Goal: Transaction & Acquisition: Purchase product/service

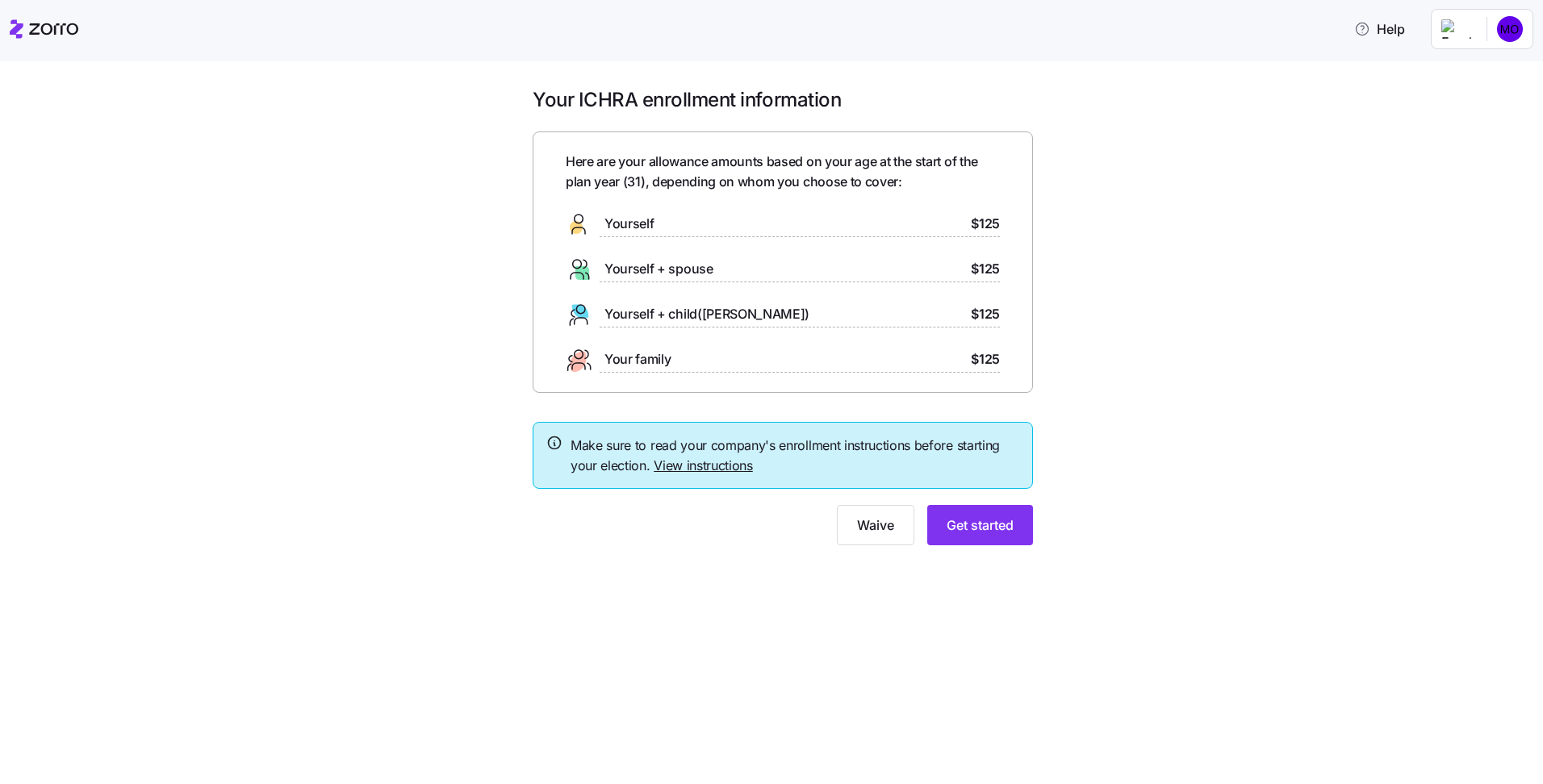
click at [684, 268] on span "Yourself + spouse" at bounding box center [659, 268] width 108 height 20
click at [991, 530] on span "Get started" at bounding box center [979, 525] width 67 height 20
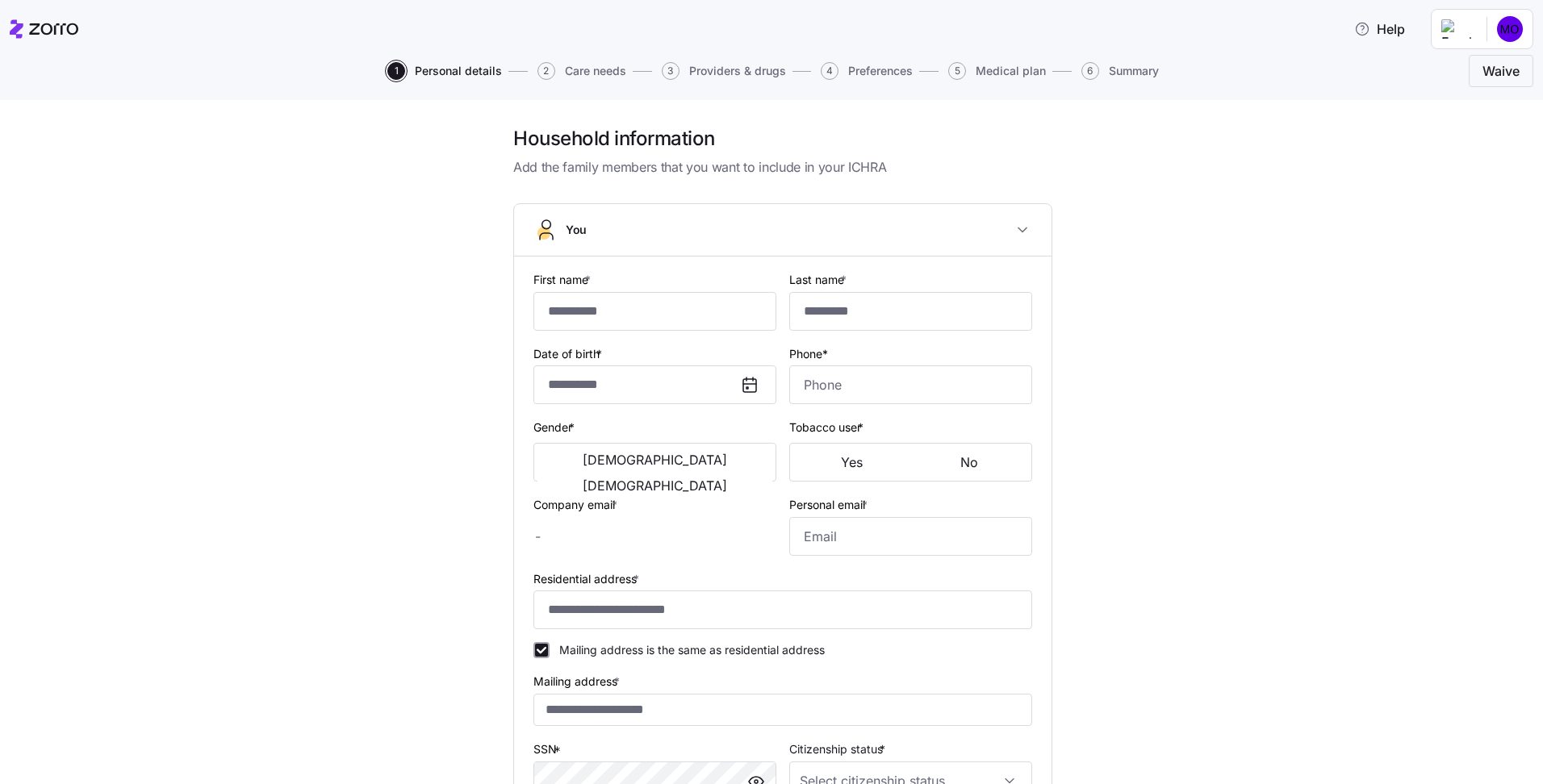
type input "*****"
type input "******"
type input "[PERSON_NAME][EMAIL_ADDRESS][DOMAIN_NAME]"
type input "**********"
checkbox input "true"
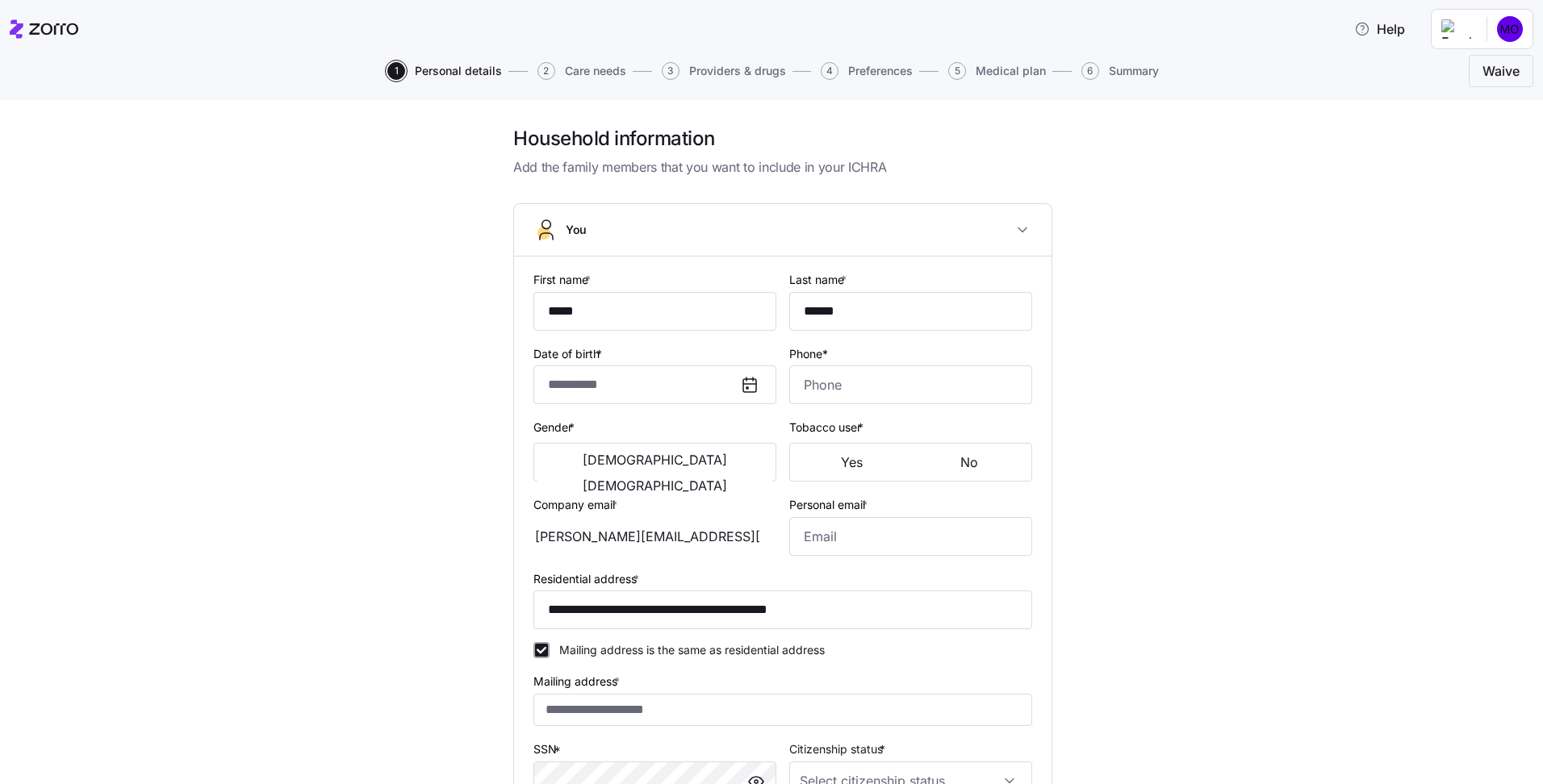
type input "**********"
type input "[PHONE_NUMBER]"
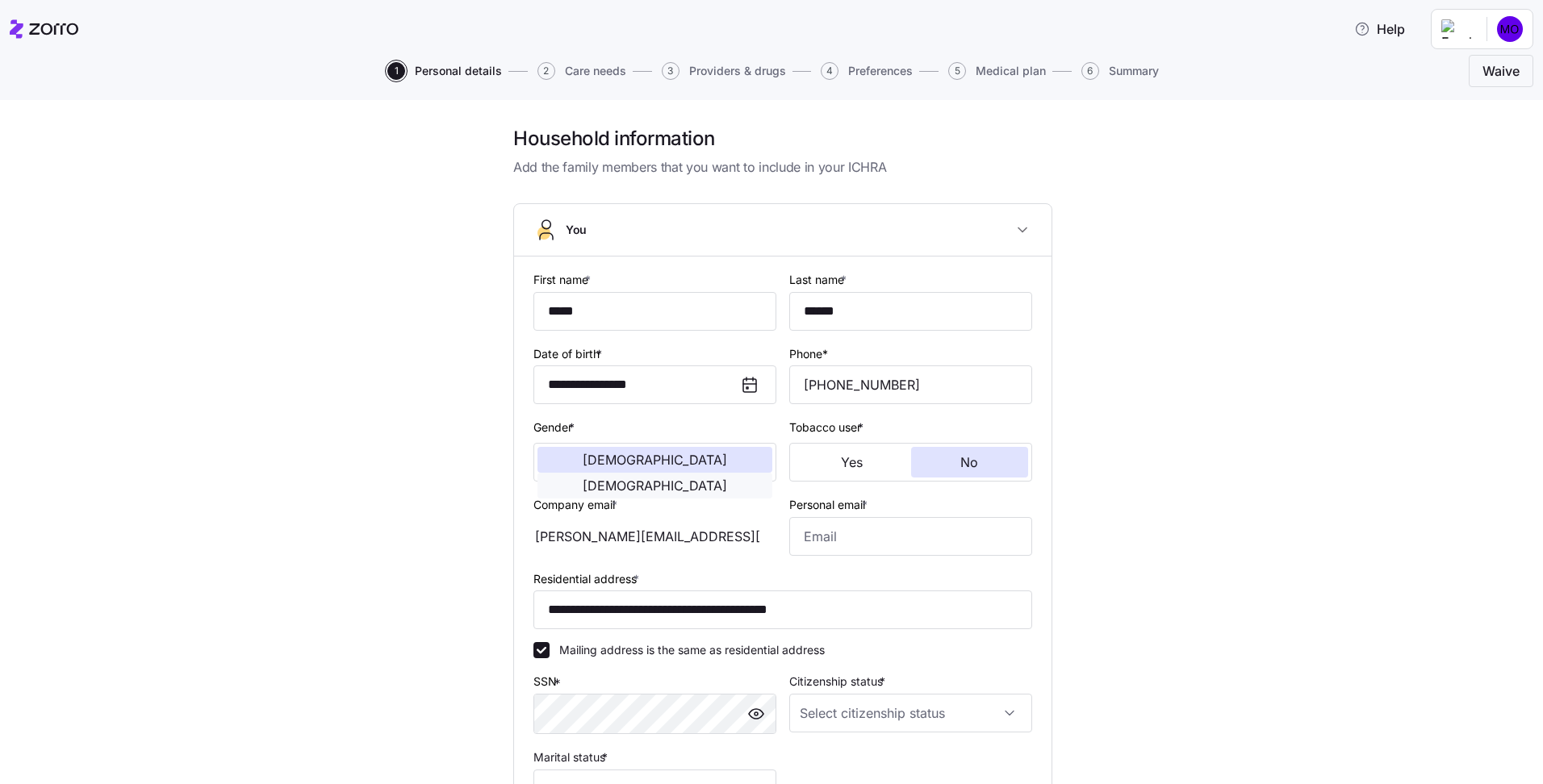
click at [691, 479] on span "Female" at bounding box center [655, 485] width 144 height 13
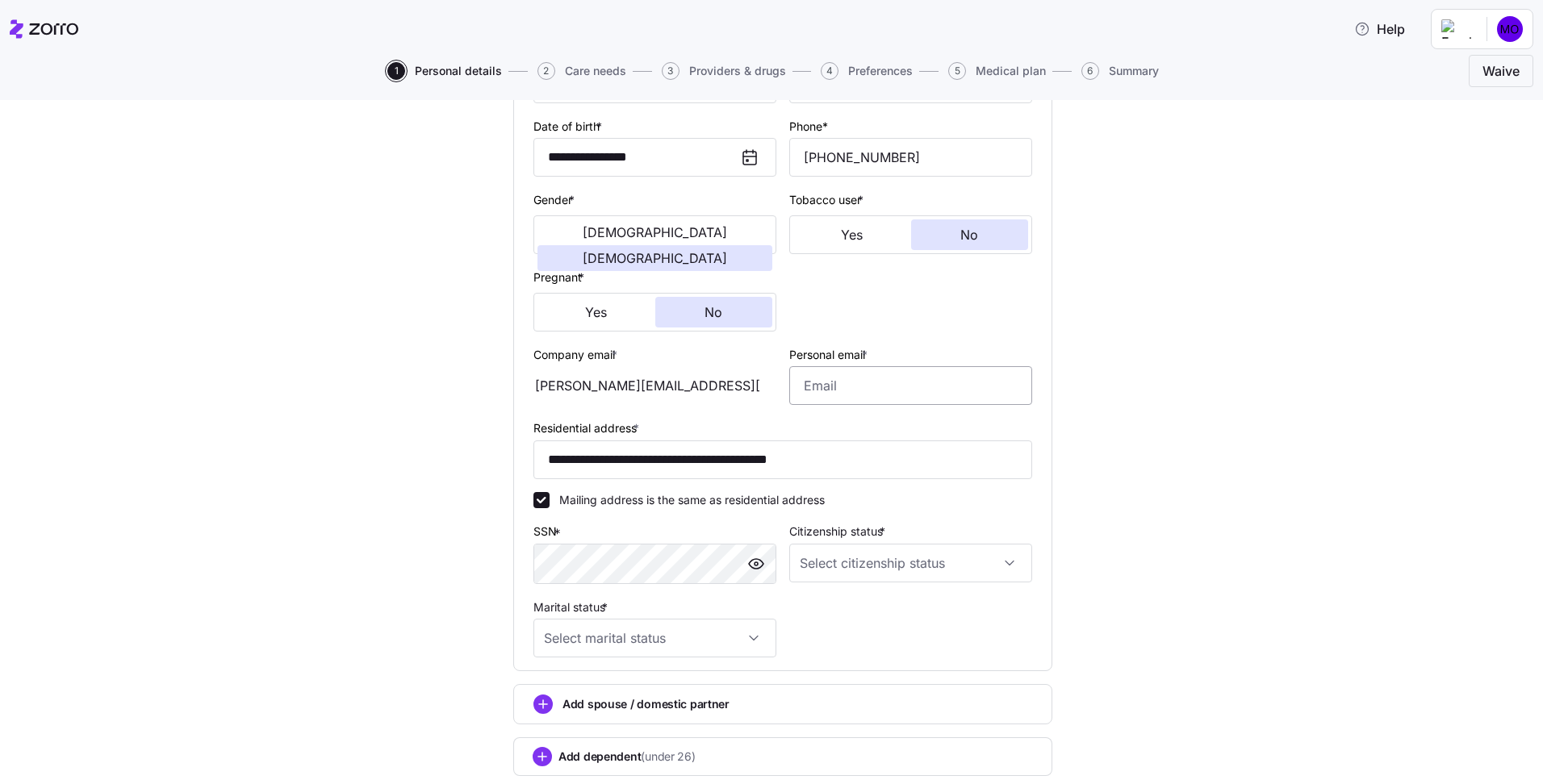
scroll to position [242, 0]
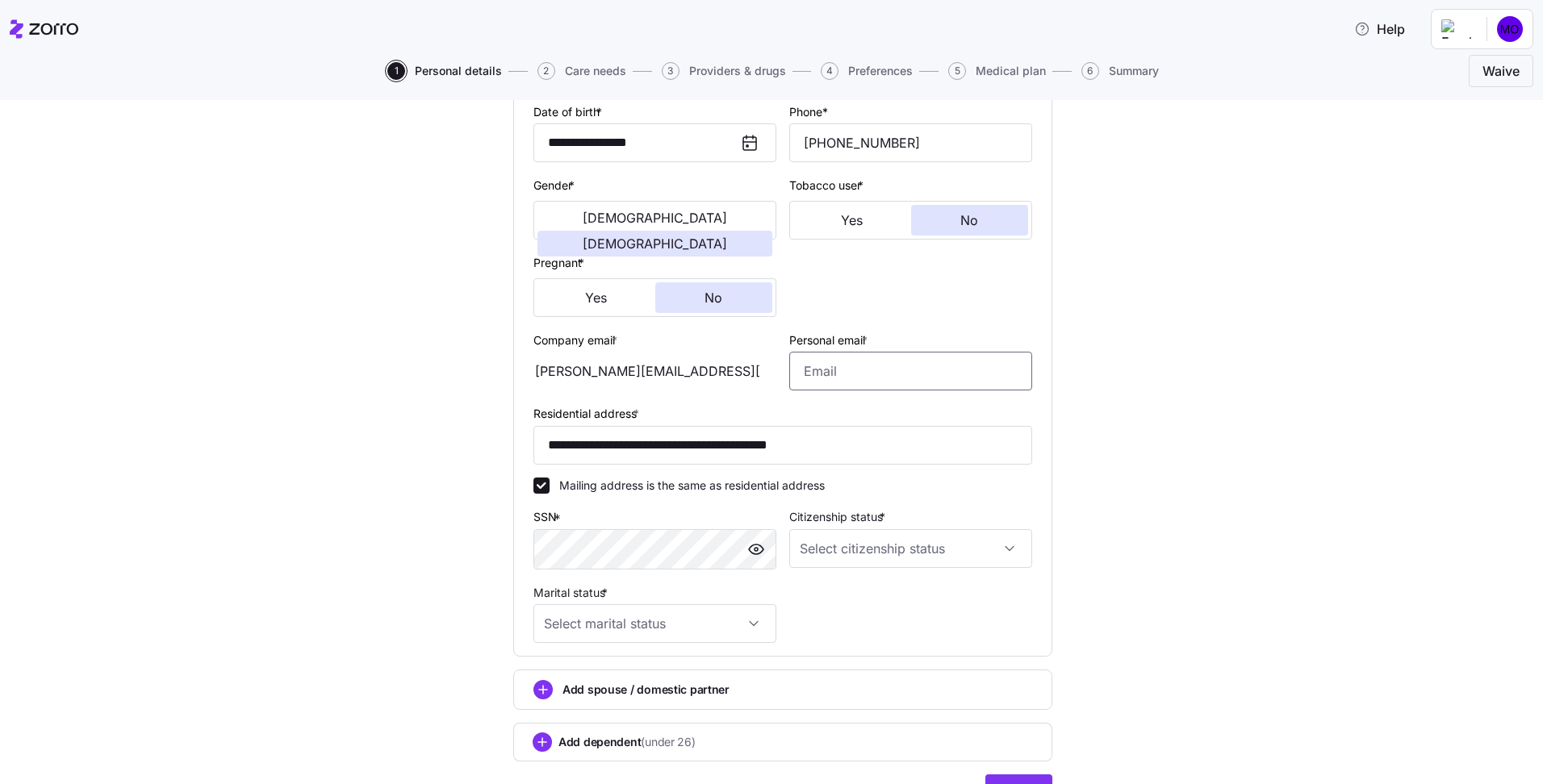
click at [880, 368] on input "Personal email *" at bounding box center [910, 372] width 243 height 39
type input "meganoswald111@gmail.com"
click at [874, 541] on input "Citizenship status *" at bounding box center [910, 548] width 243 height 39
click at [848, 584] on div "US citizen" at bounding box center [904, 597] width 230 height 34
type input "US citizen"
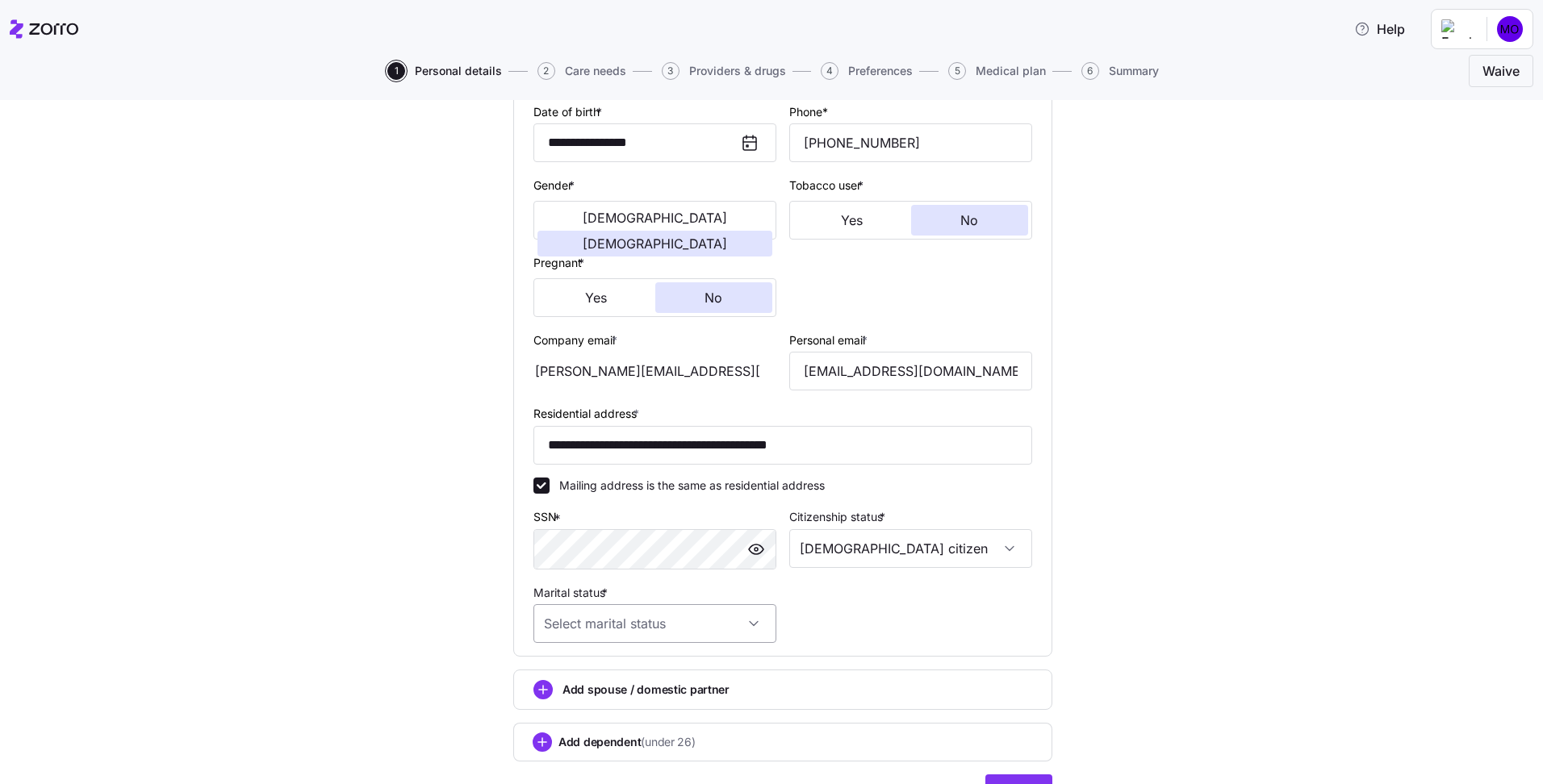
click at [684, 611] on input "Marital status *" at bounding box center [655, 624] width 243 height 39
click at [641, 700] on div "Married" at bounding box center [649, 707] width 230 height 34
type input "Married"
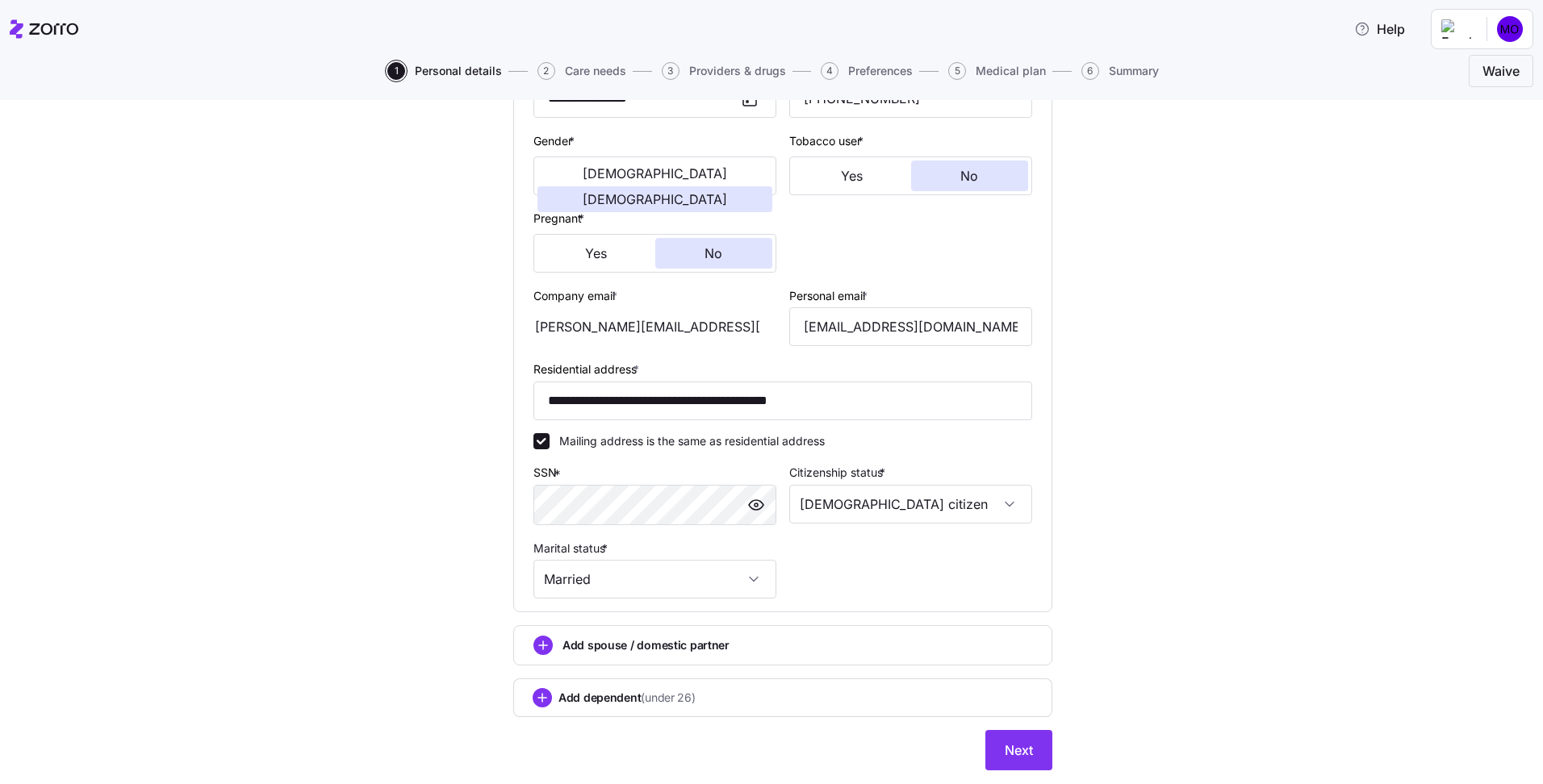
scroll to position [331, 0]
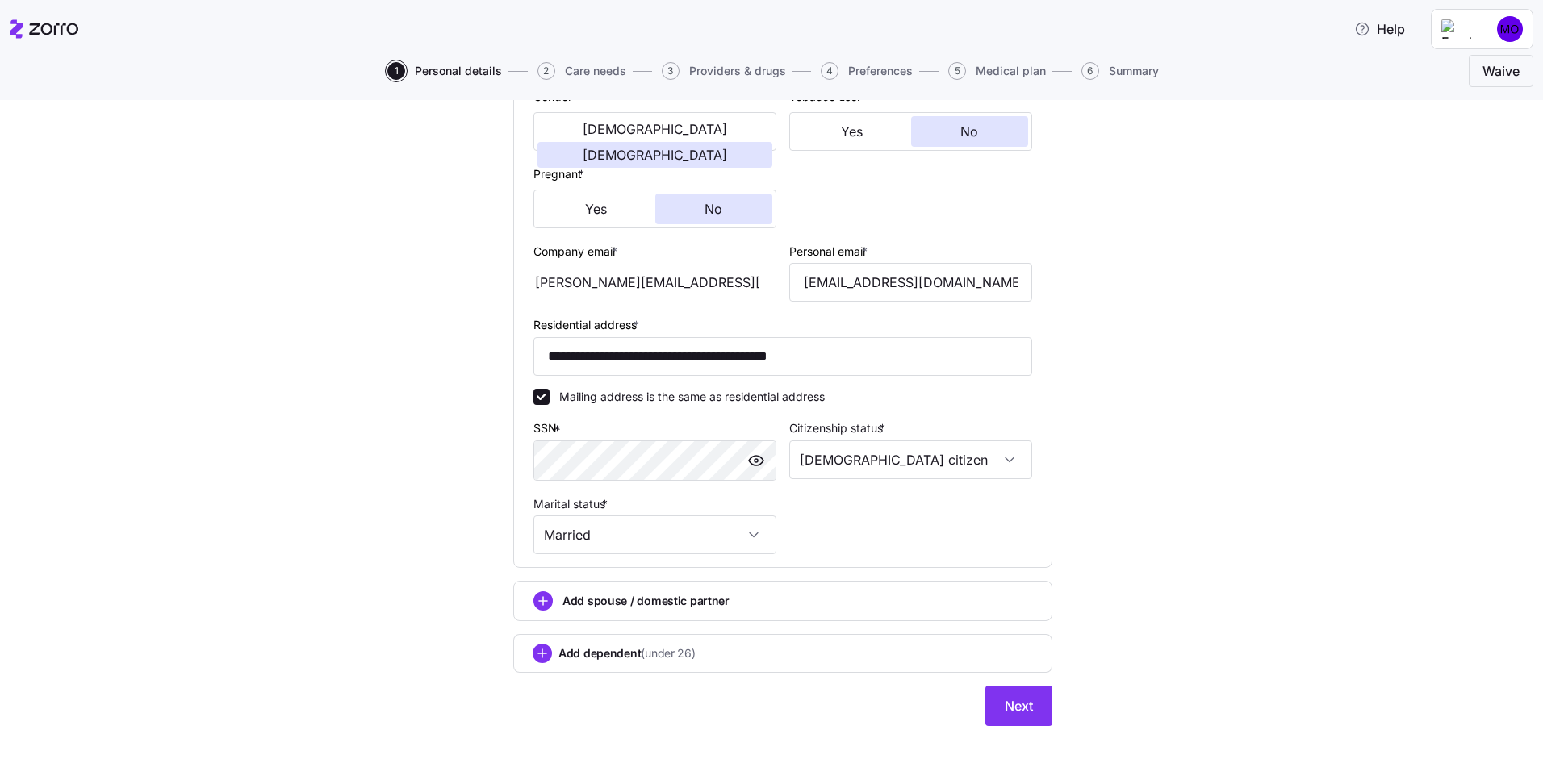
click at [675, 612] on div "Add spouse / domestic partner" at bounding box center [783, 600] width 539 height 40
click at [535, 605] on circle "add icon" at bounding box center [543, 601] width 18 height 18
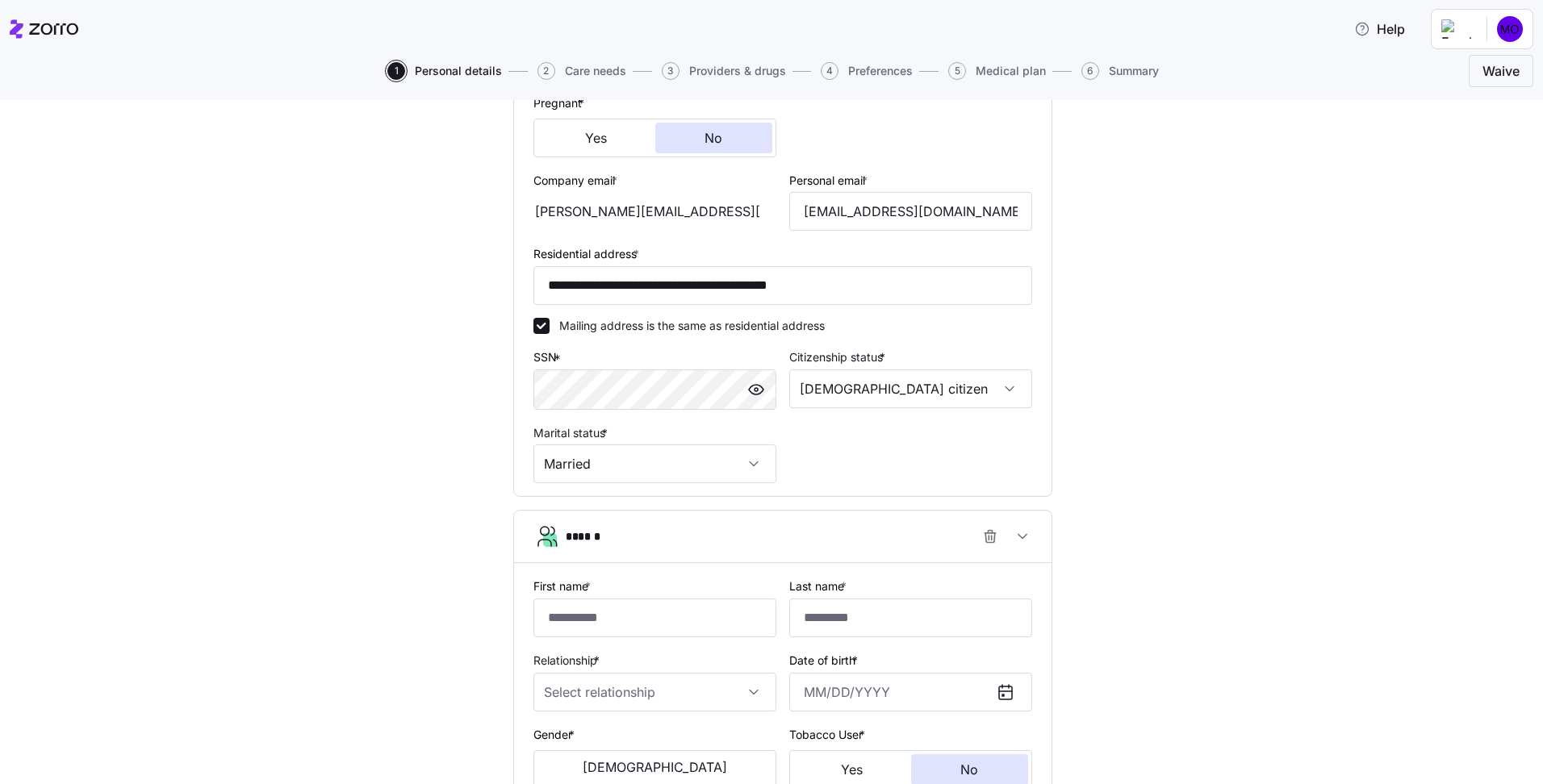
scroll to position [492, 0]
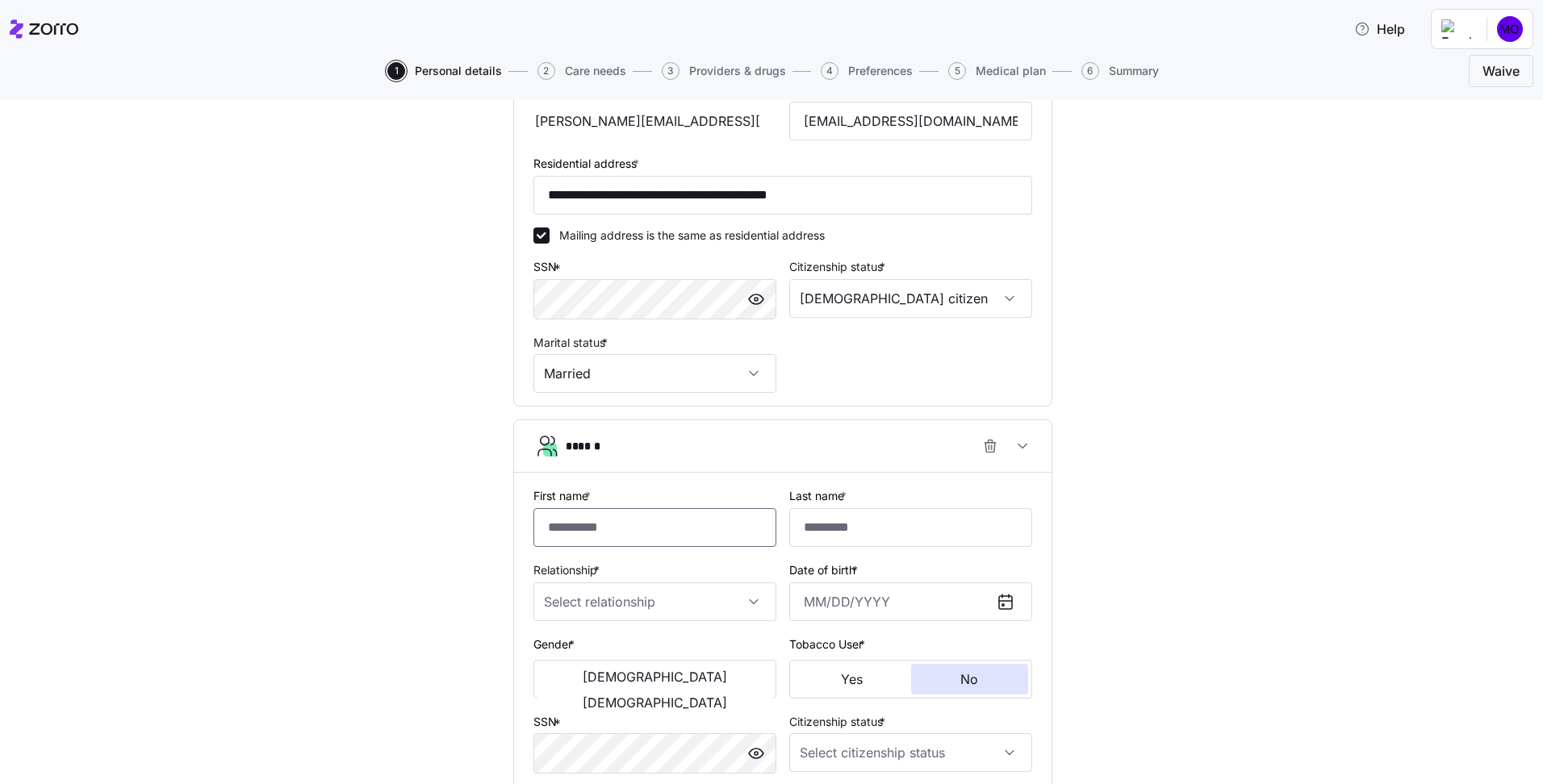
click at [720, 514] on input "First name *" at bounding box center [655, 528] width 243 height 39
type input "******"
click at [711, 604] on input "Relationship *" at bounding box center [655, 602] width 243 height 39
click at [649, 654] on div "Spouse" at bounding box center [649, 651] width 230 height 34
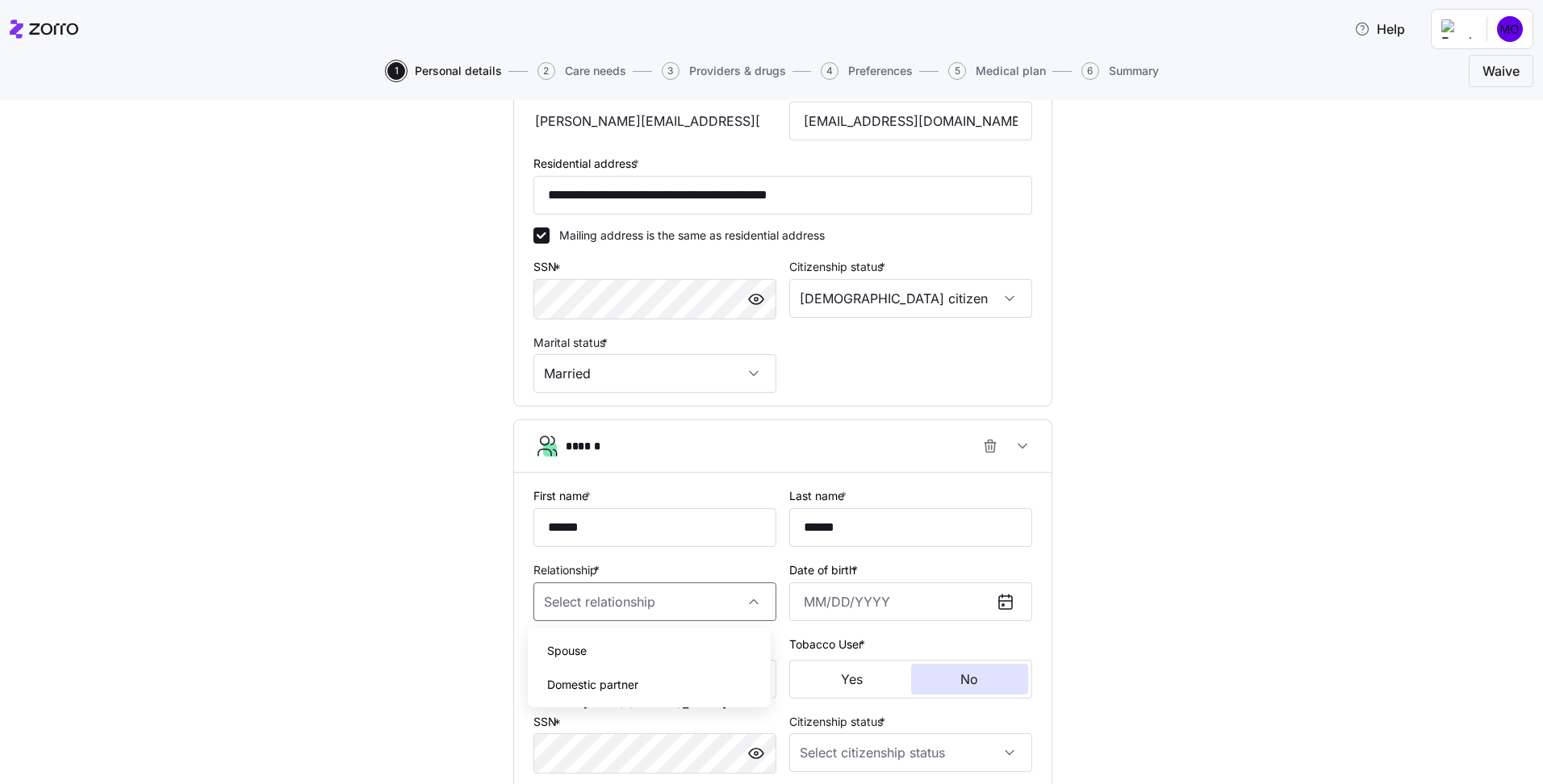
type input "Spouse"
click at [1004, 599] on icon at bounding box center [1006, 602] width 20 height 20
click at [1001, 612] on div at bounding box center [1012, 602] width 39 height 37
click at [981, 605] on input "Date of birth *" at bounding box center [910, 602] width 243 height 39
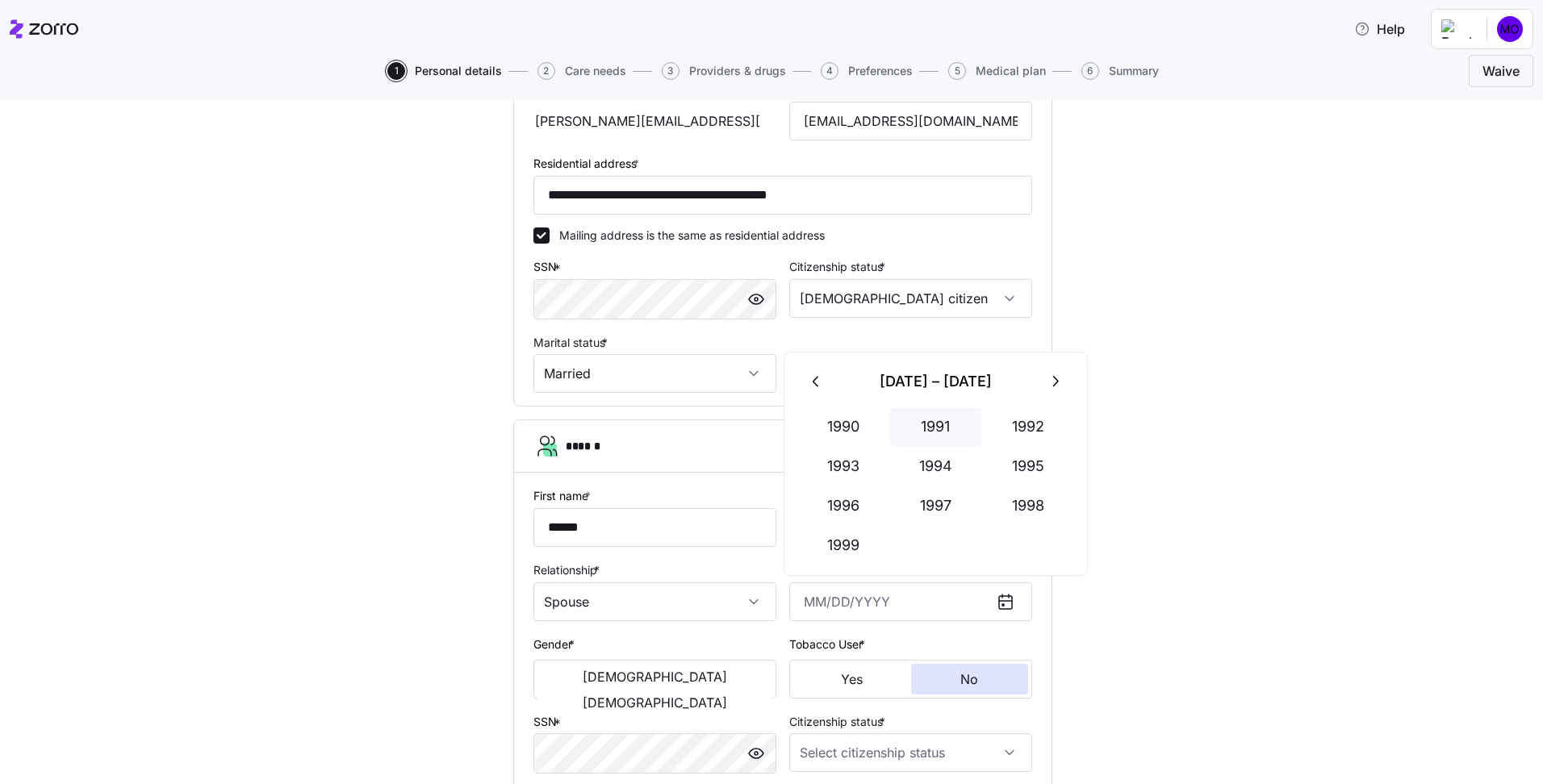
click at [932, 428] on button "1991" at bounding box center [936, 427] width 92 height 39
click at [1035, 516] on button "Sep" at bounding box center [1027, 506] width 92 height 39
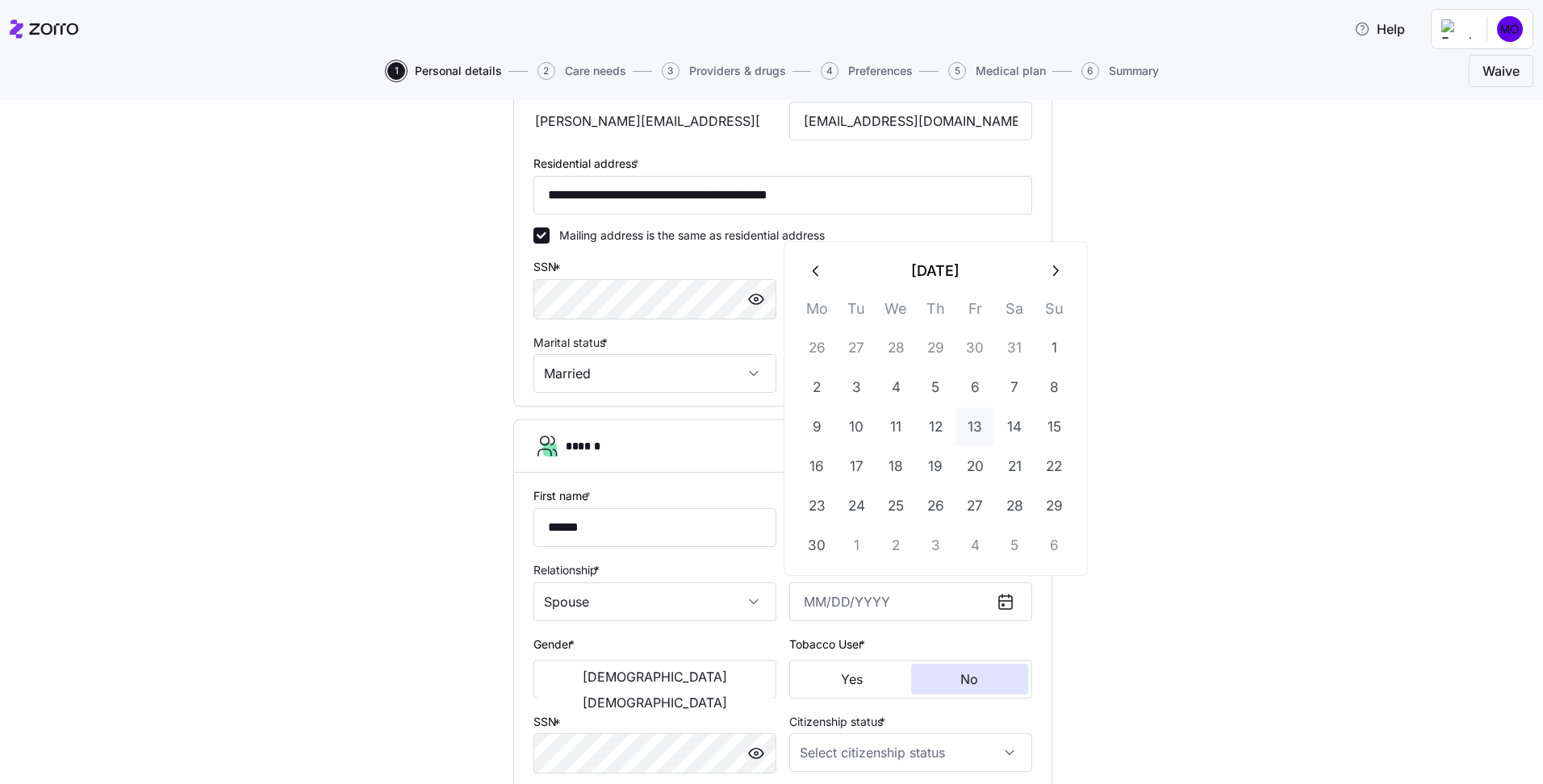
click at [979, 433] on button "13" at bounding box center [975, 427] width 39 height 39
type input "September 13, 1991"
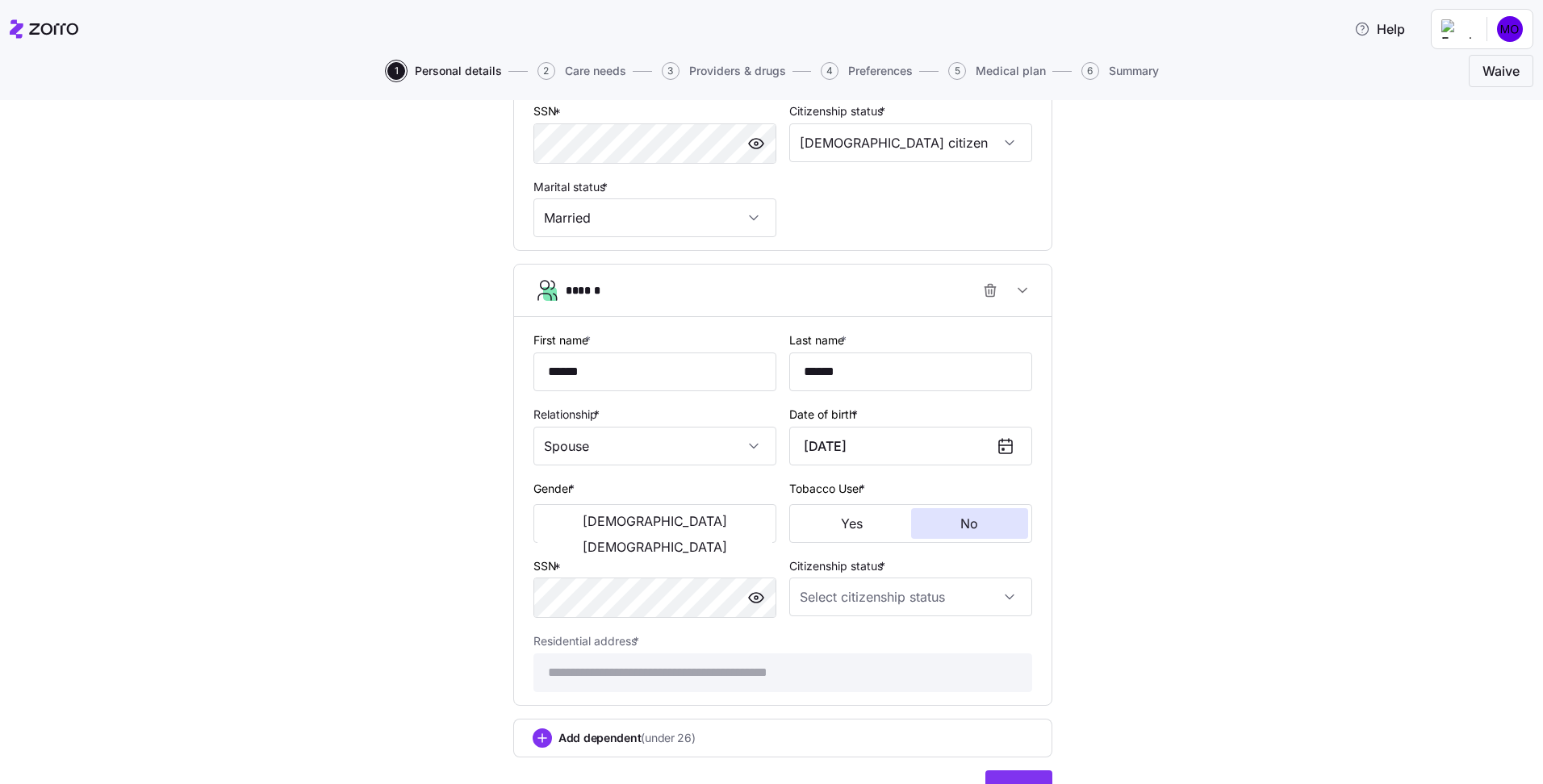
scroll to position [653, 0]
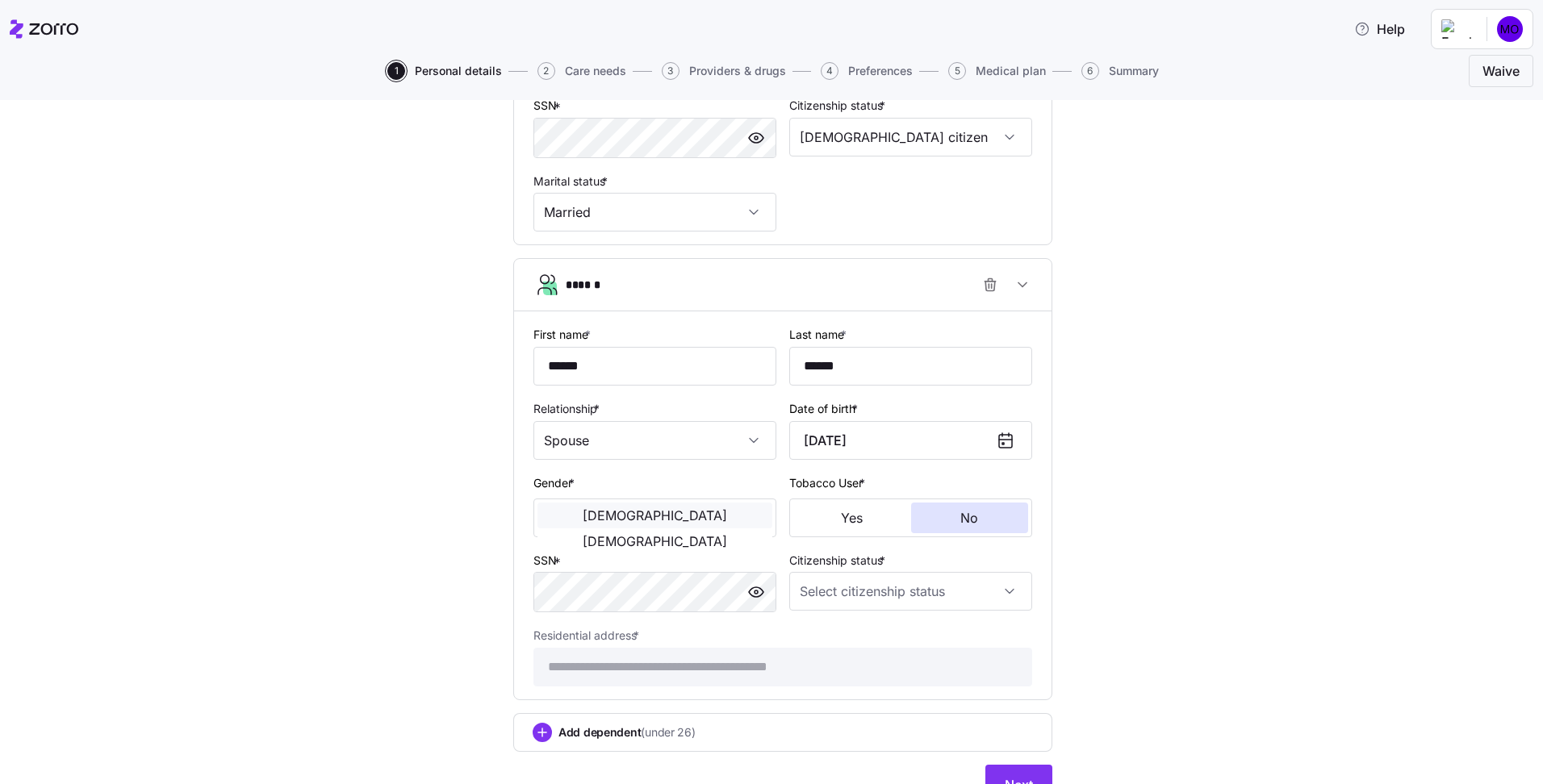
click at [583, 515] on span "Male" at bounding box center [655, 516] width 144 height 13
click at [946, 592] on input "Citizenship status *" at bounding box center [910, 591] width 243 height 39
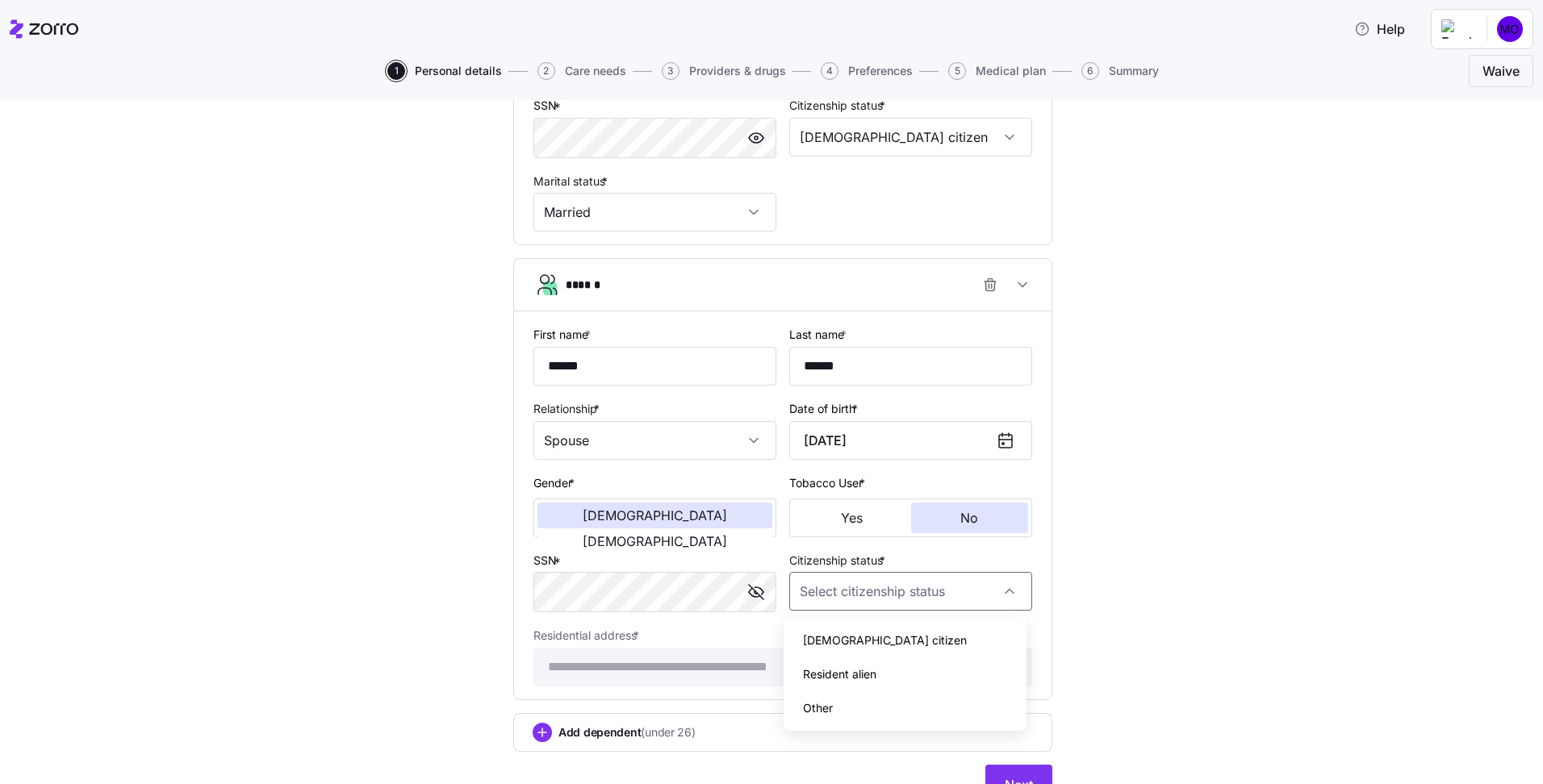
click at [921, 628] on div "US citizen" at bounding box center [904, 640] width 230 height 34
type input "US citizen"
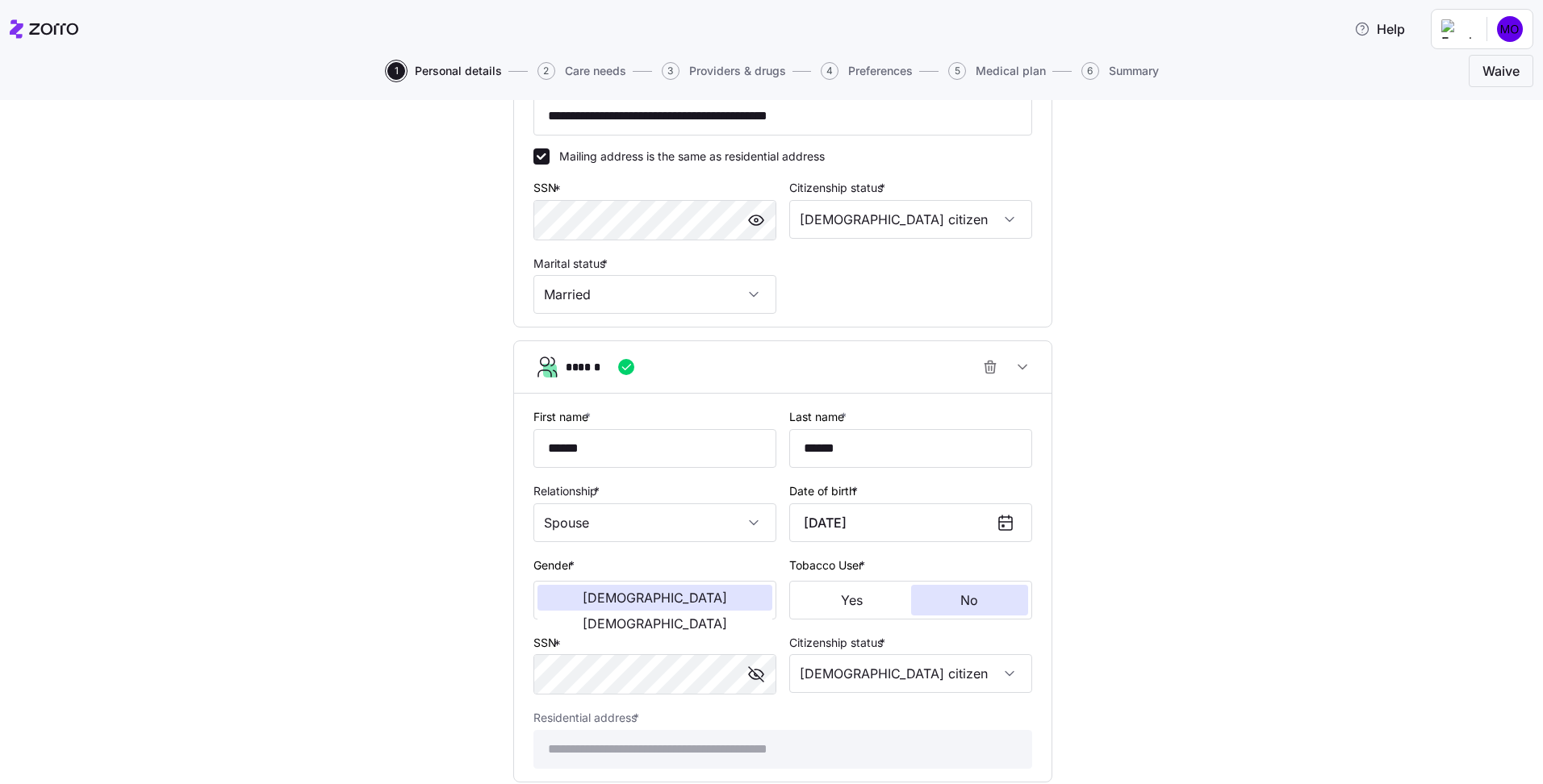
scroll to position [732, 0]
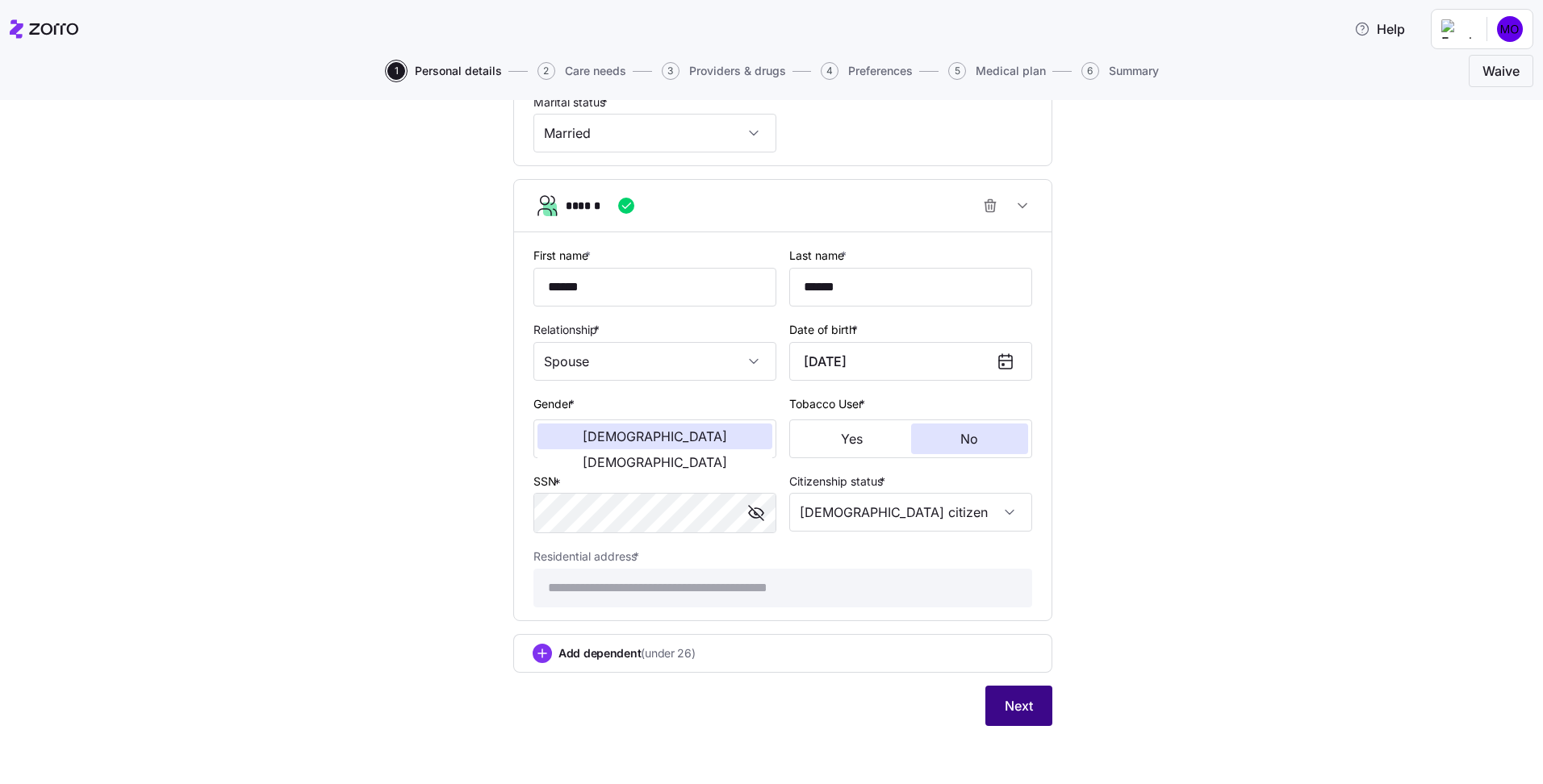
click at [1018, 717] on button "Next" at bounding box center [1018, 705] width 67 height 40
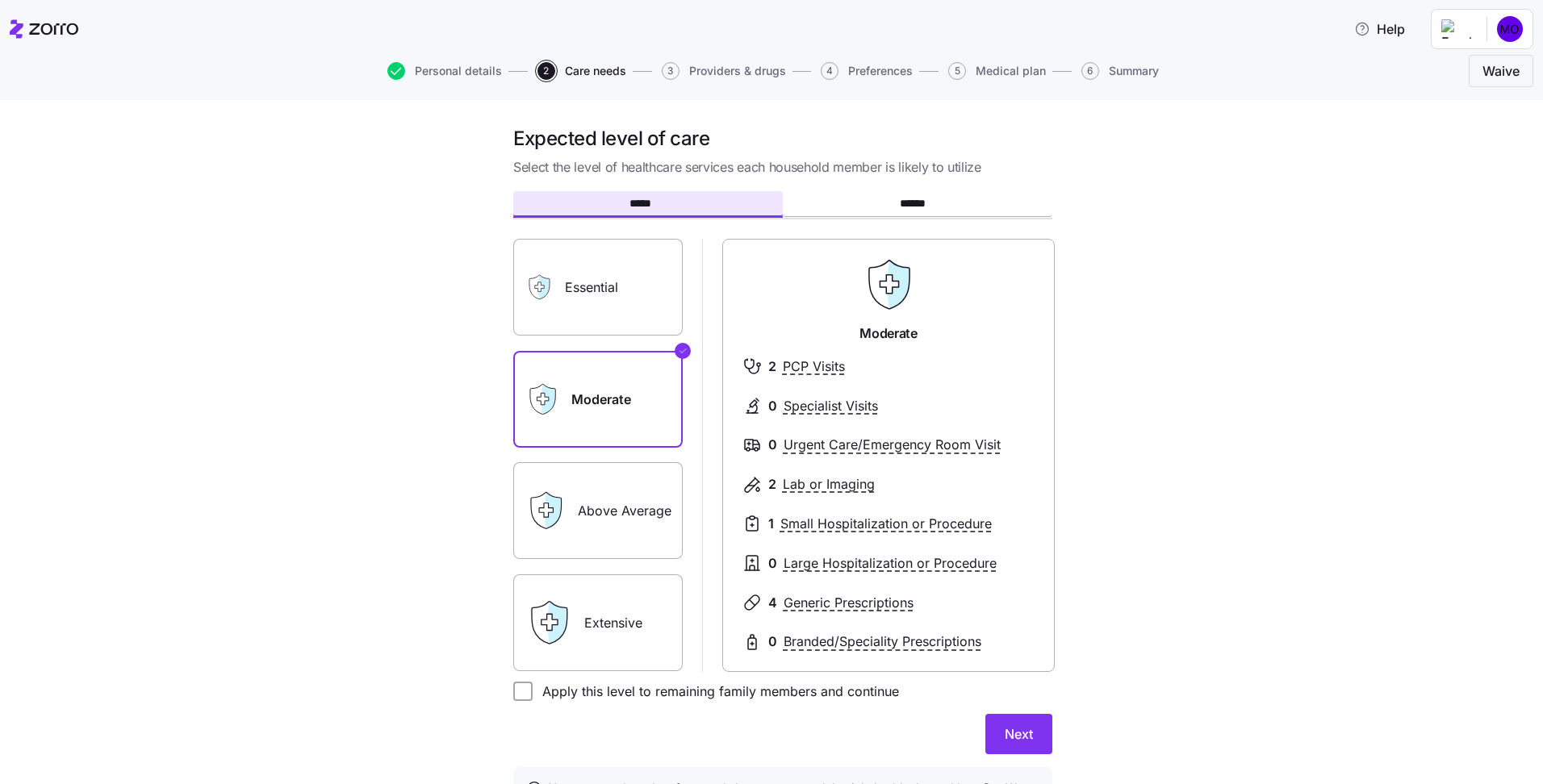
click at [634, 312] on label "Essential" at bounding box center [598, 287] width 170 height 97
click at [0, 0] on input "Essential" at bounding box center [0, 0] width 0 height 0
drag, startPoint x: 478, startPoint y: 447, endPoint x: 539, endPoint y: 433, distance: 62.6
click at [478, 448] on div "Expected level of care Select the level of healthcare services each household m…" at bounding box center [783, 494] width 1475 height 736
click at [582, 428] on label "Moderate" at bounding box center [598, 399] width 170 height 97
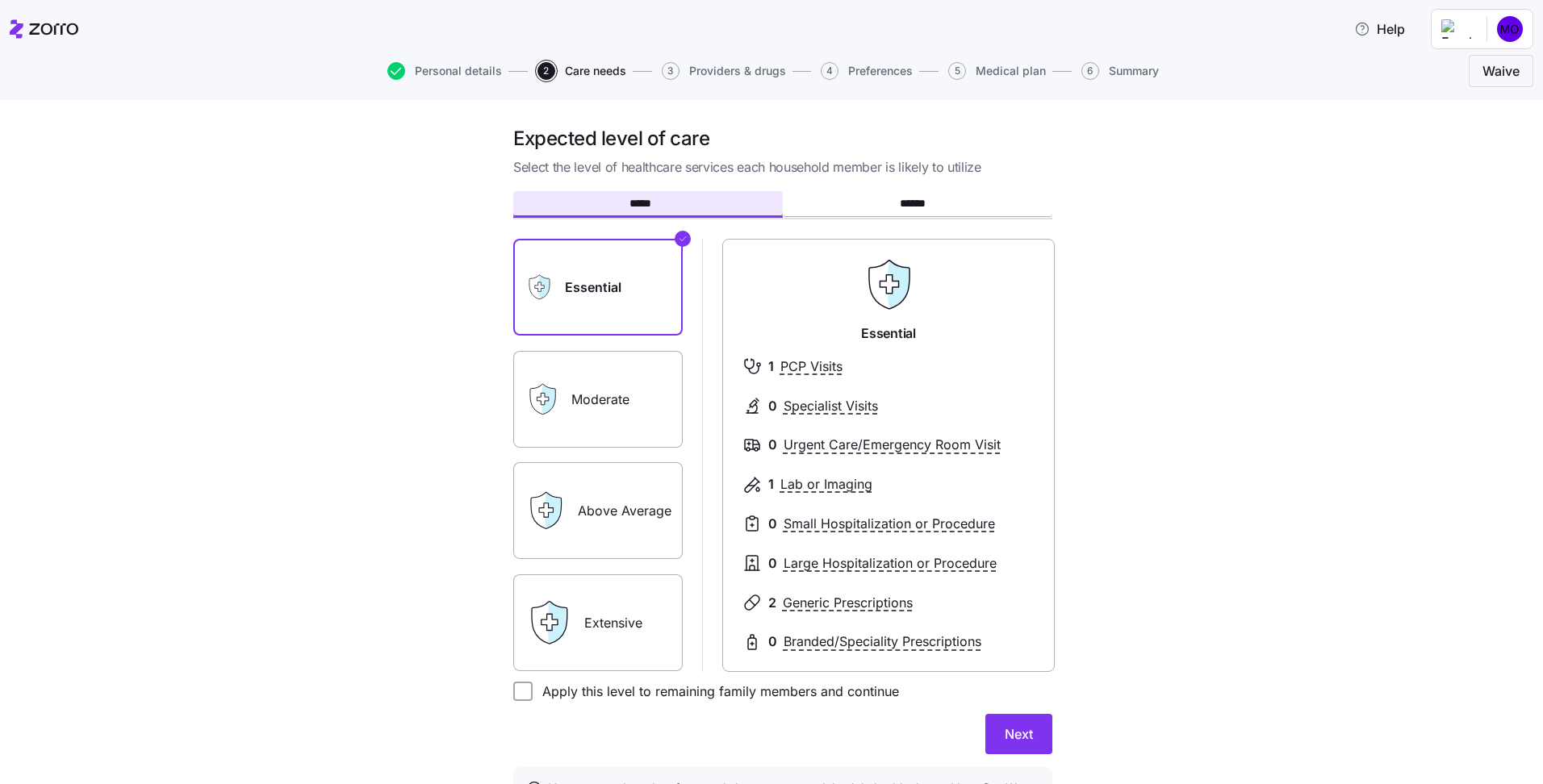
click at [0, 0] on input "Moderate" at bounding box center [0, 0] width 0 height 0
click at [597, 303] on label "Essential" at bounding box center [598, 287] width 170 height 97
click at [0, 0] on input "Essential" at bounding box center [0, 0] width 0 height 0
click at [578, 388] on label "Moderate" at bounding box center [598, 399] width 170 height 97
click at [0, 0] on input "Moderate" at bounding box center [0, 0] width 0 height 0
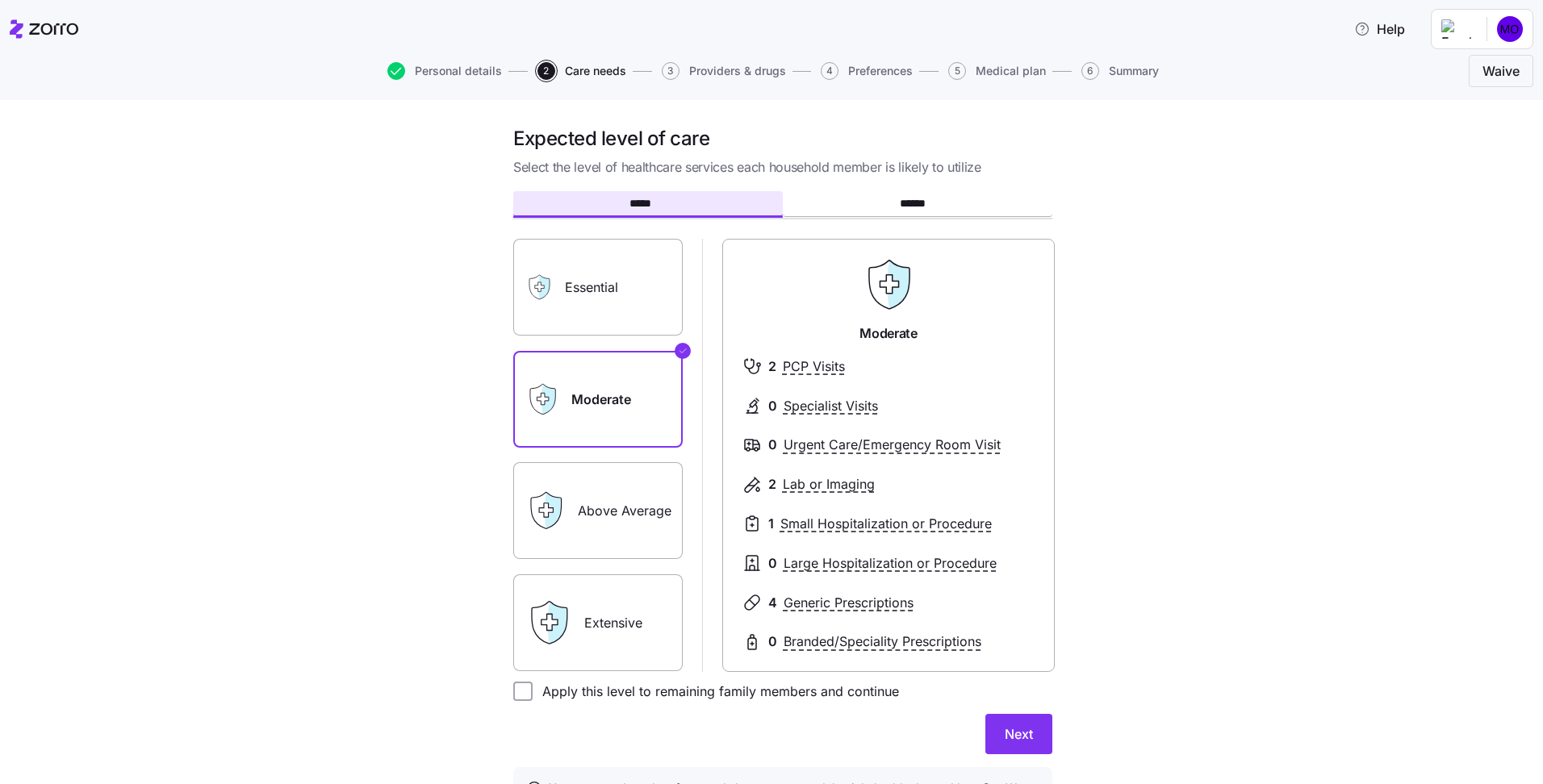
click at [571, 308] on label "Essential" at bounding box center [598, 287] width 170 height 97
click at [0, 0] on input "Essential" at bounding box center [0, 0] width 0 height 0
click at [653, 436] on label "Moderate" at bounding box center [598, 399] width 170 height 97
click at [0, 0] on input "Moderate" at bounding box center [0, 0] width 0 height 0
click at [614, 318] on label "Essential" at bounding box center [598, 287] width 170 height 97
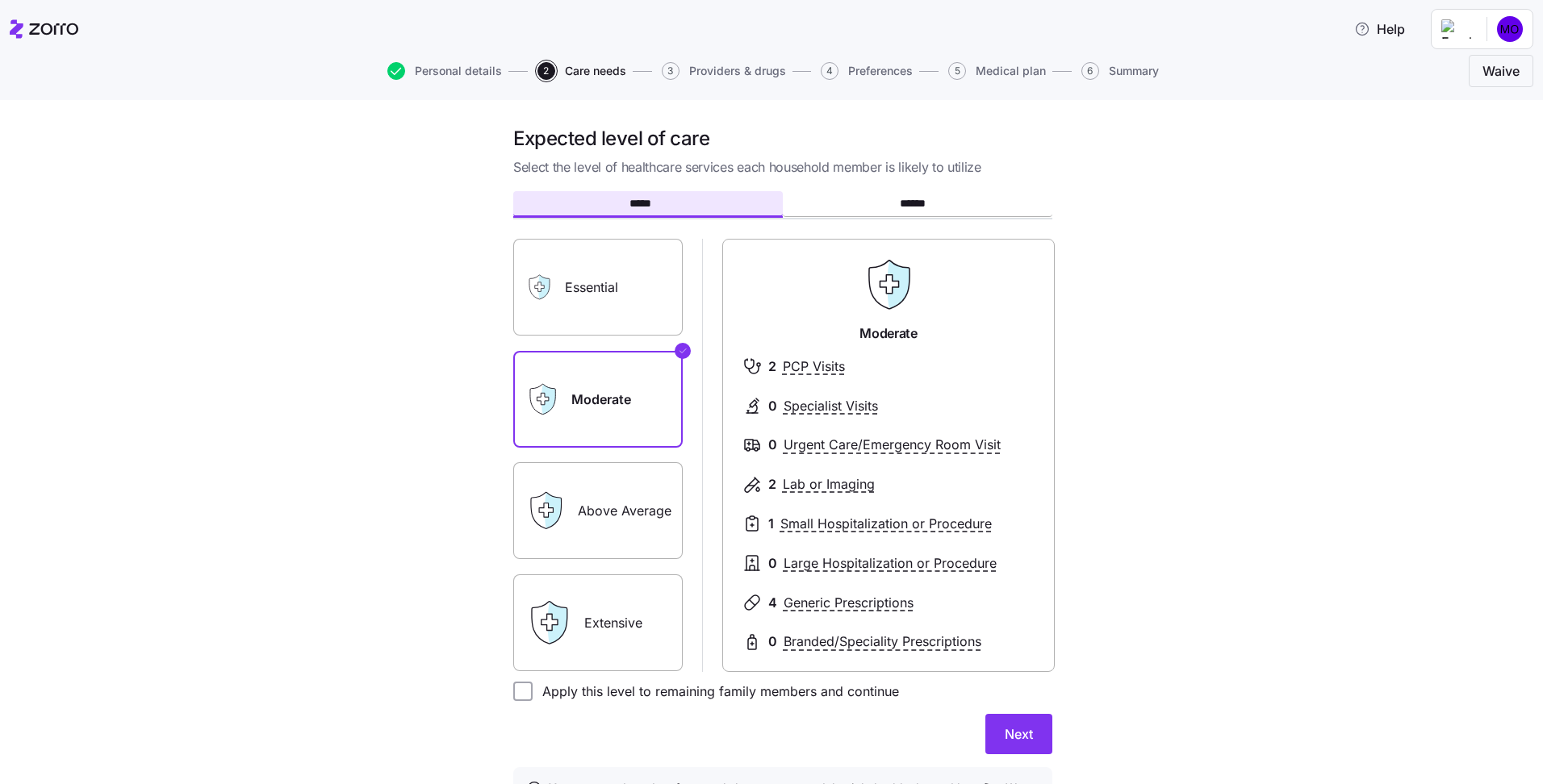
click at [0, 0] on input "Essential" at bounding box center [0, 0] width 0 height 0
click at [623, 386] on label "Moderate" at bounding box center [598, 399] width 170 height 97
drag, startPoint x: 623, startPoint y: 386, endPoint x: 517, endPoint y: 405, distance: 107.7
click at [517, 405] on div "Moderate" at bounding box center [598, 399] width 170 height 97
click at [572, 409] on label "Moderate" at bounding box center [598, 399] width 170 height 97
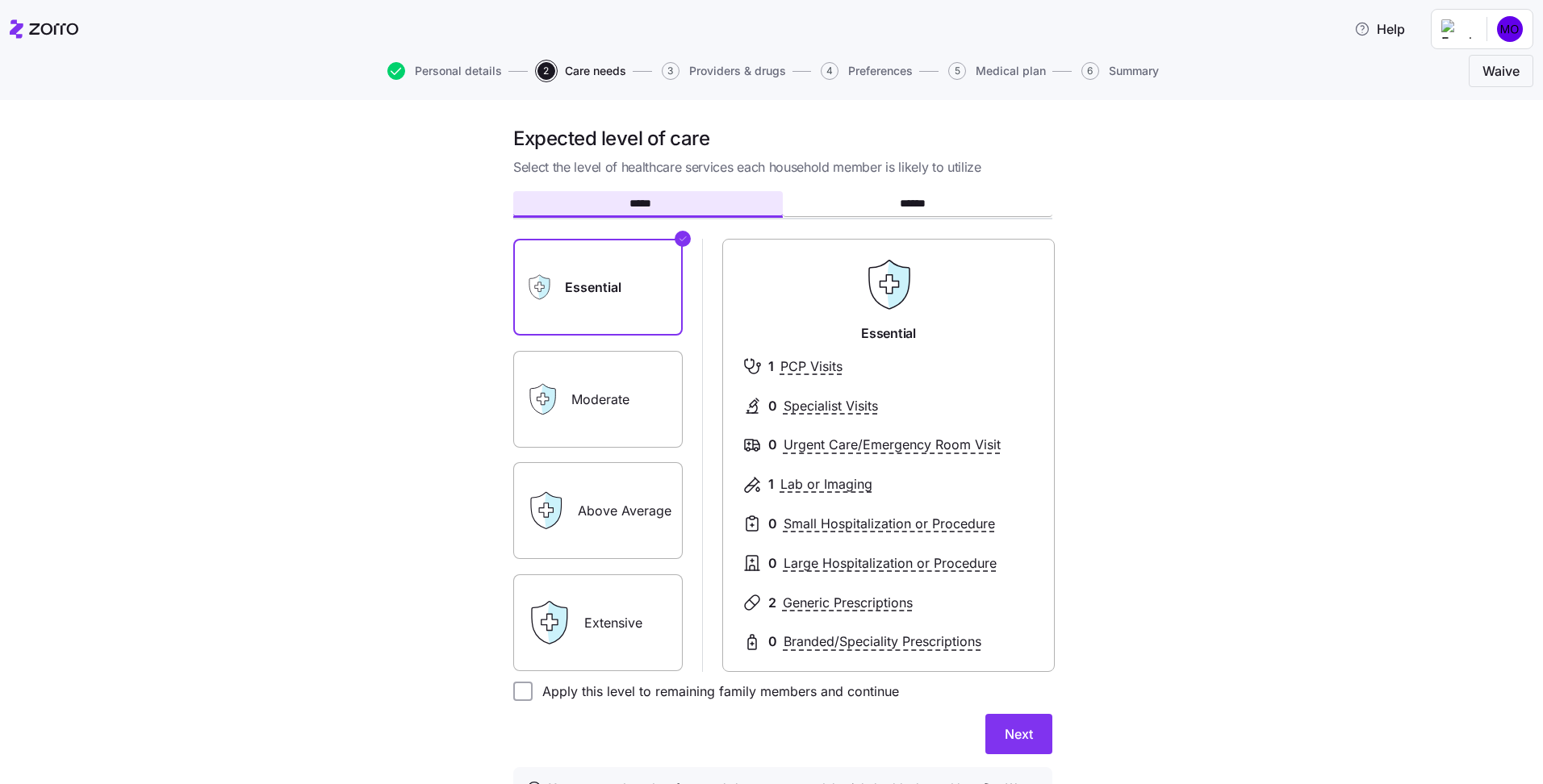
click at [0, 0] on input "Moderate" at bounding box center [0, 0] width 0 height 0
click at [600, 303] on label "Essential" at bounding box center [598, 287] width 170 height 97
click at [0, 0] on input "Essential" at bounding box center [0, 0] width 0 height 0
click at [1015, 729] on span "Next" at bounding box center [1019, 734] width 28 height 20
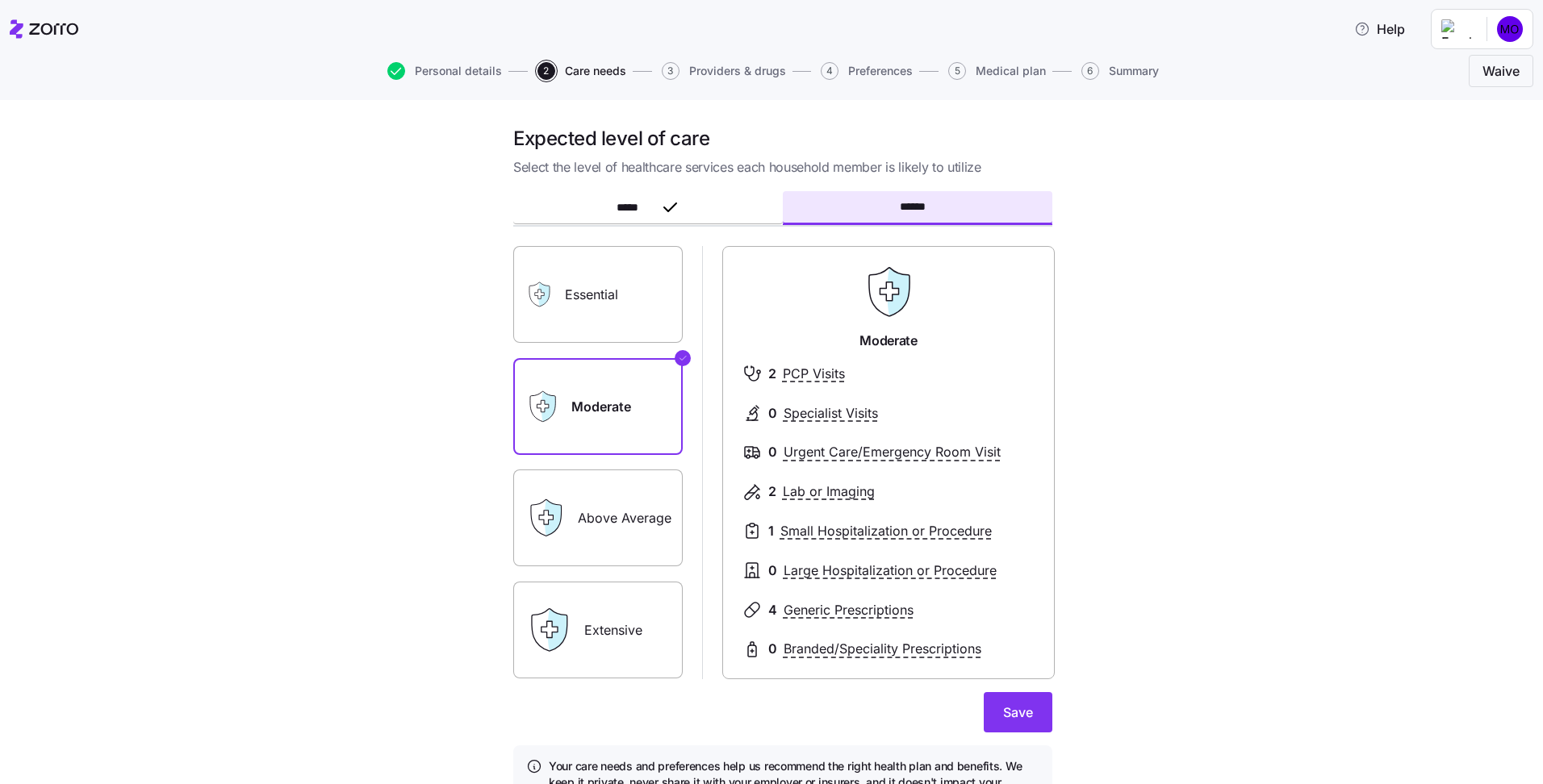
click at [601, 299] on label "Essential" at bounding box center [598, 294] width 170 height 97
click at [0, 0] on input "Essential" at bounding box center [0, 0] width 0 height 0
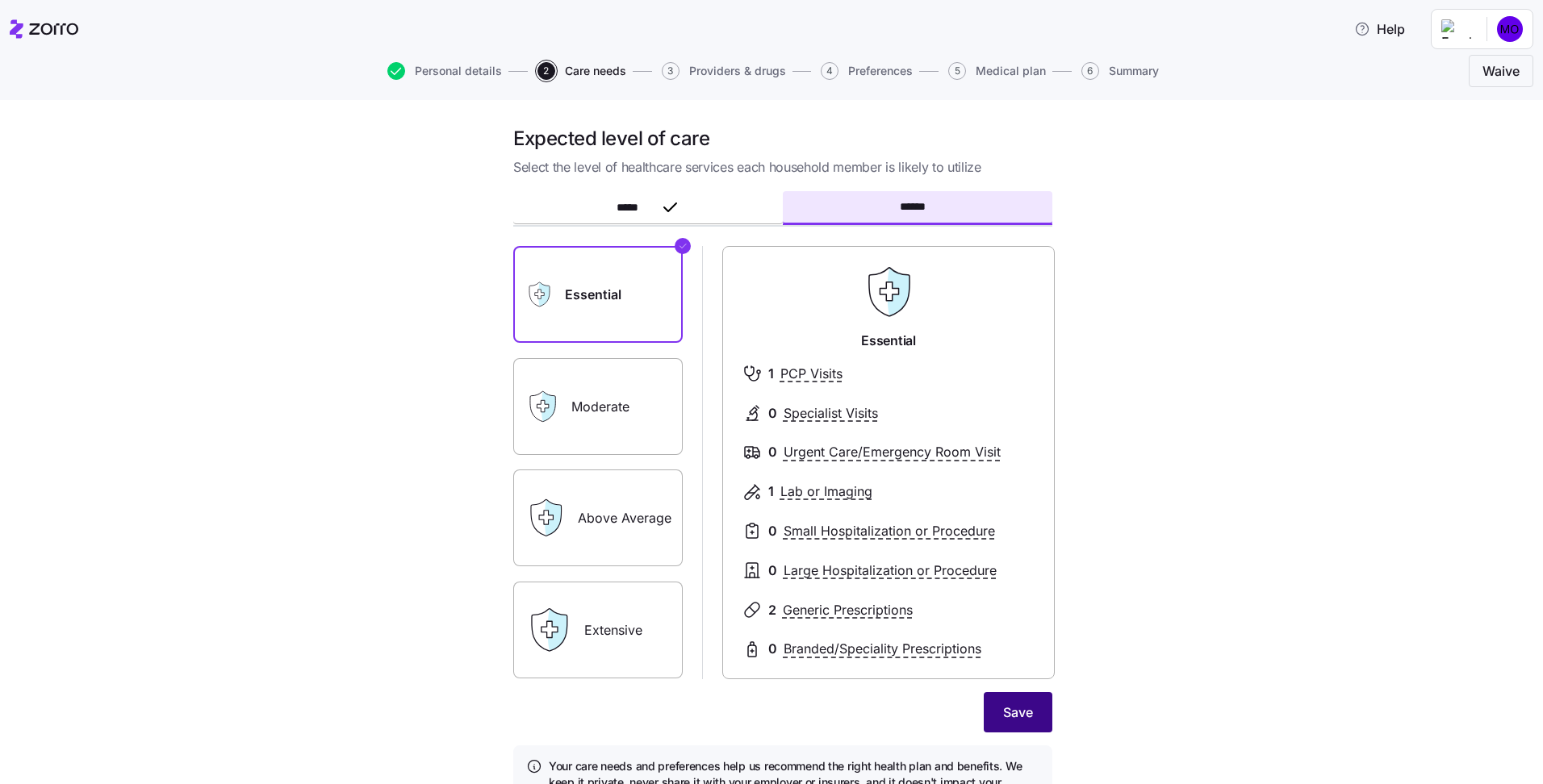
click at [1020, 707] on span "Save" at bounding box center [1018, 712] width 30 height 20
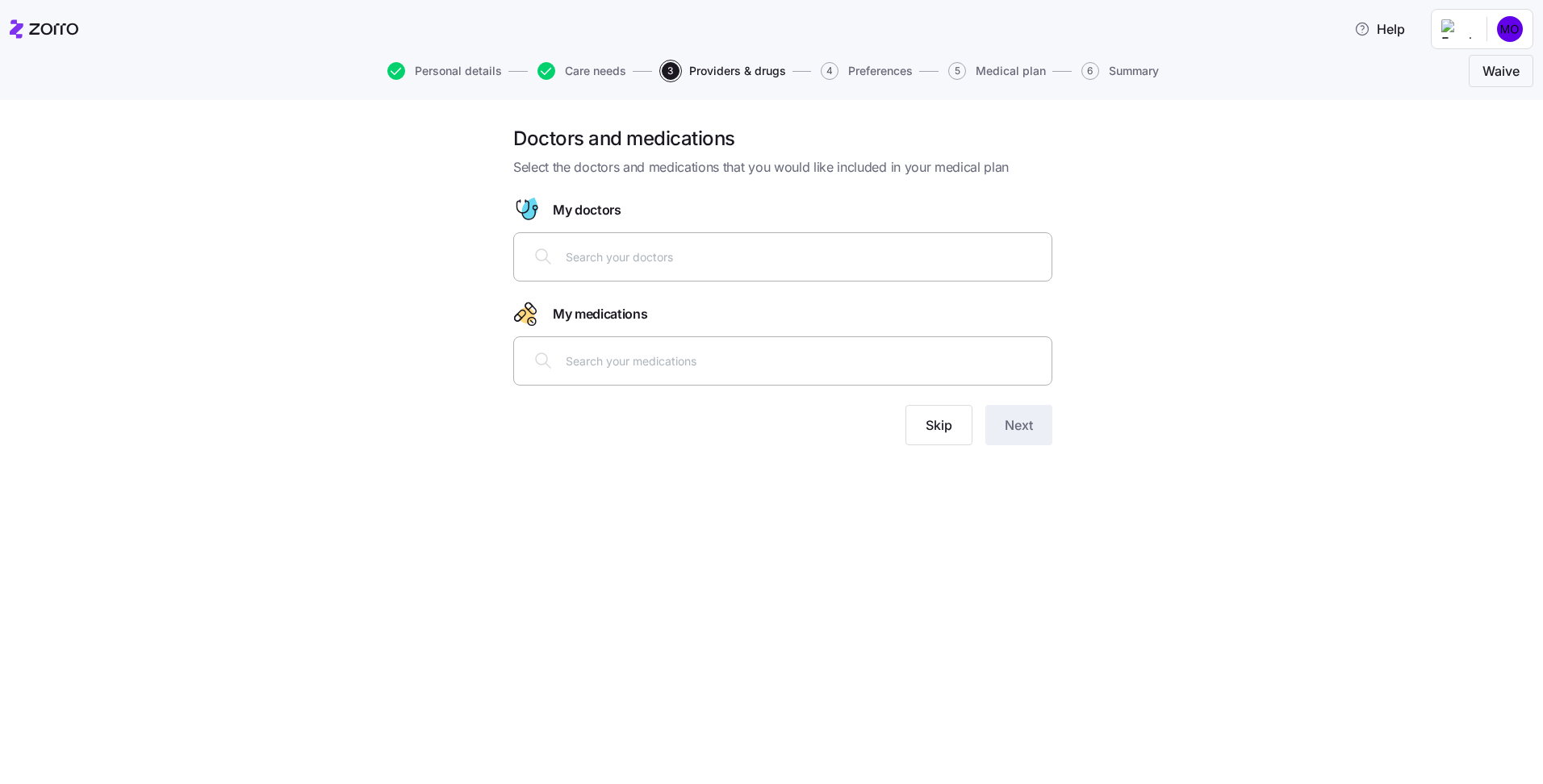
click at [661, 247] on div at bounding box center [783, 257] width 518 height 39
type input "bledsoe"
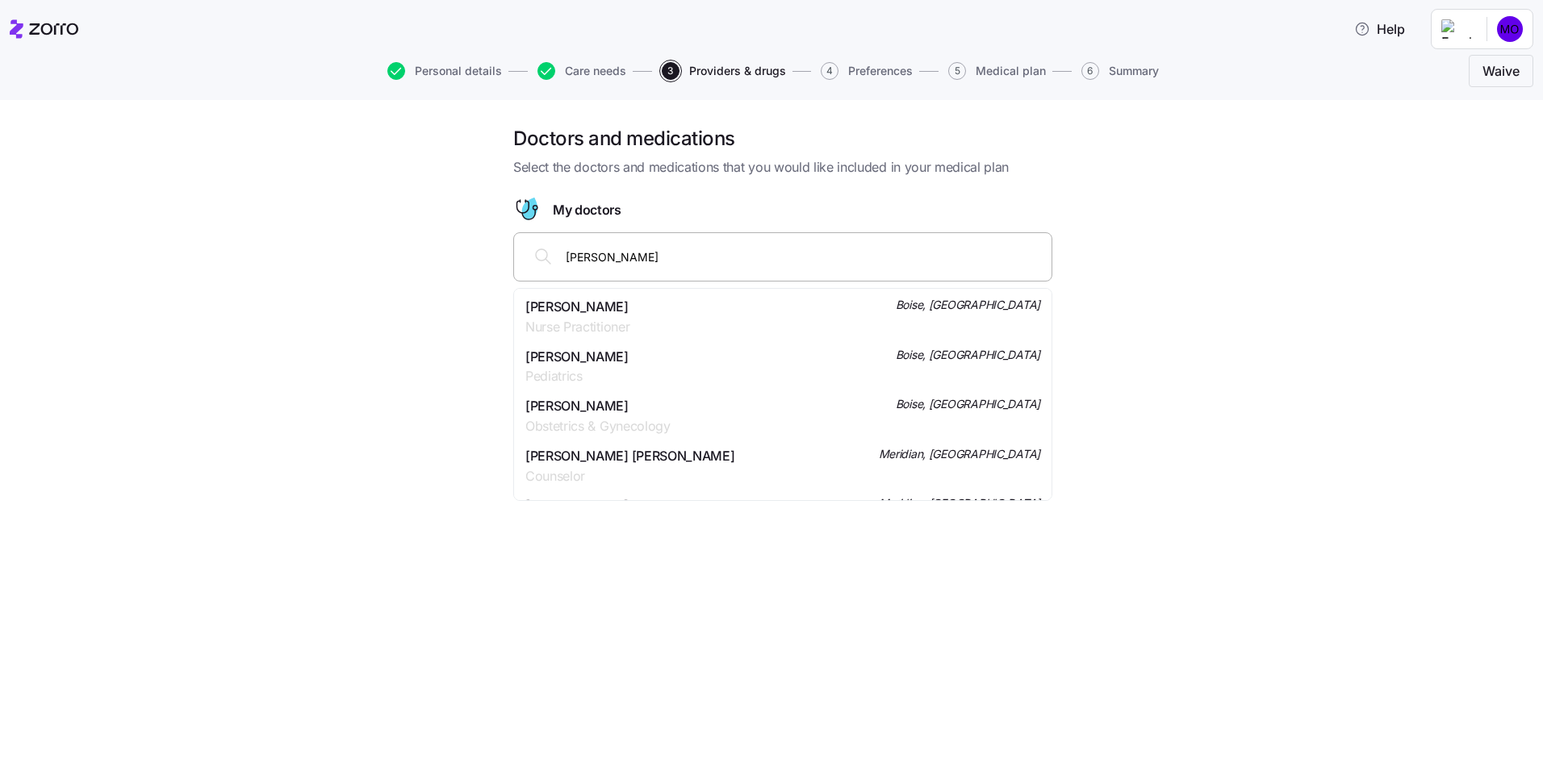
click at [671, 314] on div "Amanda Rose Bledsoe Nurse Practitioner Boise, ID" at bounding box center [783, 316] width 515 height 40
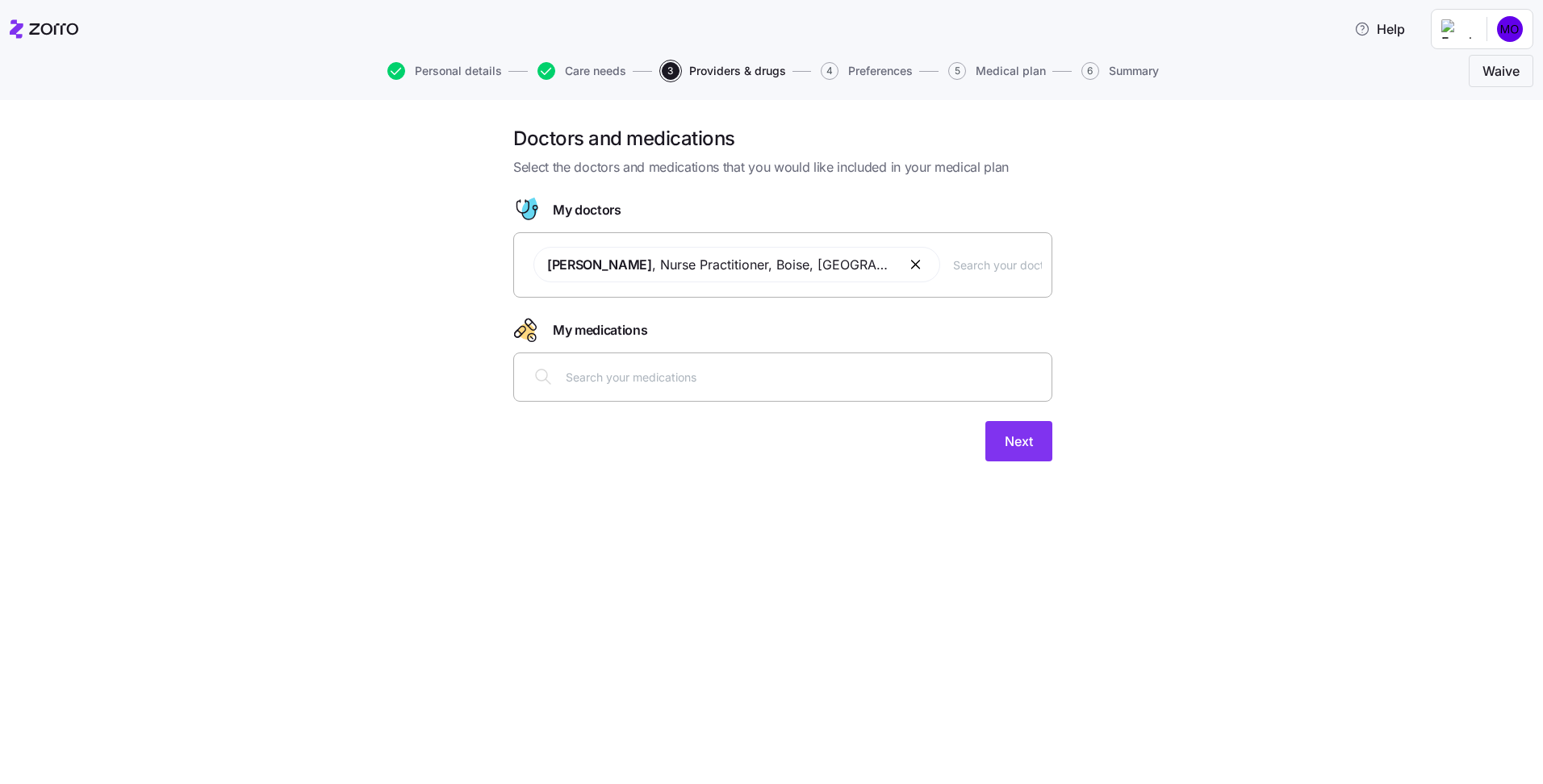
click at [696, 386] on input "text" at bounding box center [803, 377] width 476 height 18
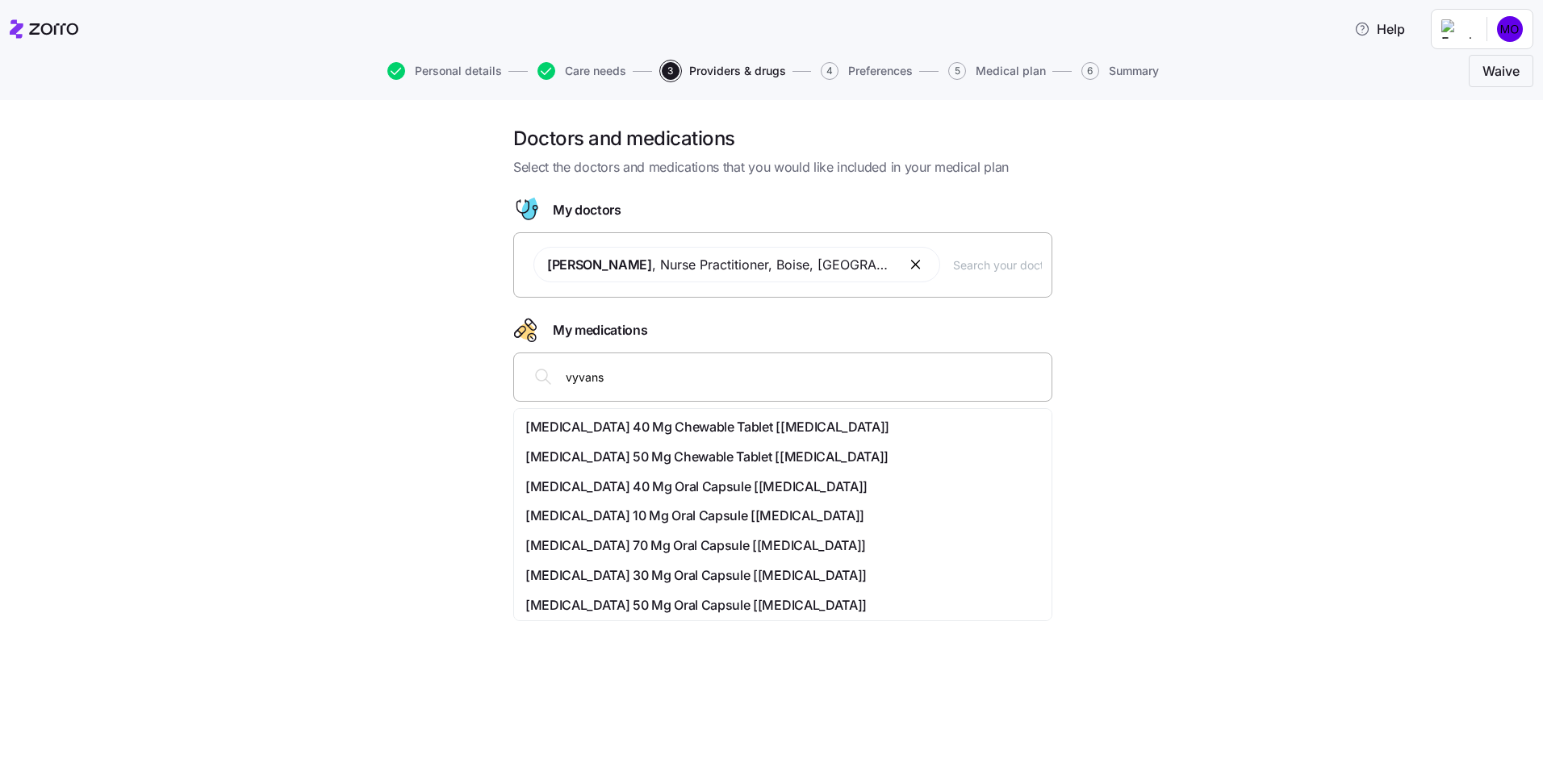
type input "vyvanse"
click at [701, 551] on span "Lisdexamfetamine Dimesylate 40 Mg Oral Capsule [vyvanse]" at bounding box center [696, 545] width 342 height 20
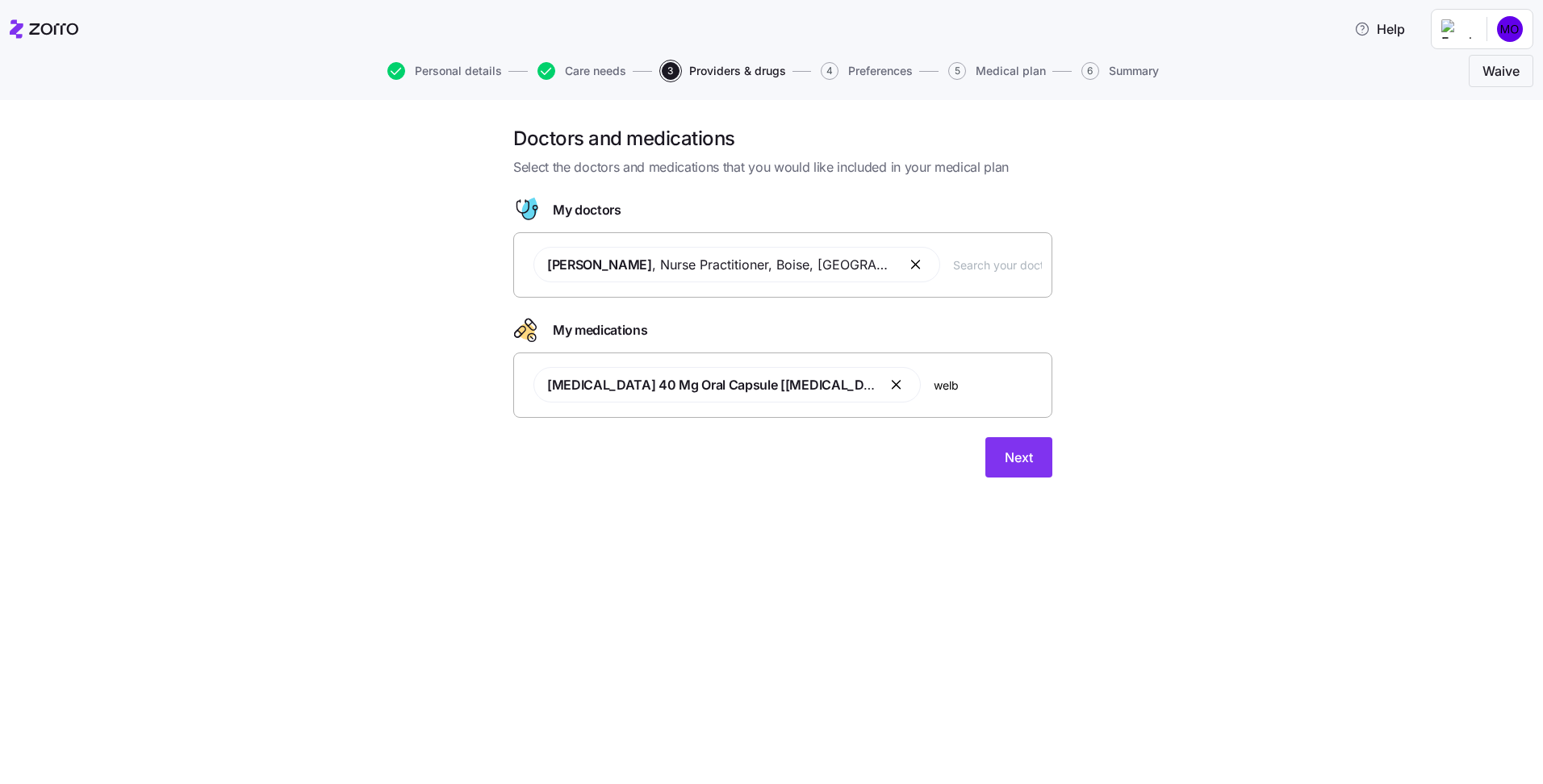
type input "welbu"
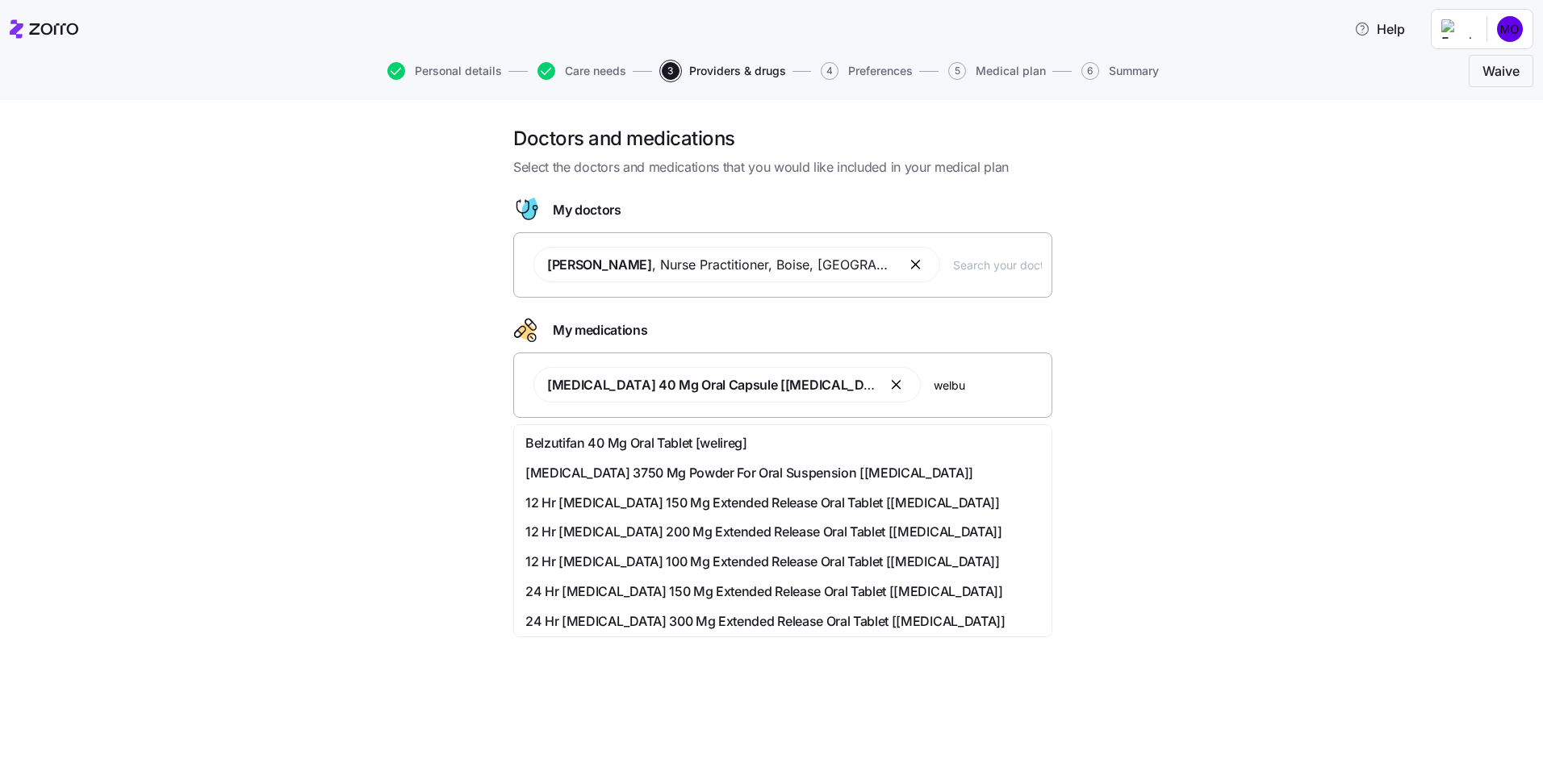
drag, startPoint x: 736, startPoint y: 499, endPoint x: 741, endPoint y: 510, distance: 12.1
click at [741, 510] on span "12 Hr Bupropion Hydrochloride 150 Mg Extended Release Oral Tablet [wellbutrin]" at bounding box center [763, 502] width 475 height 20
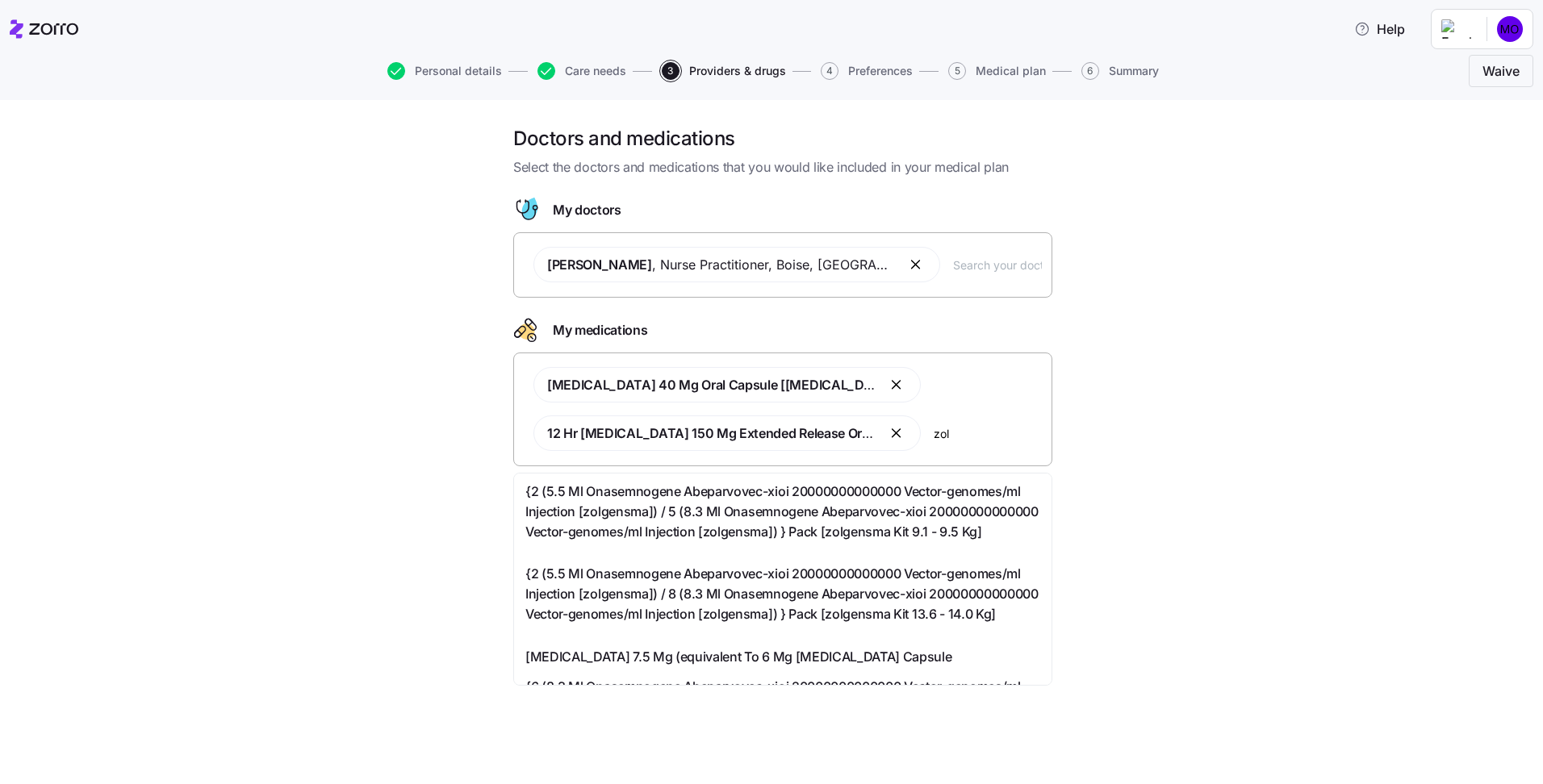
type input "zol"
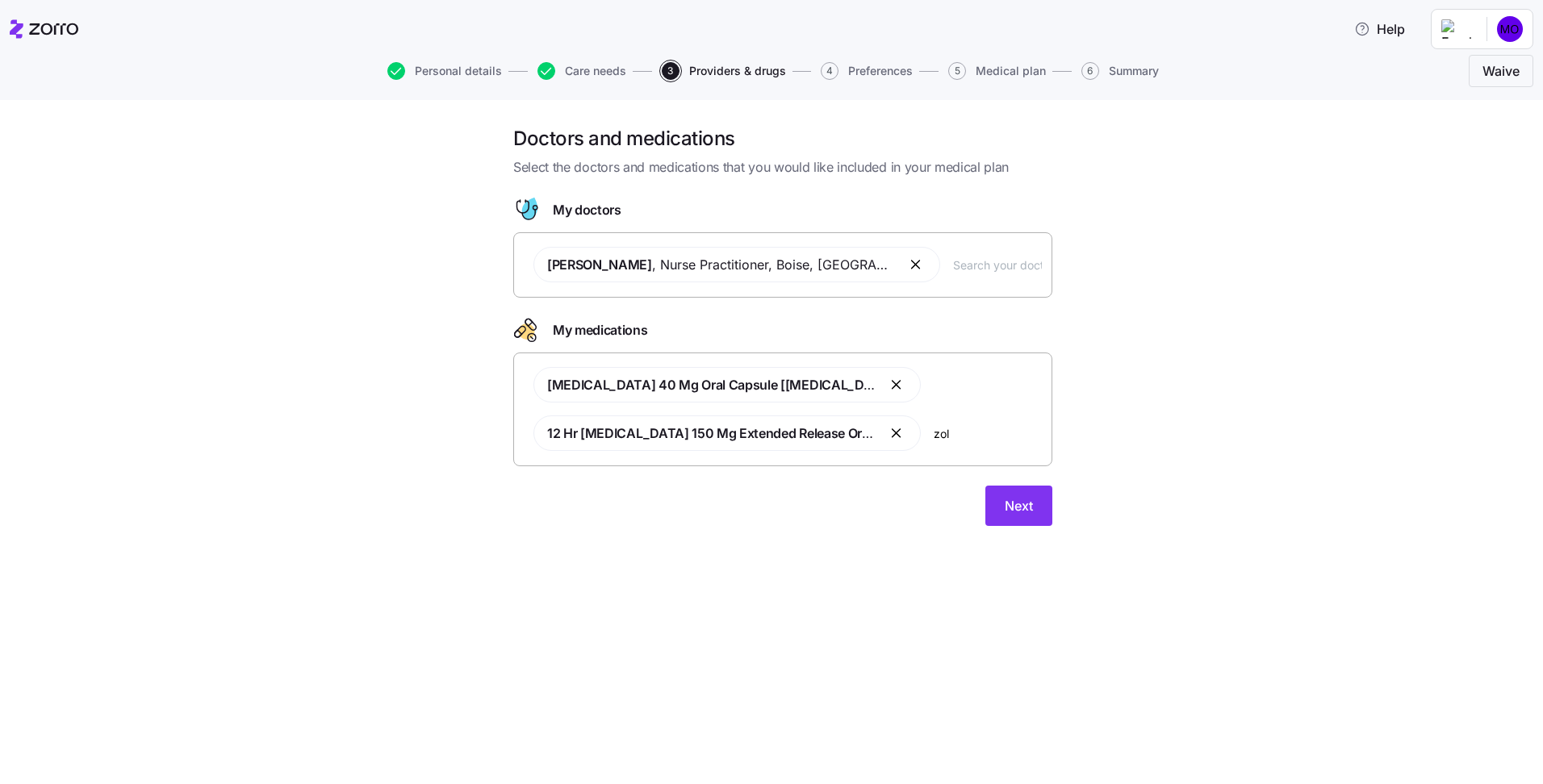
click at [960, 266] on input "text" at bounding box center [998, 265] width 89 height 18
type input "loveland"
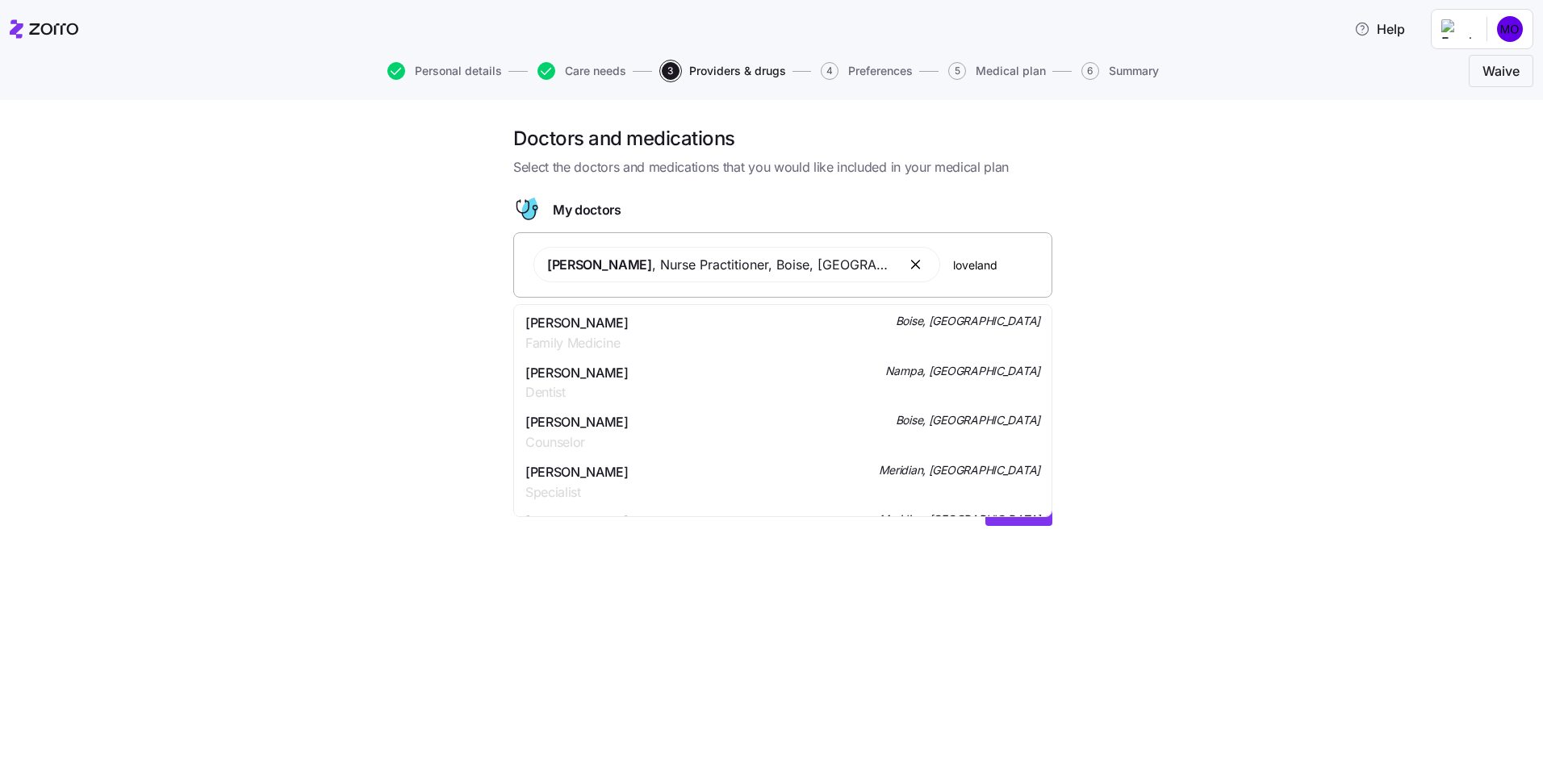
click at [640, 328] on div "William D Loveland Family Medicine Boise, ID" at bounding box center [783, 332] width 515 height 40
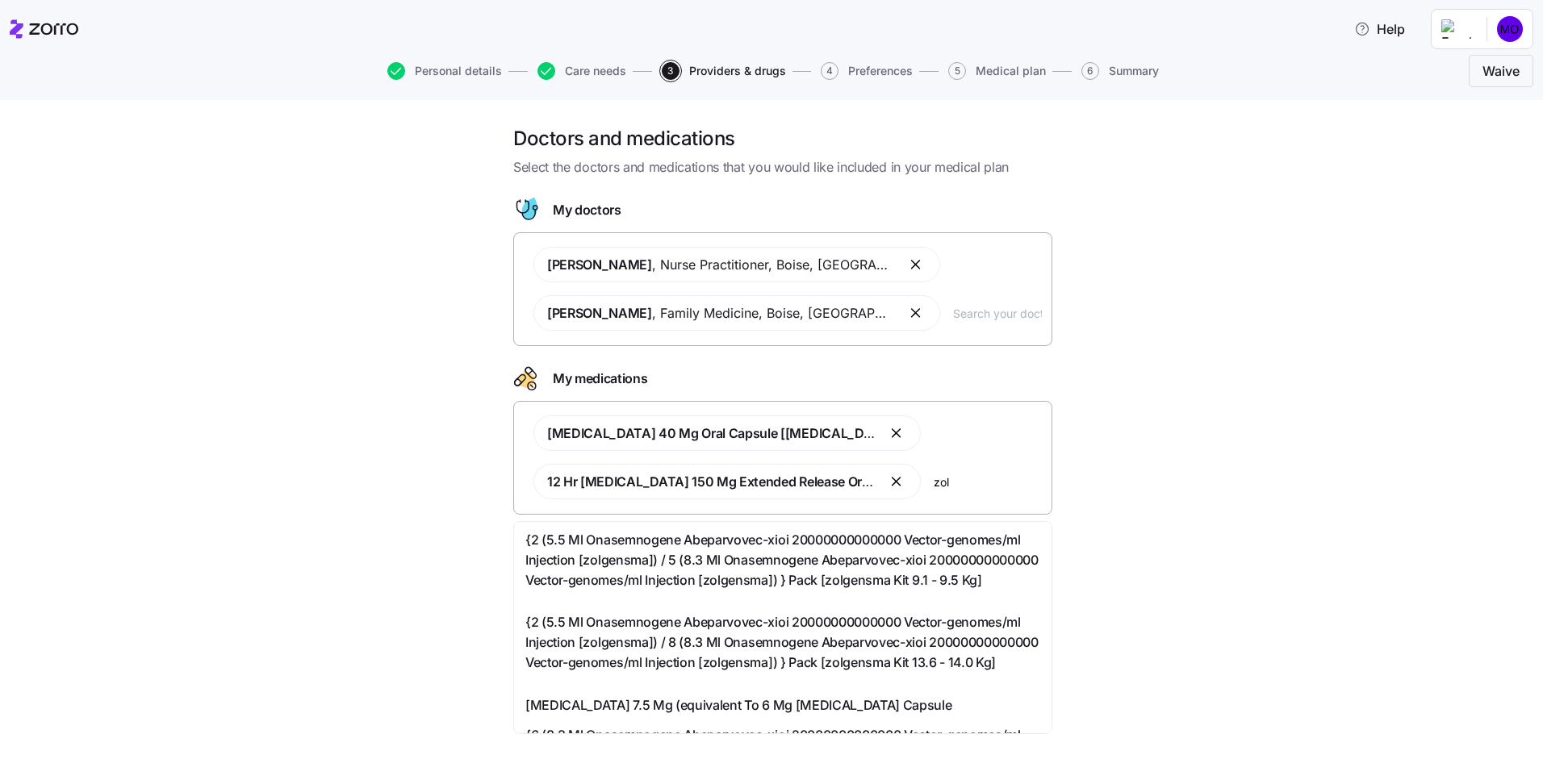
click at [952, 491] on input "zol" at bounding box center [988, 482] width 108 height 18
type input "zoloft"
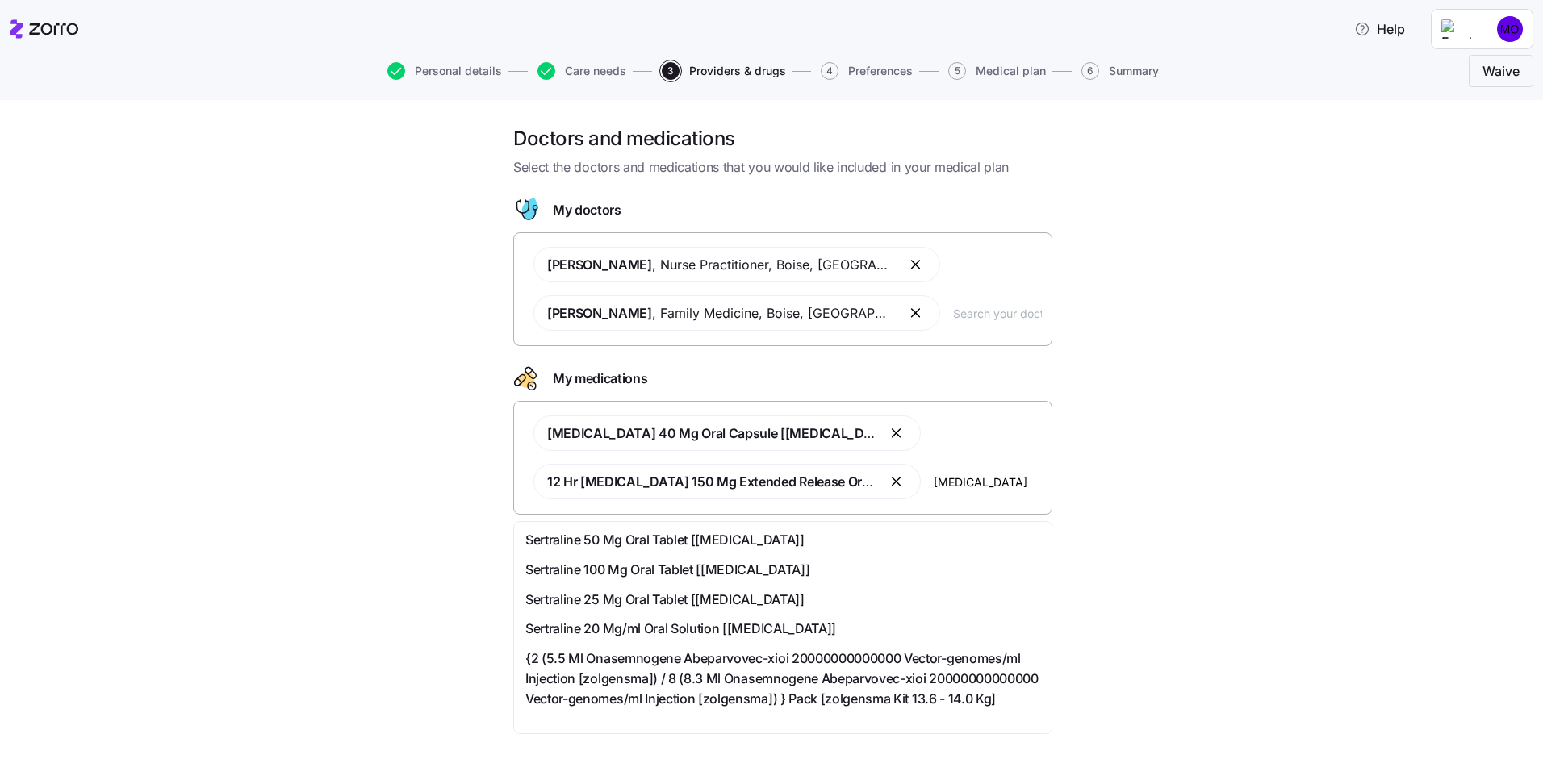
click at [703, 533] on span "Sertraline 50 Mg Oral Tablet [zoloft]" at bounding box center [665, 540] width 279 height 20
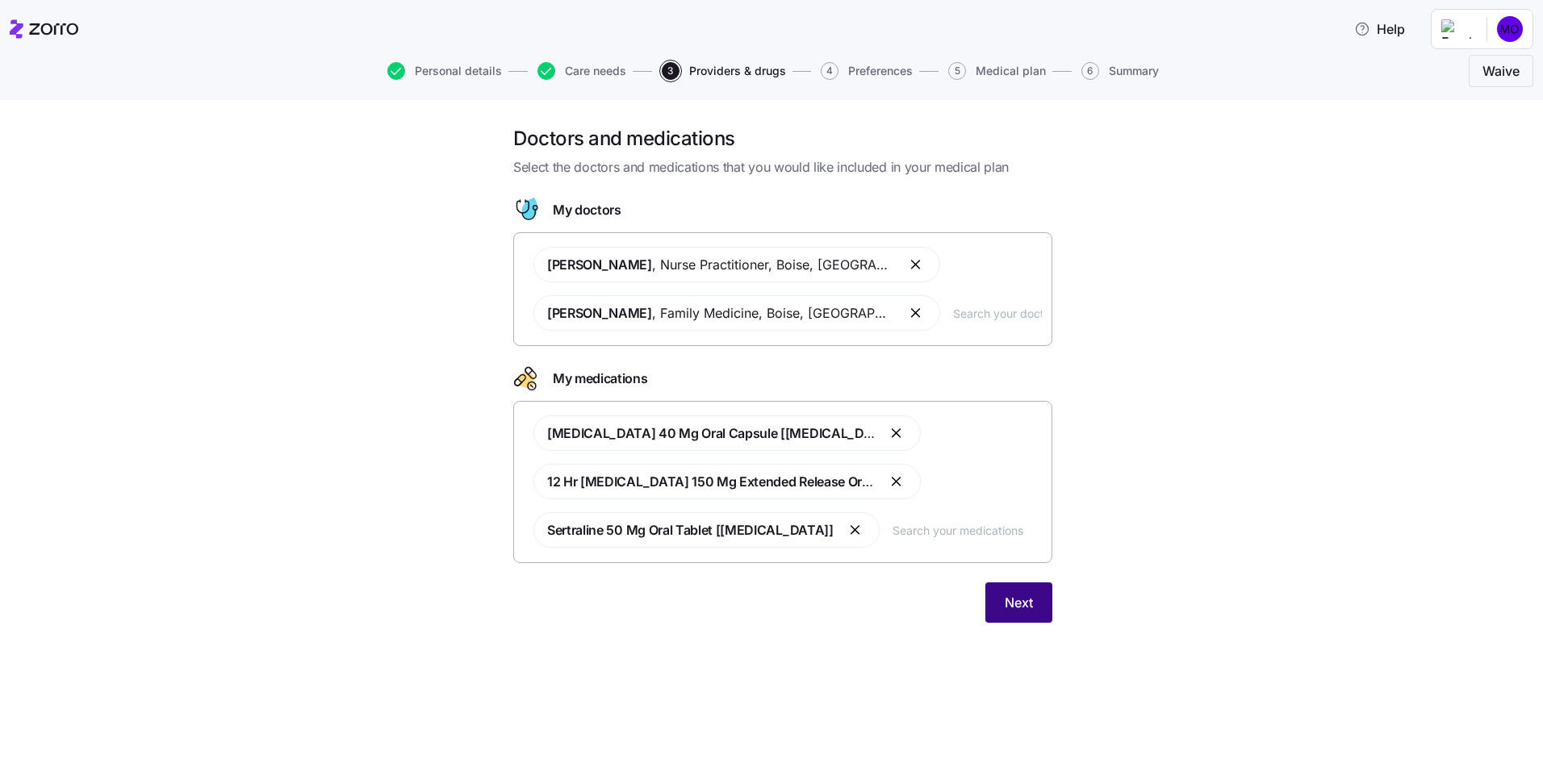
click at [1014, 615] on button "Next" at bounding box center [1018, 602] width 67 height 40
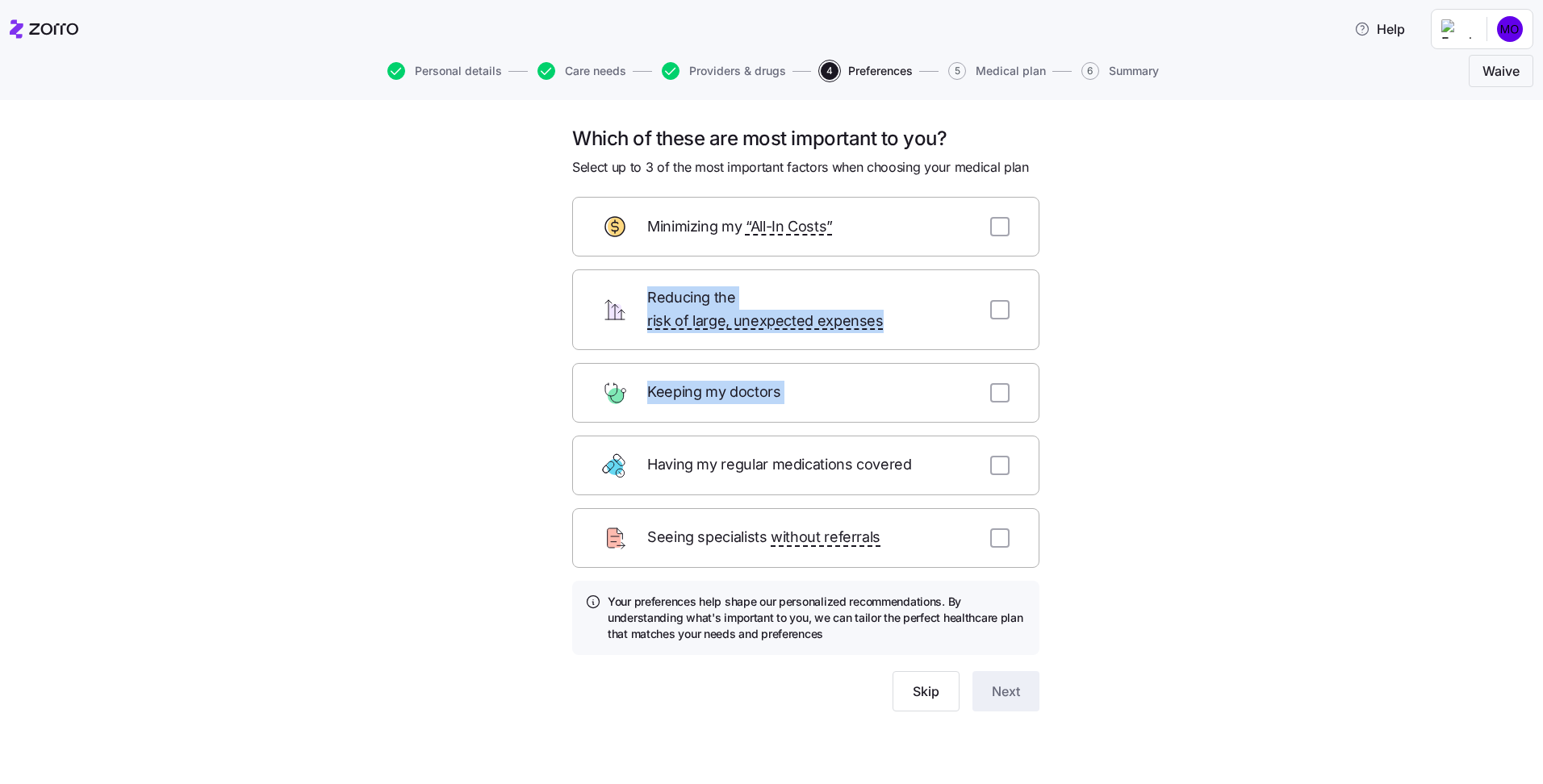
drag, startPoint x: 617, startPoint y: 445, endPoint x: 615, endPoint y: 288, distance: 157.0
click at [615, 288] on form "Minimizing my “All-In Costs” Reducing the risk of large, unexpected expenses Ke…" at bounding box center [805, 453] width 467 height 515
click at [1006, 456] on input "checkbox" at bounding box center [1000, 466] width 20 height 20
checkbox input "true"
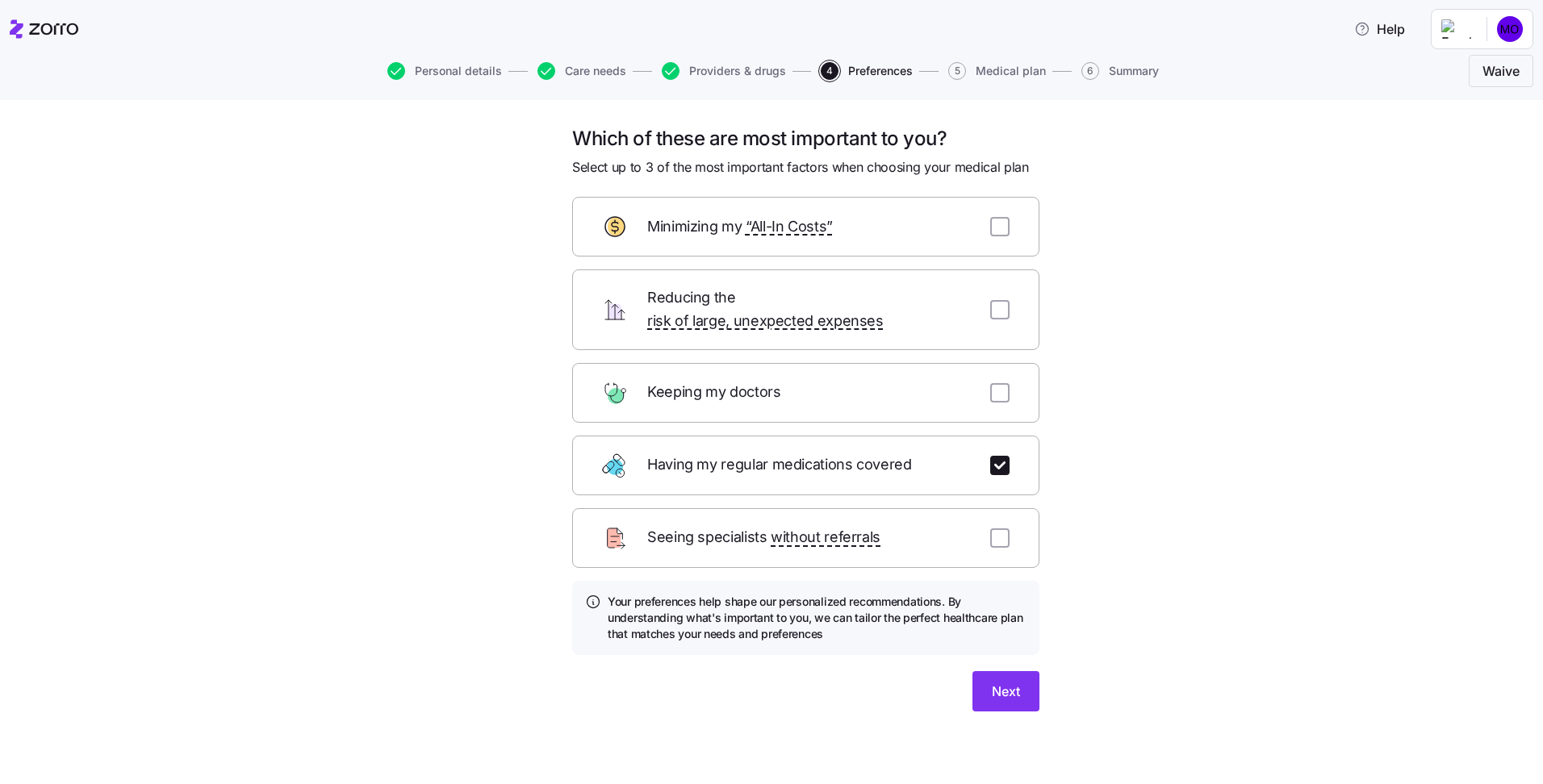
click at [1131, 459] on div "Which of these are most important to you? Select up to 3 of the most important …" at bounding box center [783, 438] width 1475 height 624
click at [998, 383] on input "checkbox" at bounding box center [1000, 393] width 20 height 20
checkbox input "true"
click at [1002, 234] on input "checkbox" at bounding box center [1000, 227] width 20 height 20
checkbox input "true"
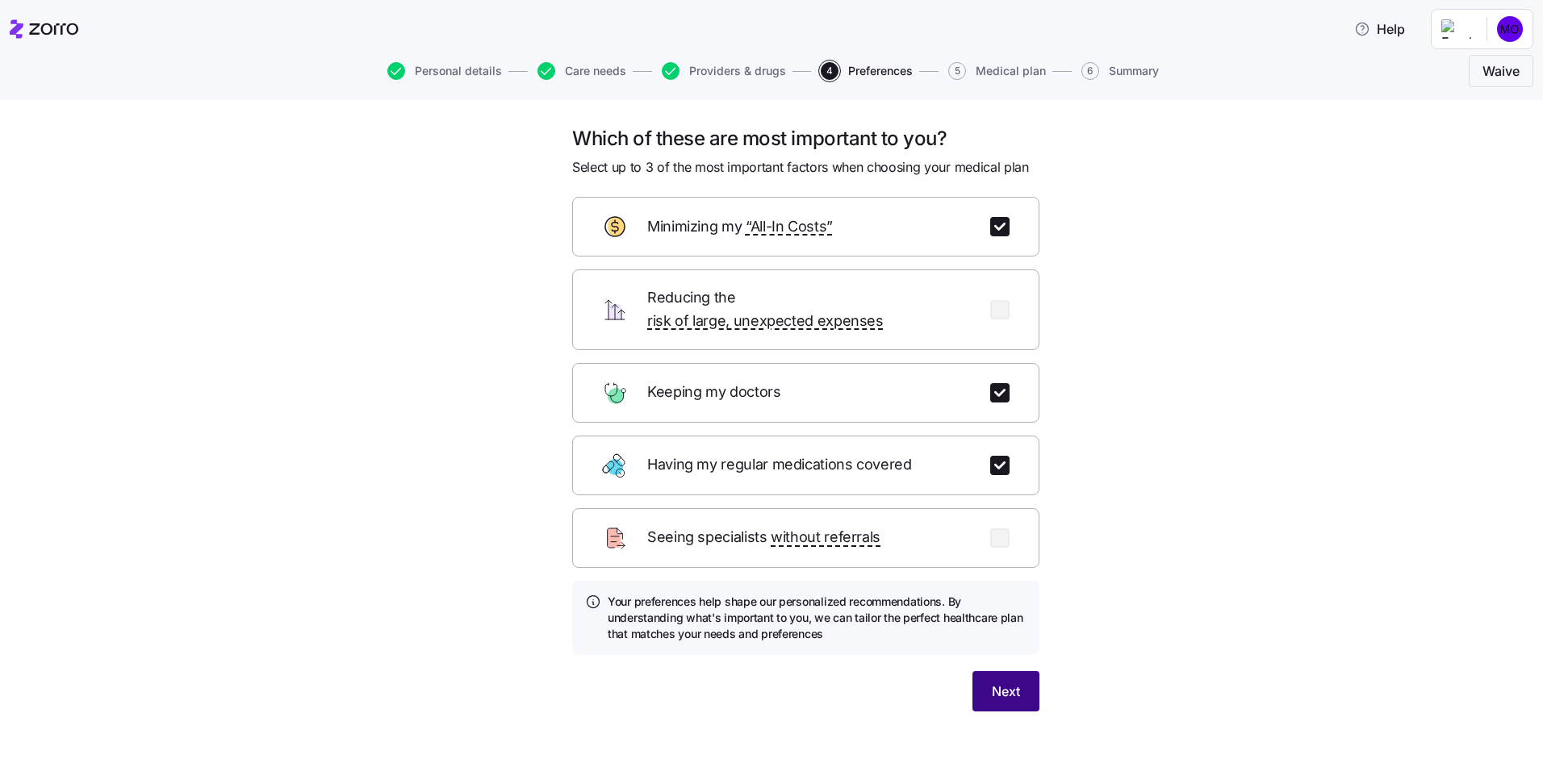
click at [1006, 681] on button "Next" at bounding box center [1005, 691] width 67 height 40
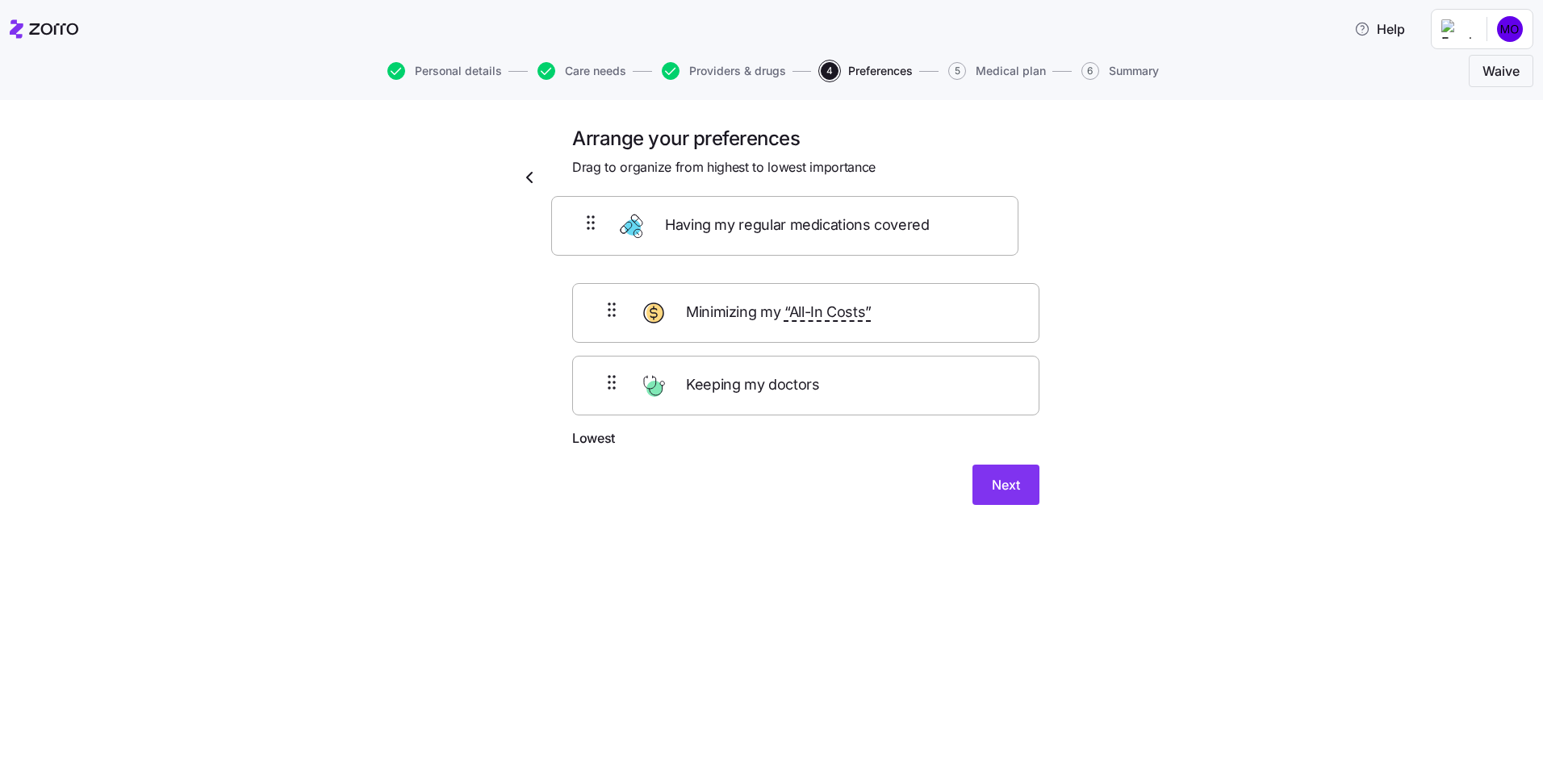
drag, startPoint x: 762, startPoint y: 405, endPoint x: 735, endPoint y: 220, distance: 187.0
click at [735, 220] on form "Highest Minimizing my “All-In Costs” Keeping my doctors Having my regular medic…" at bounding box center [805, 350] width 467 height 308
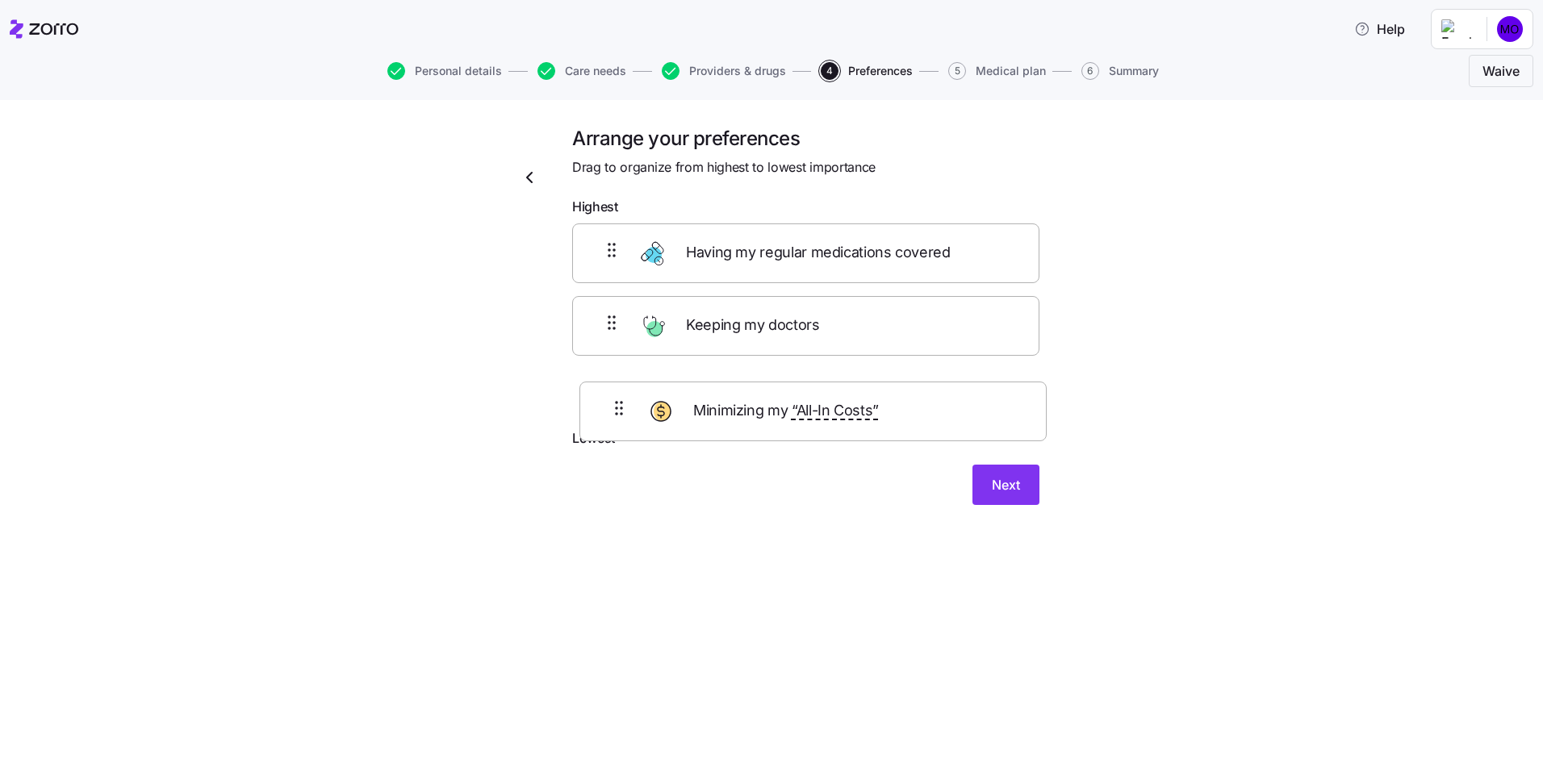
drag, startPoint x: 711, startPoint y: 377, endPoint x: 719, endPoint y: 386, distance: 12.0
click at [719, 386] on div "Having my regular medications covered Keeping my doctors Minimizing my “All-In …" at bounding box center [805, 325] width 467 height 204
click at [1015, 492] on span "Next" at bounding box center [1006, 498] width 28 height 20
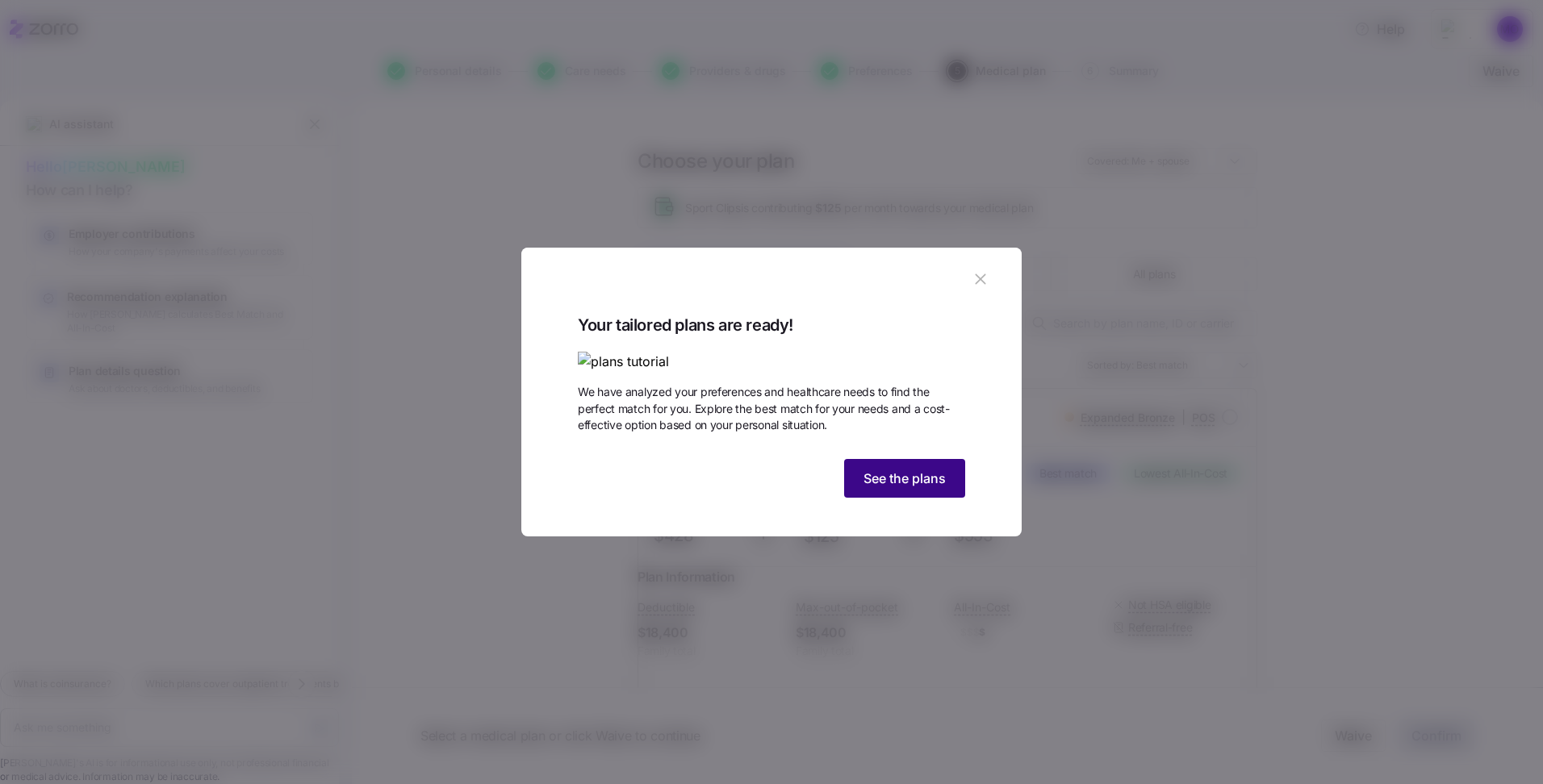
click at [887, 498] on button "See the plans" at bounding box center [904, 478] width 121 height 39
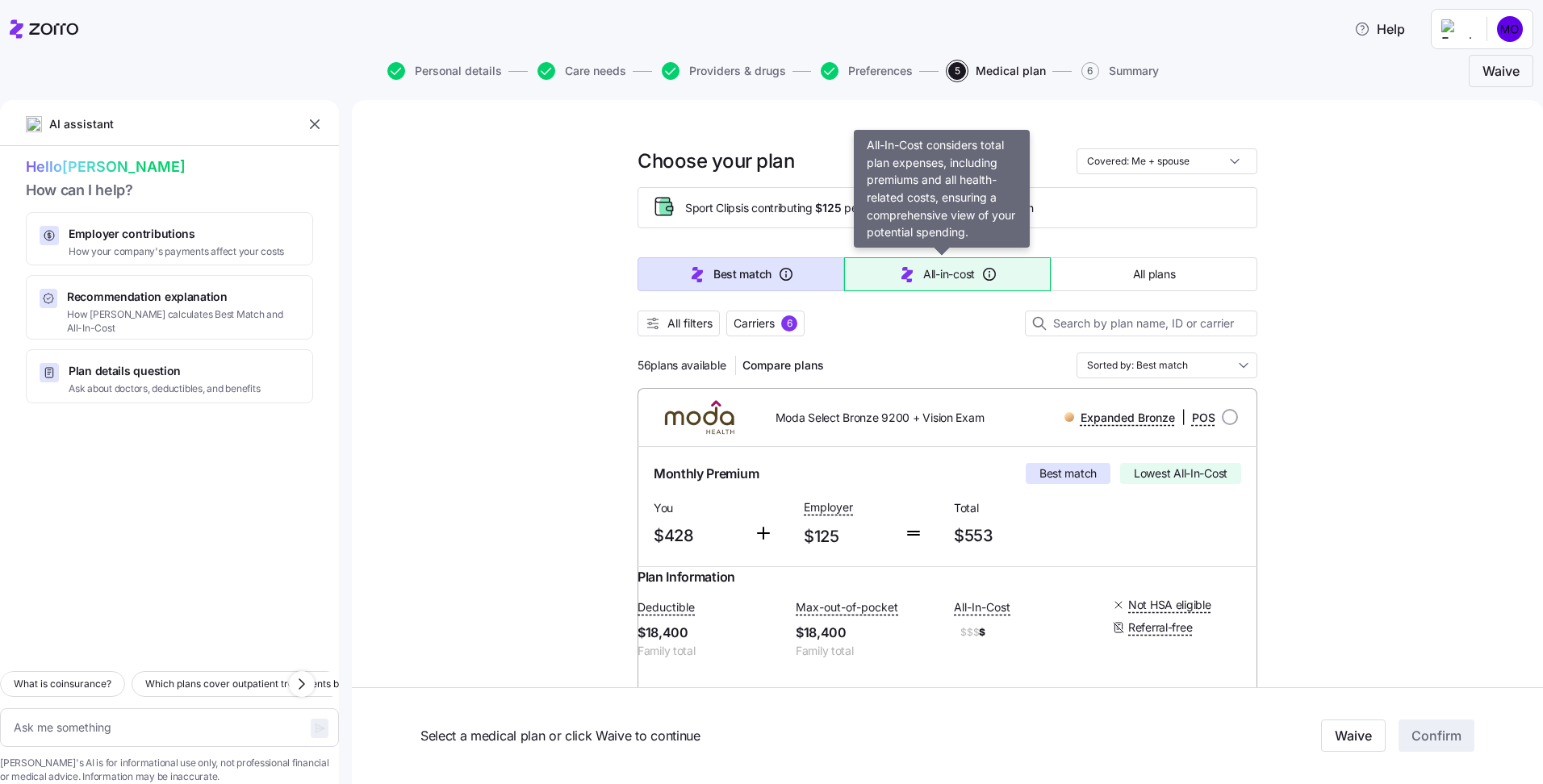
click at [928, 276] on span "All-in-cost" at bounding box center [949, 274] width 52 height 16
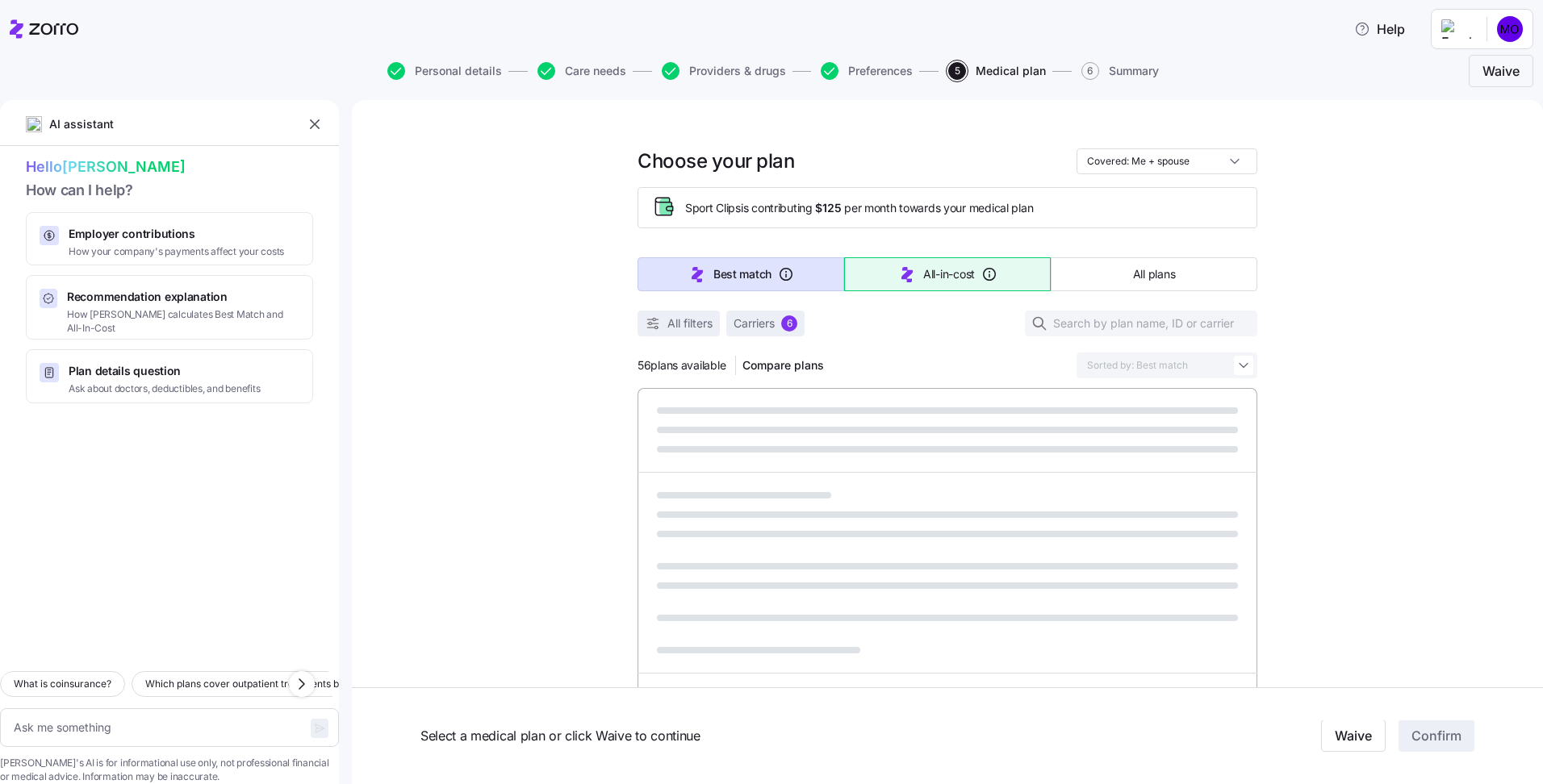
type textarea "x"
type input "Sorted by: All-in-cost"
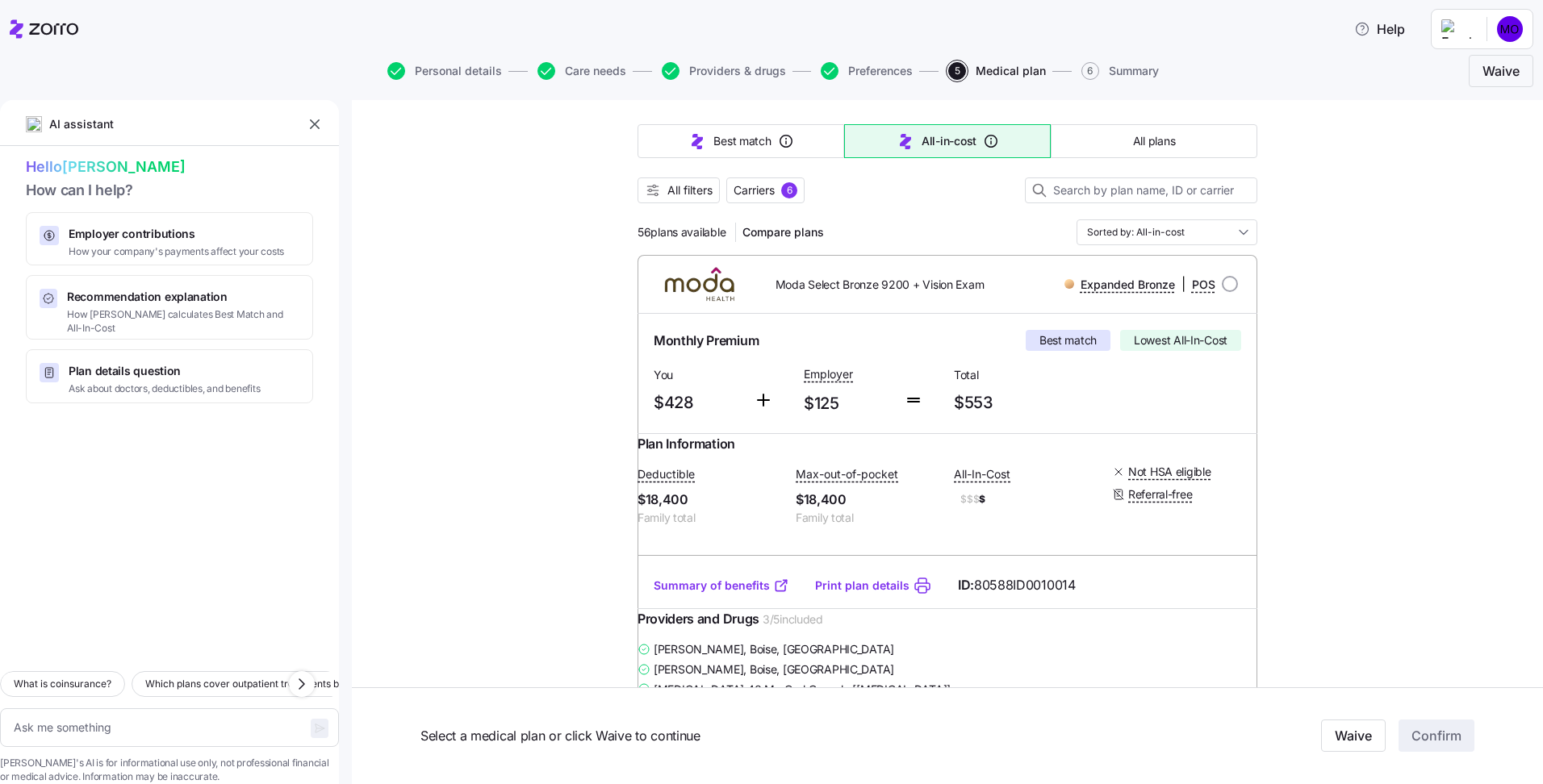
scroll to position [161, 0]
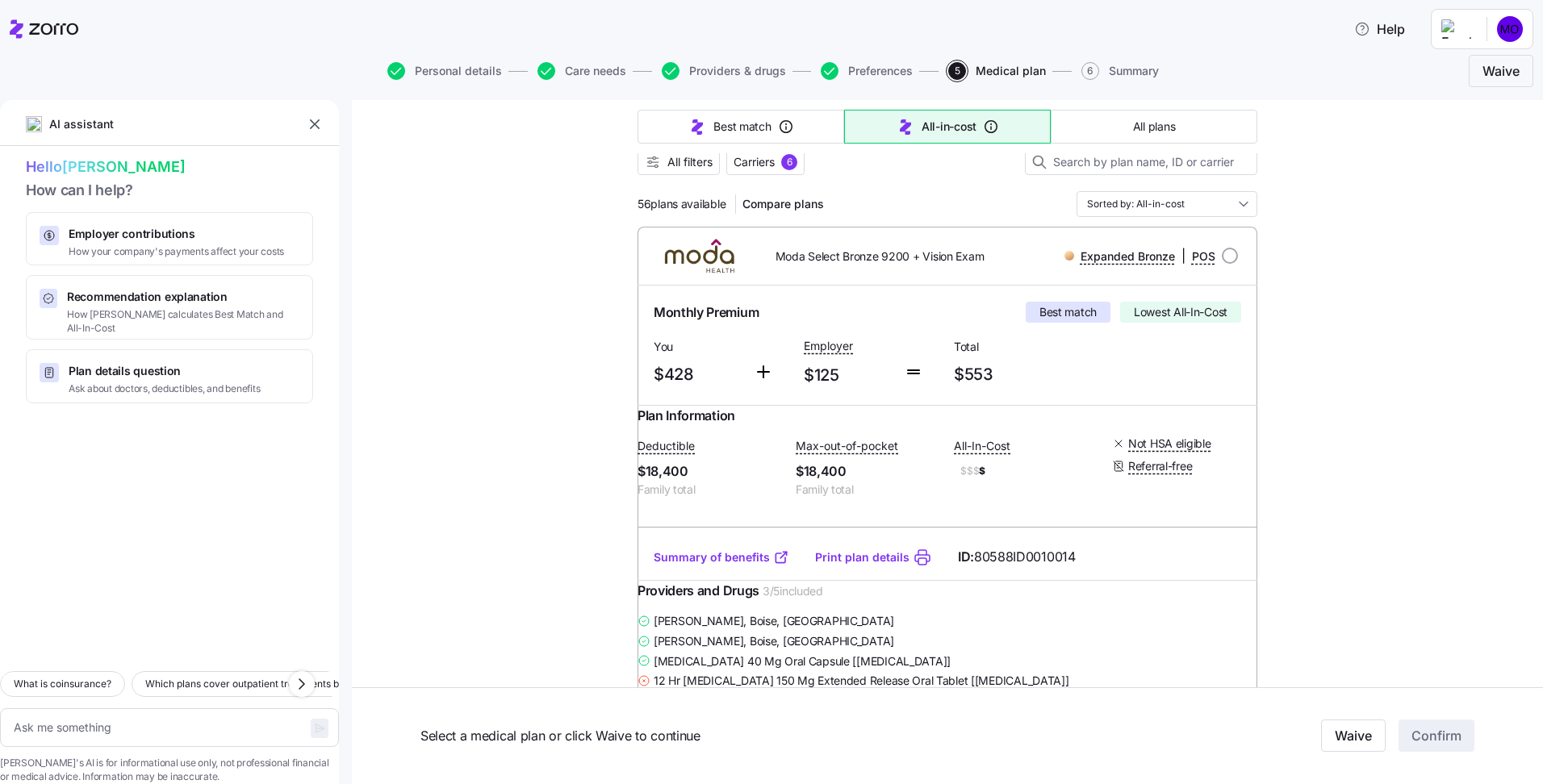
click at [696, 565] on link "Summary of benefits" at bounding box center [721, 557] width 135 height 16
click at [876, 565] on link "Print plan details" at bounding box center [862, 557] width 94 height 16
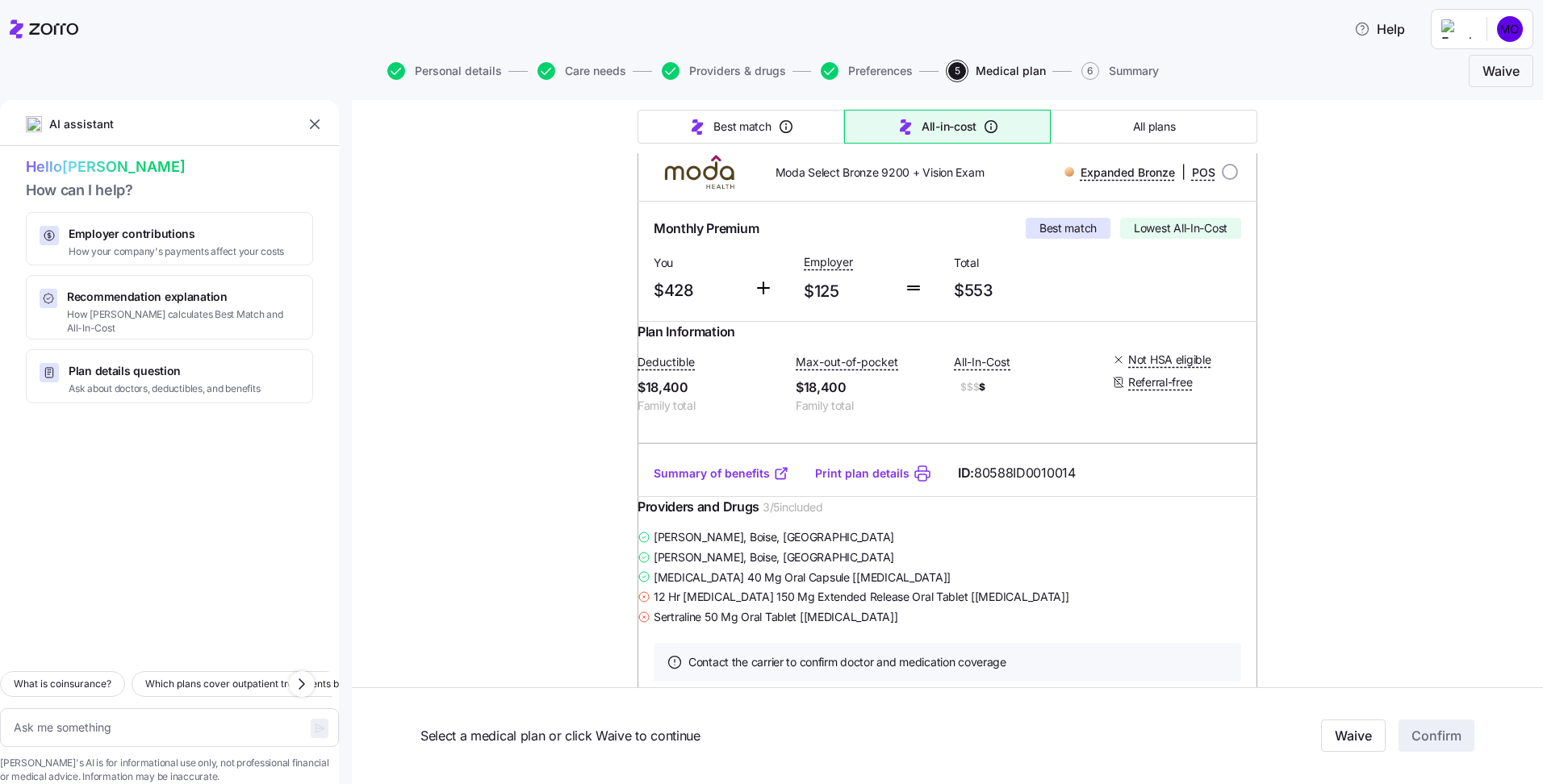
scroll to position [323, 0]
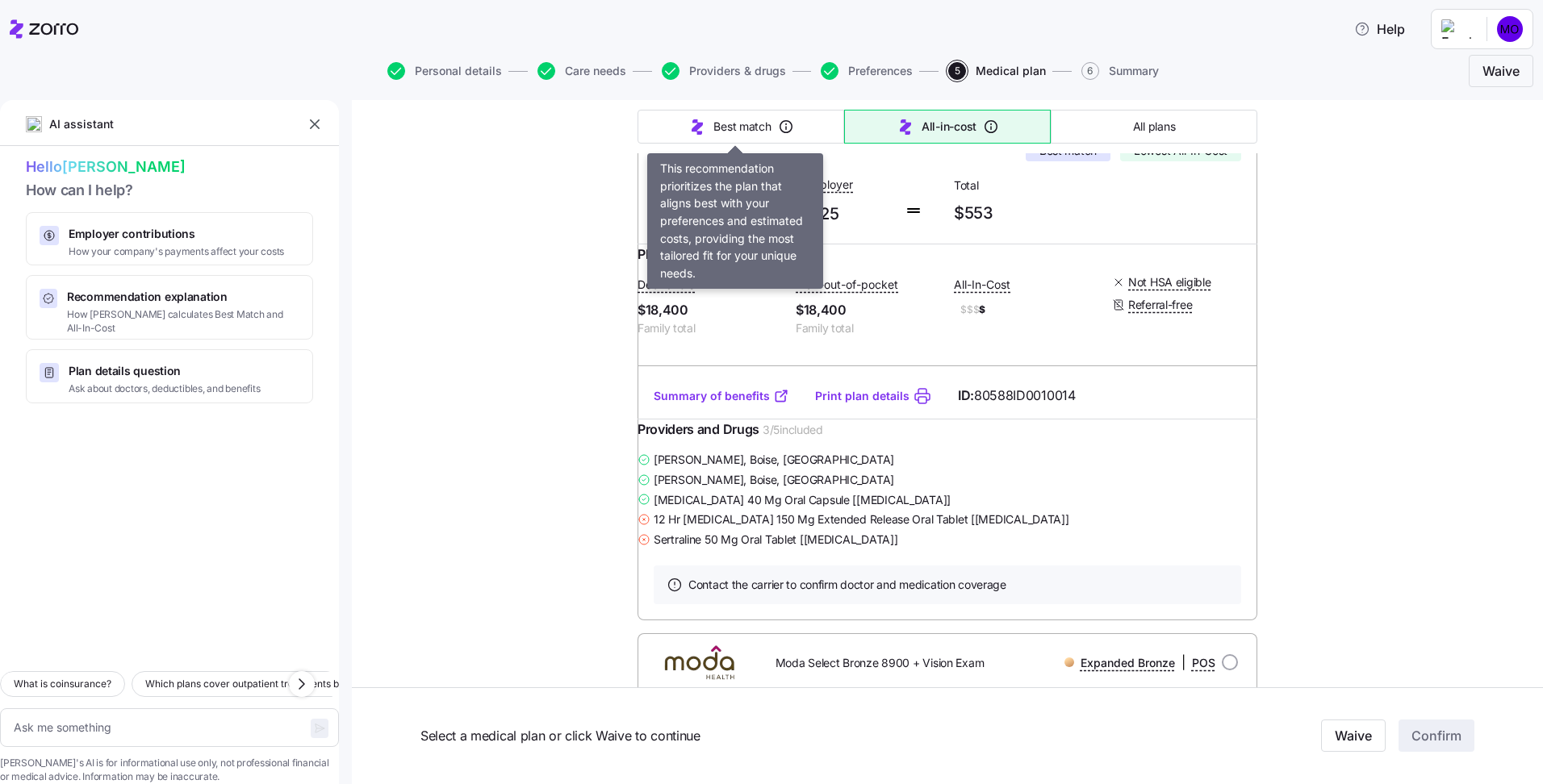
click at [719, 129] on span "Best match" at bounding box center [742, 126] width 57 height 16
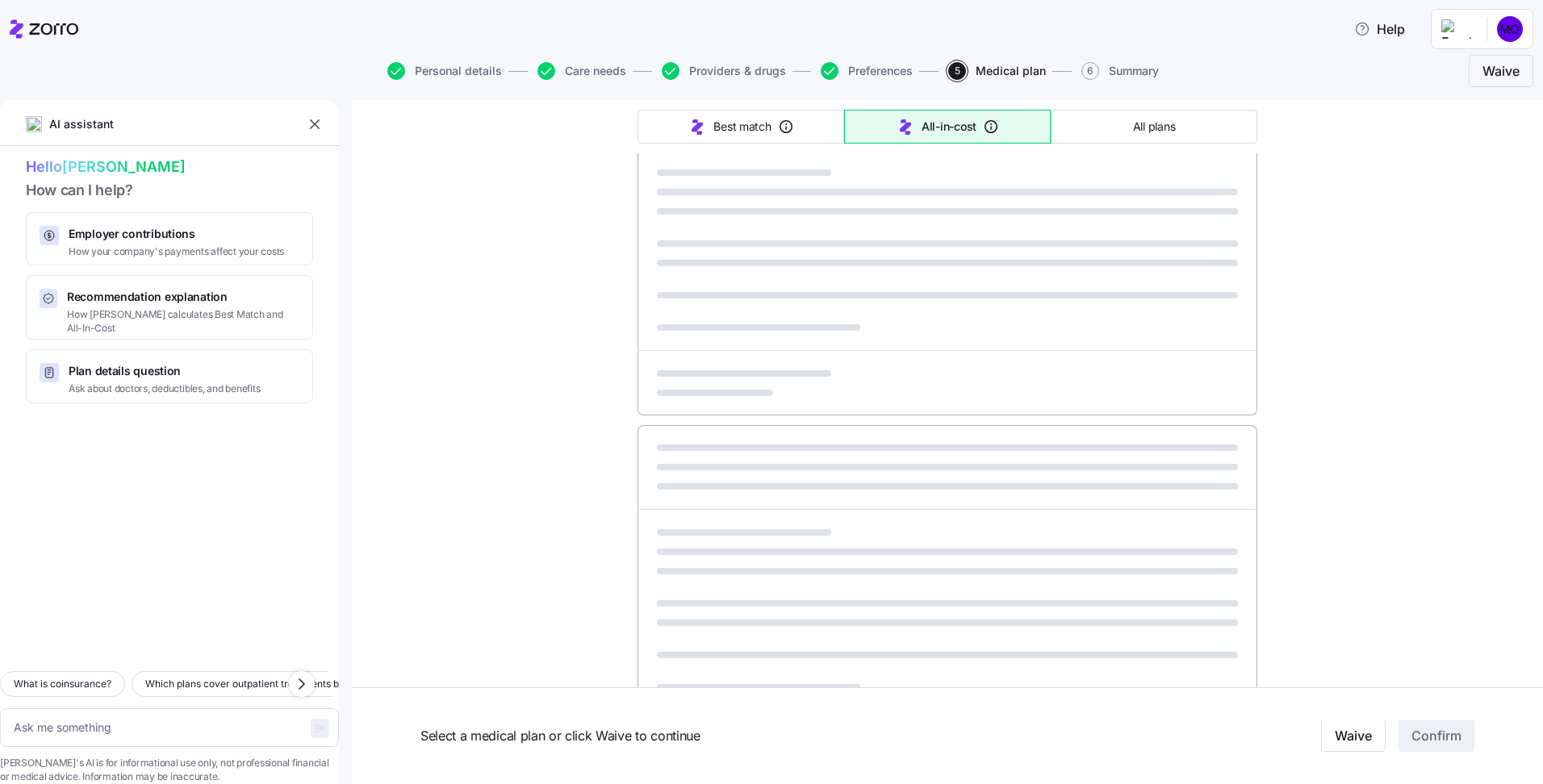
type textarea "x"
type input "Sorted by: Best match"
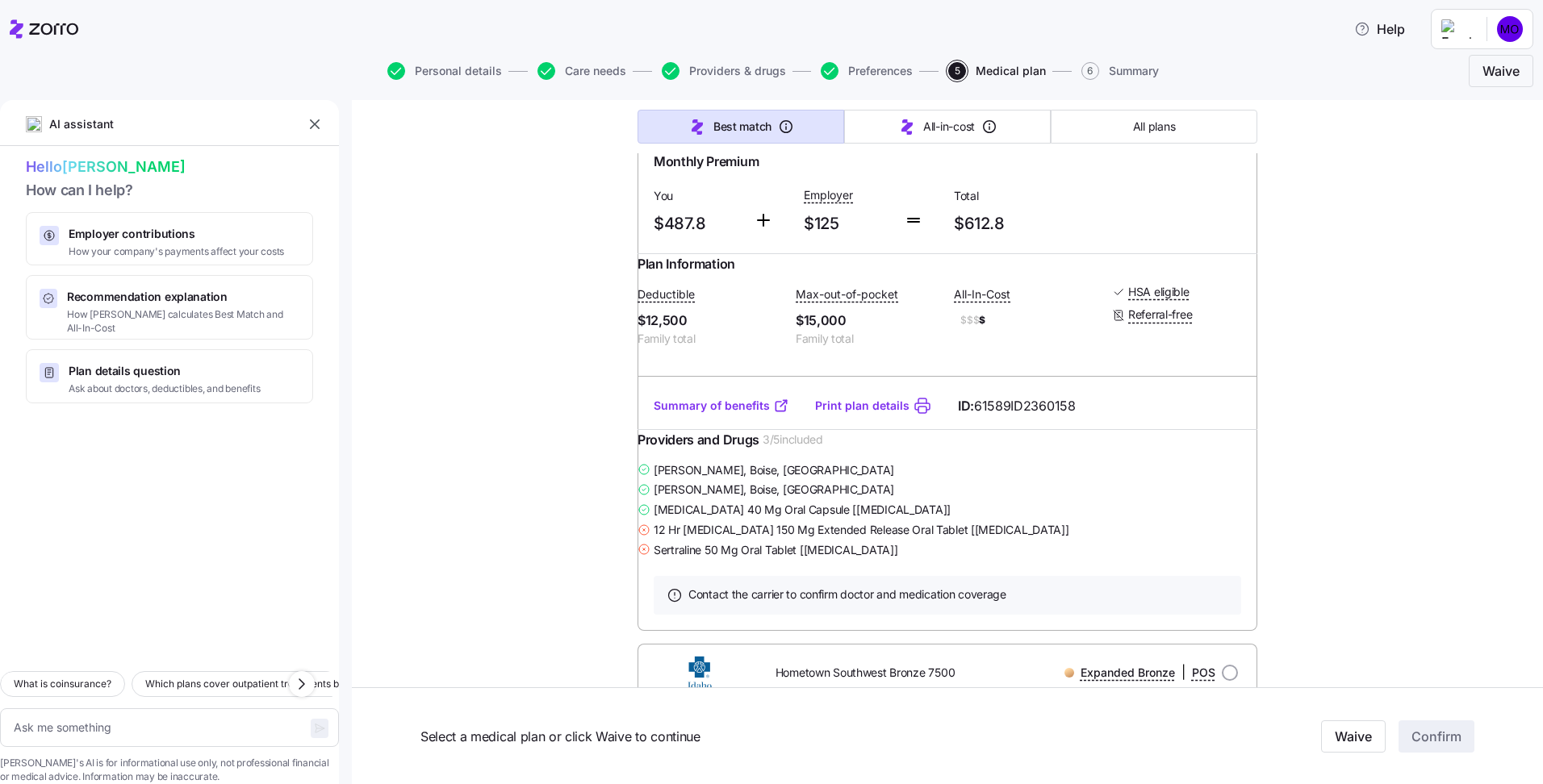
scroll to position [0, 0]
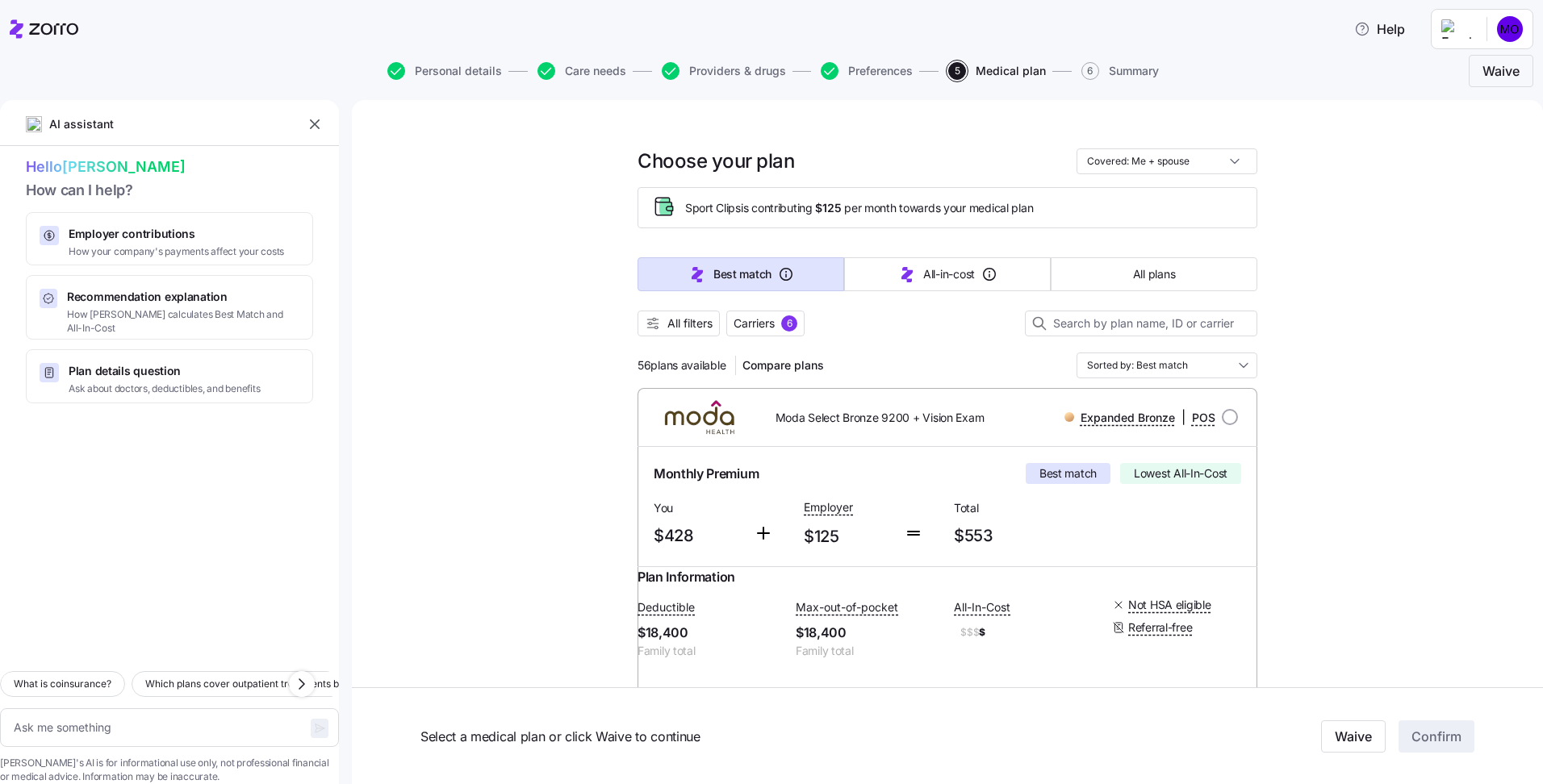
click at [743, 324] on span "Carriers" at bounding box center [754, 324] width 41 height 16
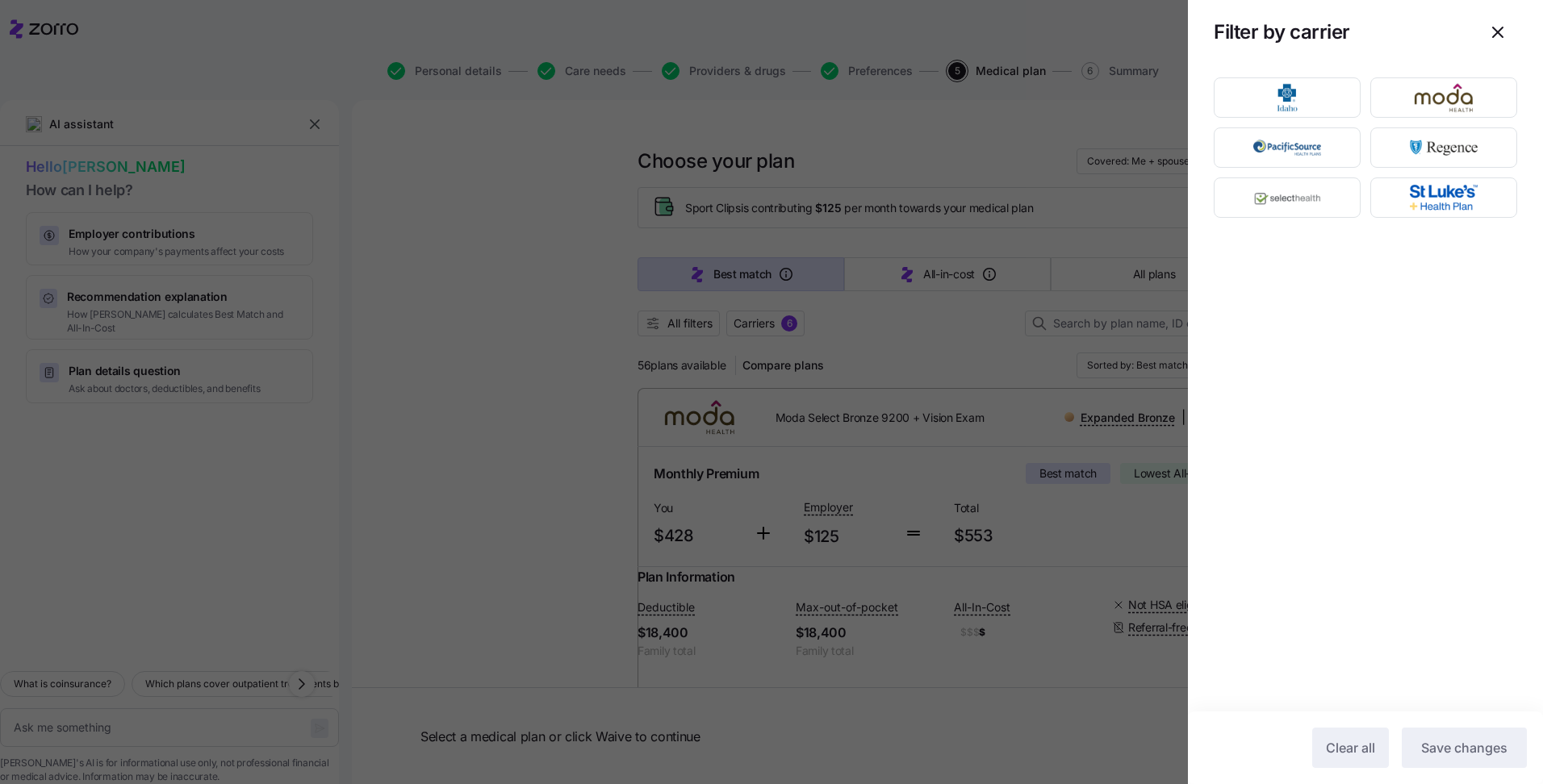
click at [743, 324] on div at bounding box center [771, 392] width 1543 height 784
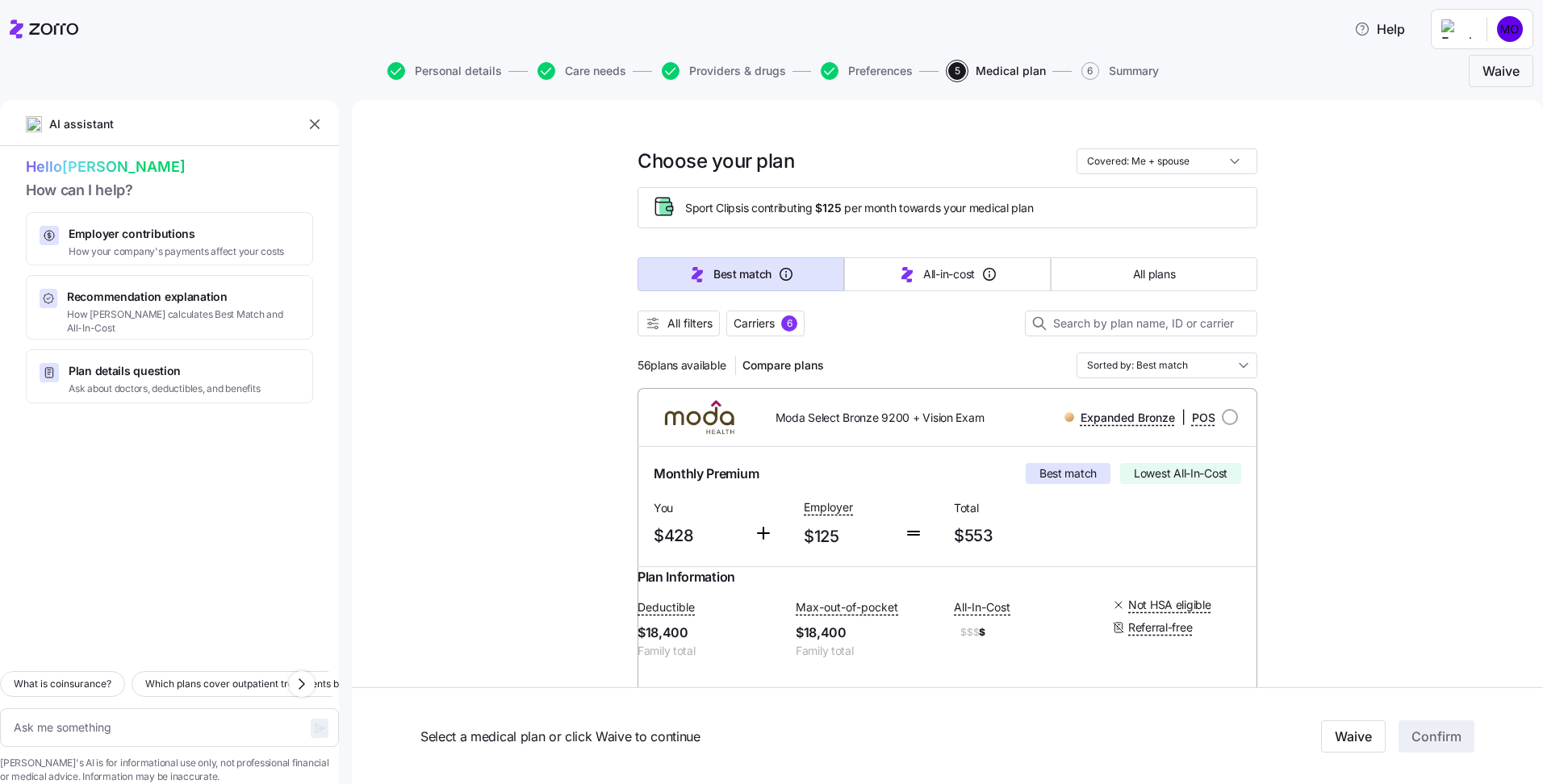
click at [696, 336] on div at bounding box center [947, 344] width 620 height 16
click at [688, 332] on button "All filters" at bounding box center [679, 323] width 83 height 26
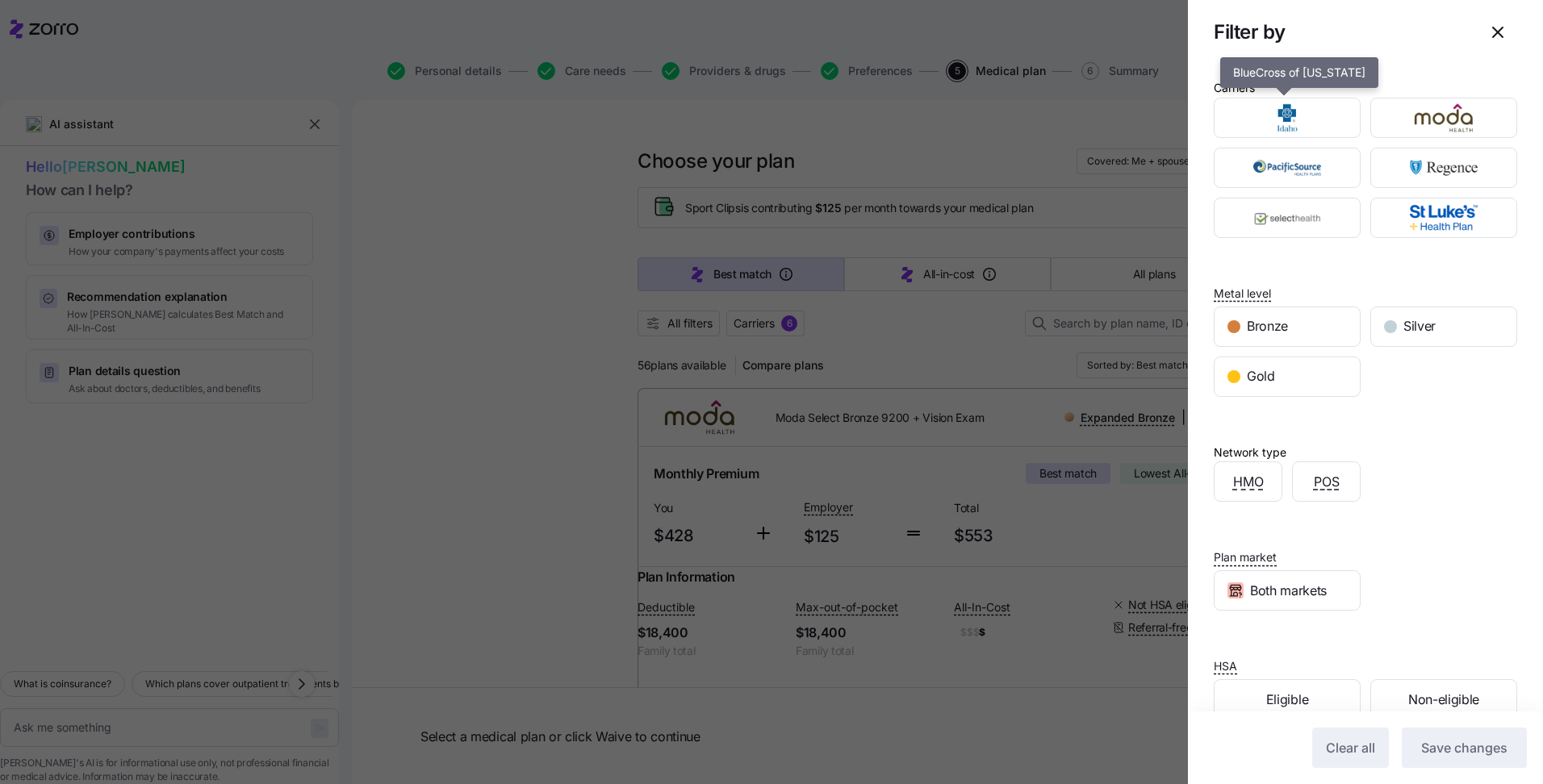
click at [1311, 126] on img "button" at bounding box center [1287, 117] width 118 height 32
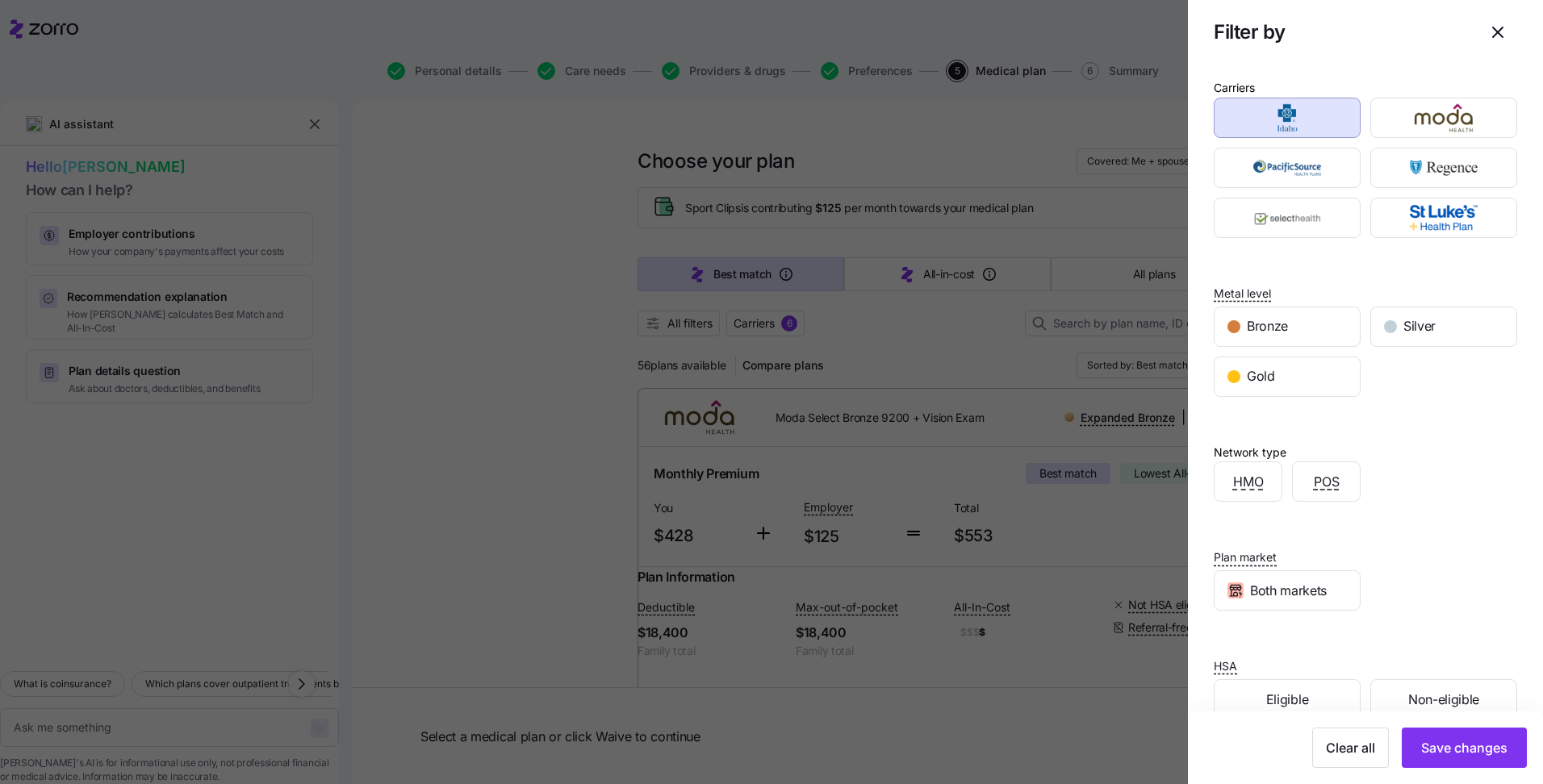
click at [562, 497] on div at bounding box center [771, 392] width 1543 height 784
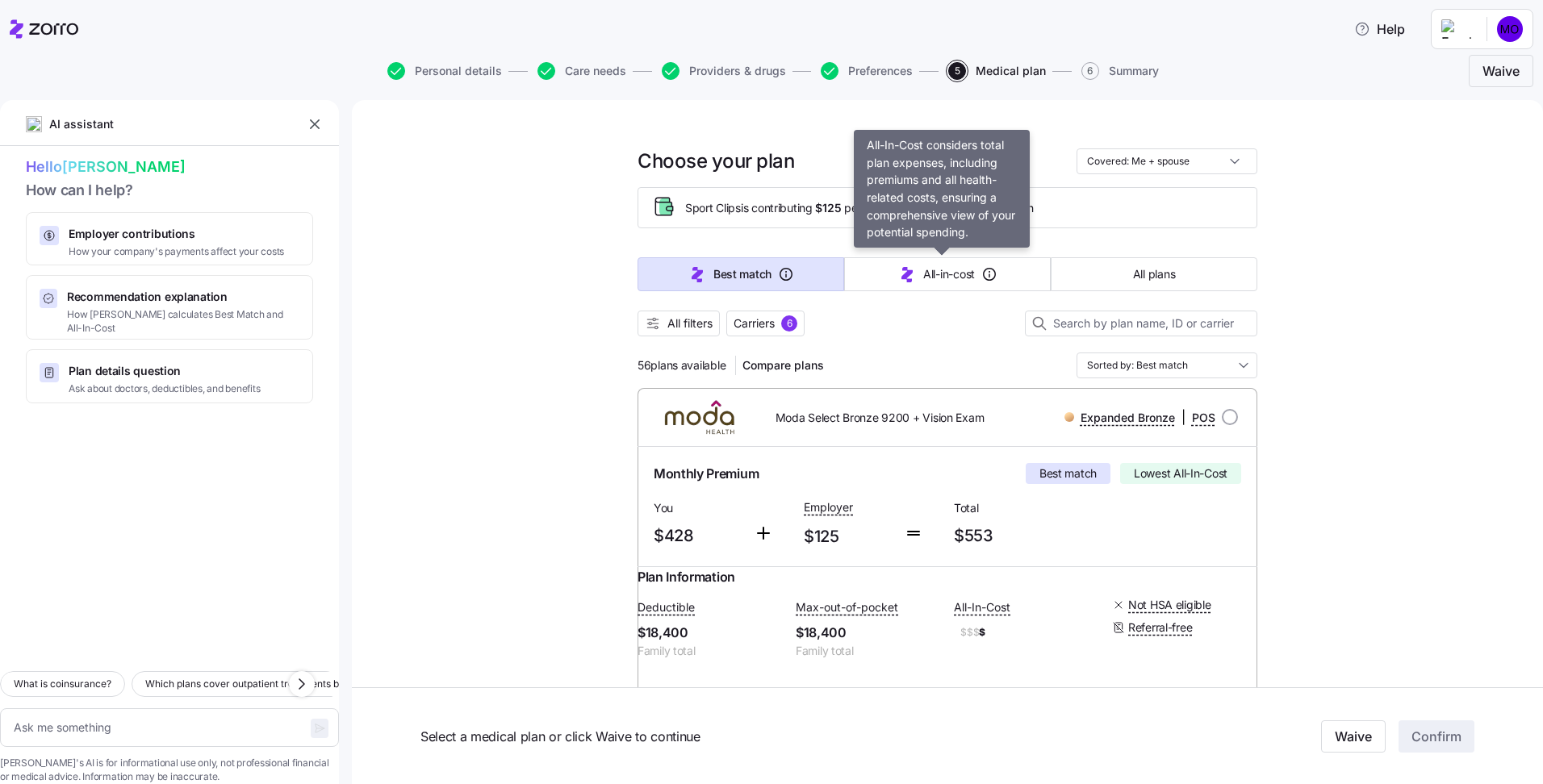
click at [911, 282] on button "All-in-cost" at bounding box center [947, 274] width 206 height 34
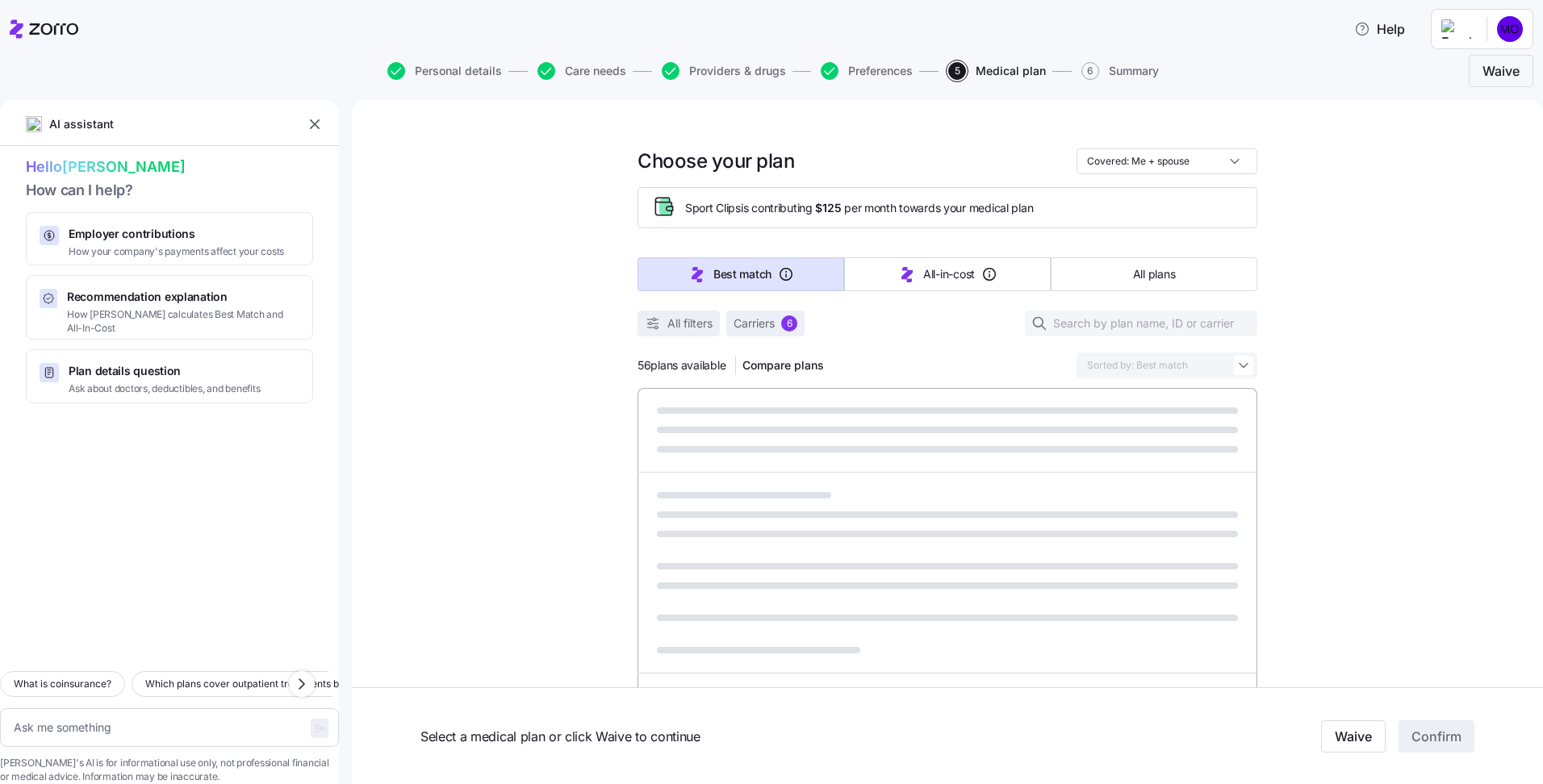
type textarea "x"
type input "Sorted by: All-in-cost"
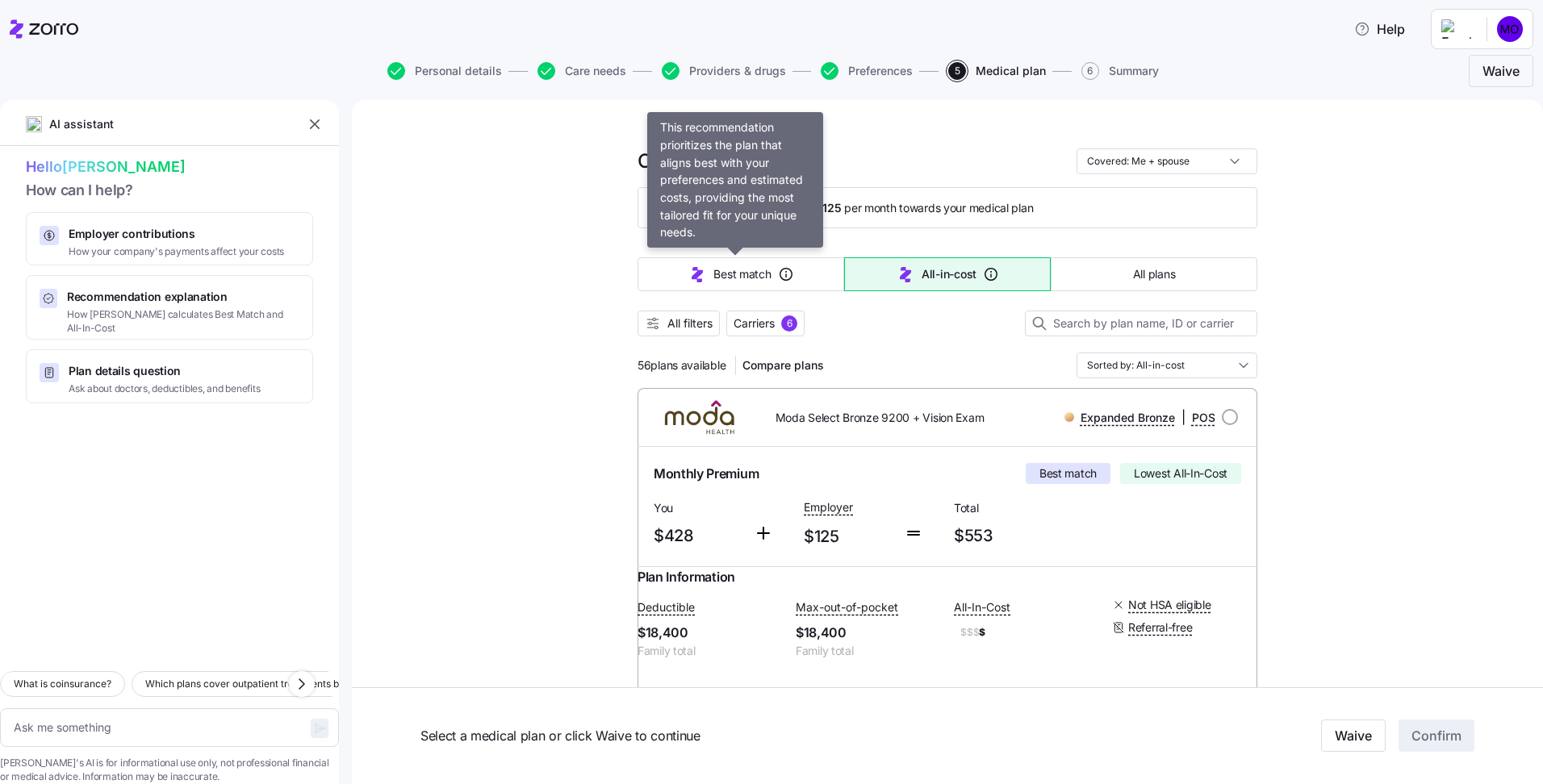
click at [744, 277] on span "Best match" at bounding box center [742, 274] width 57 height 16
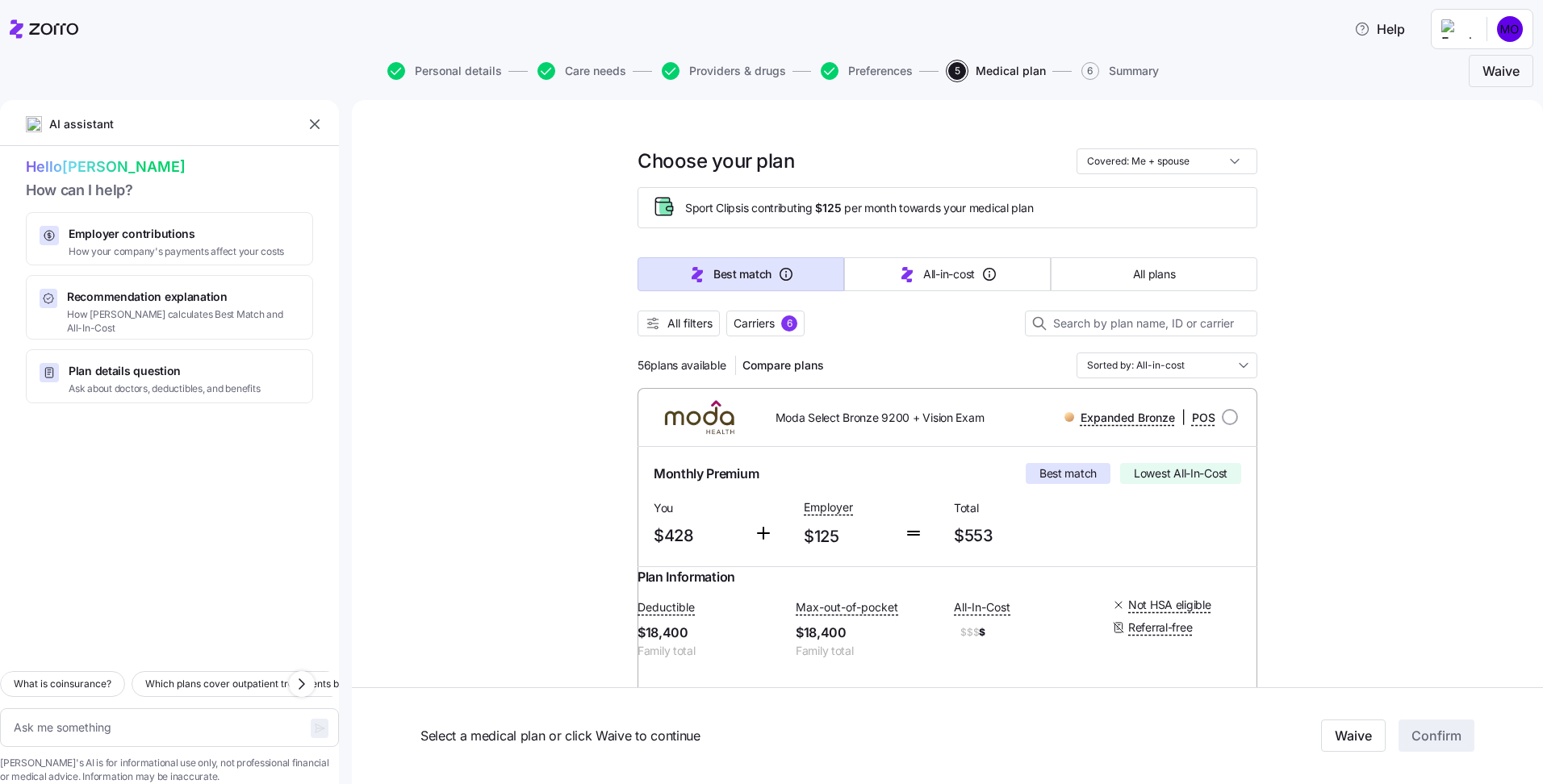
type textarea "x"
type input "Sorted by: Best match"
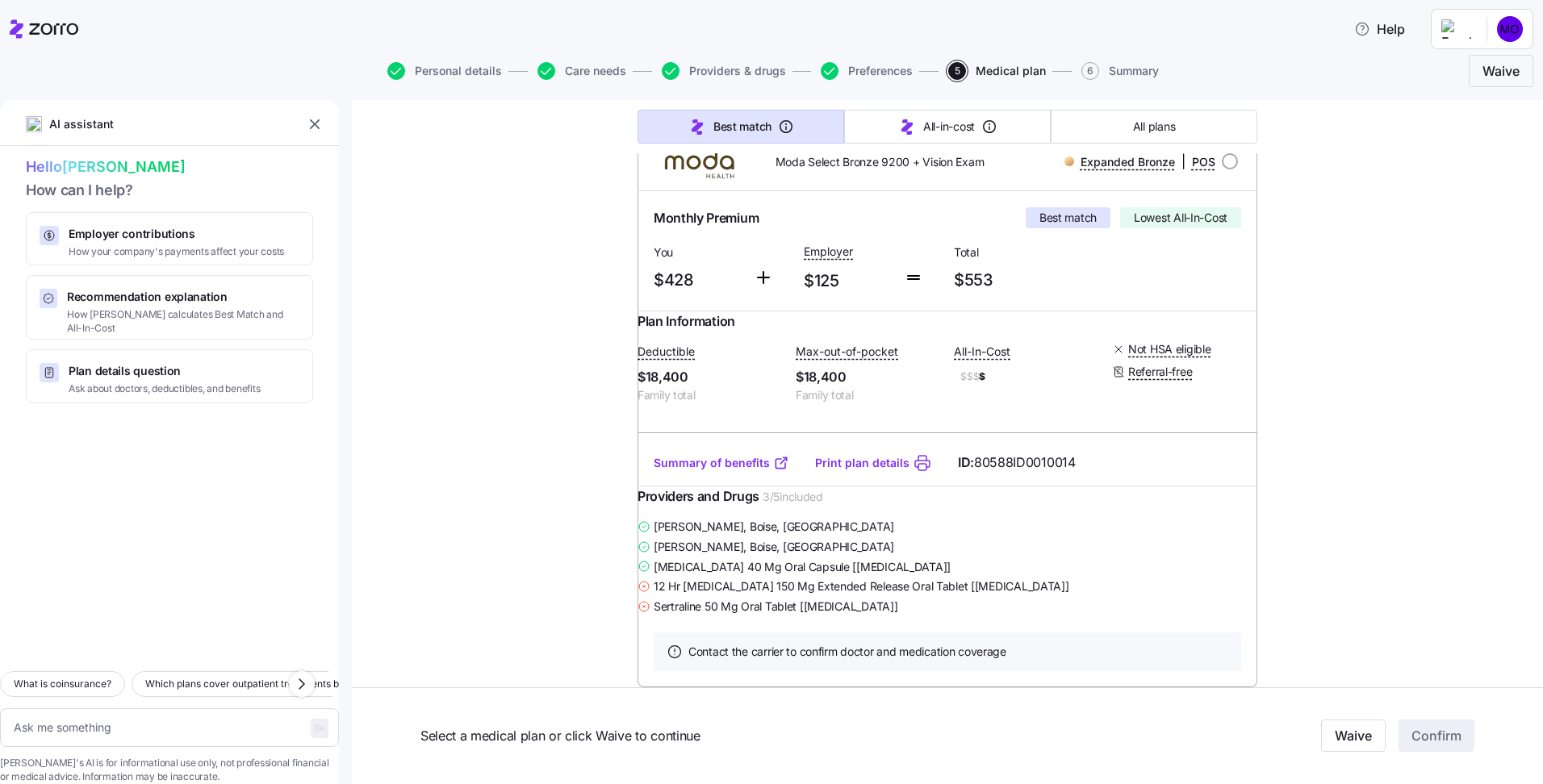
scroll to position [161, 0]
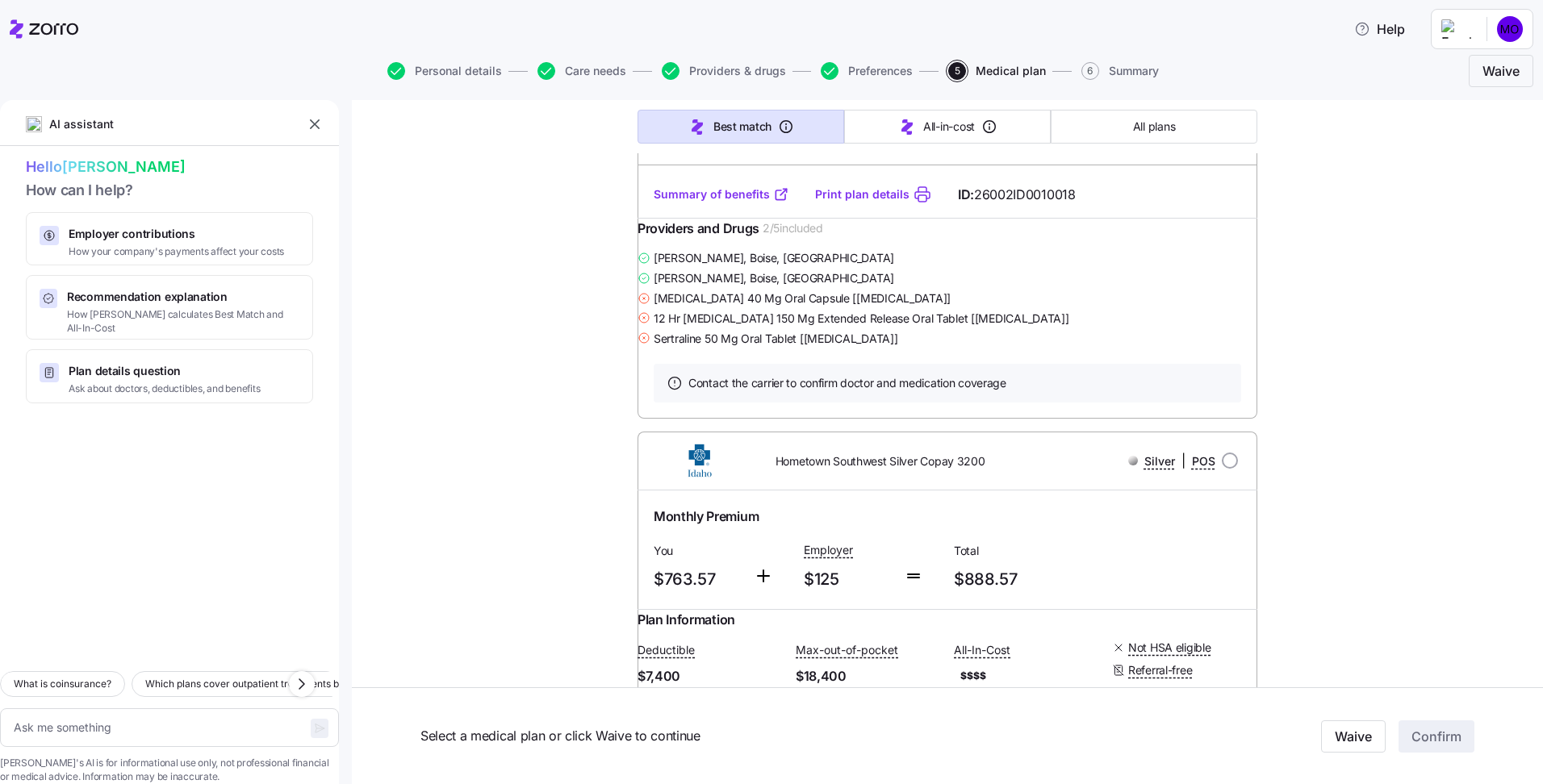
scroll to position [12018, 0]
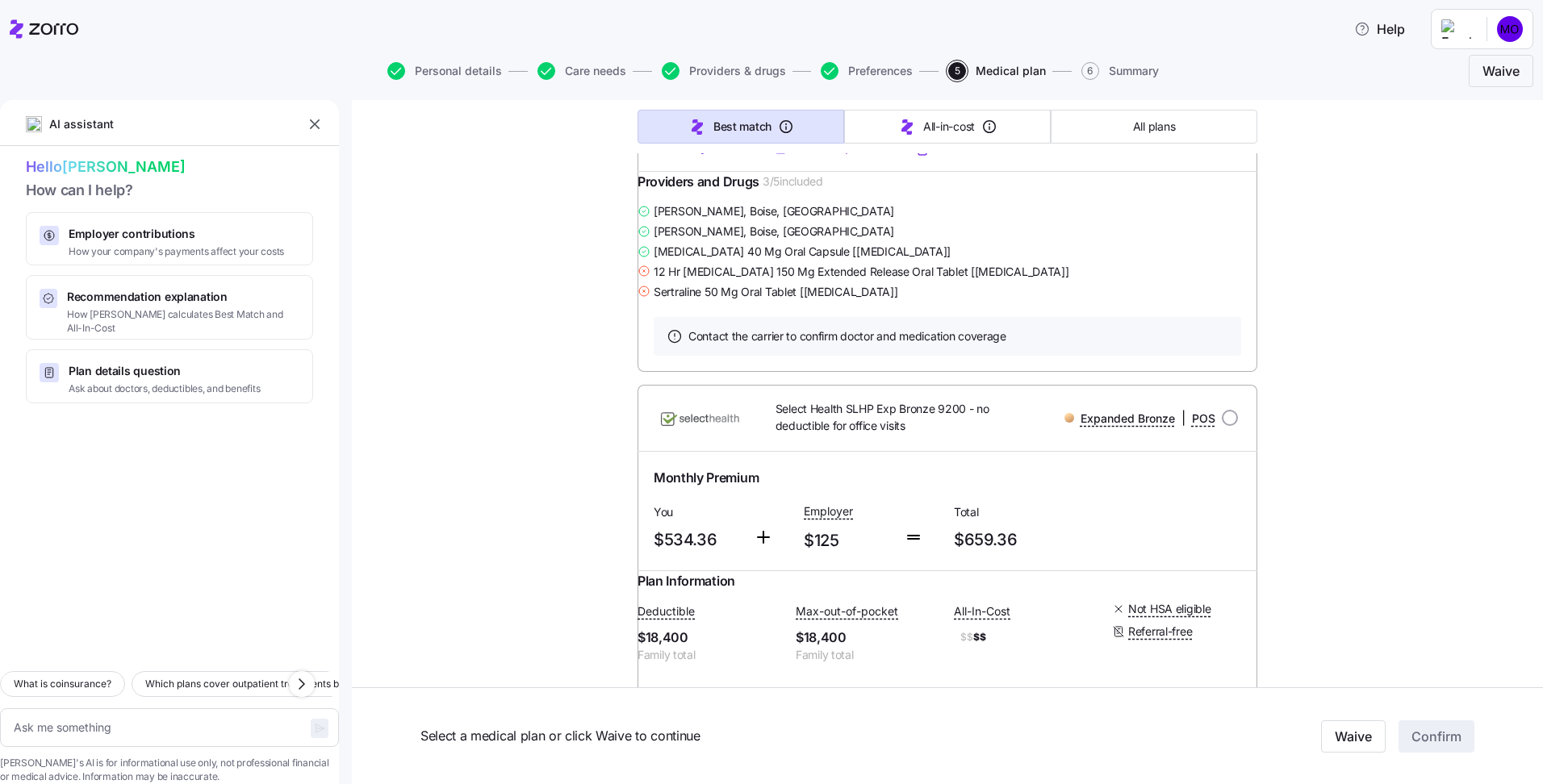
type textarea "x"
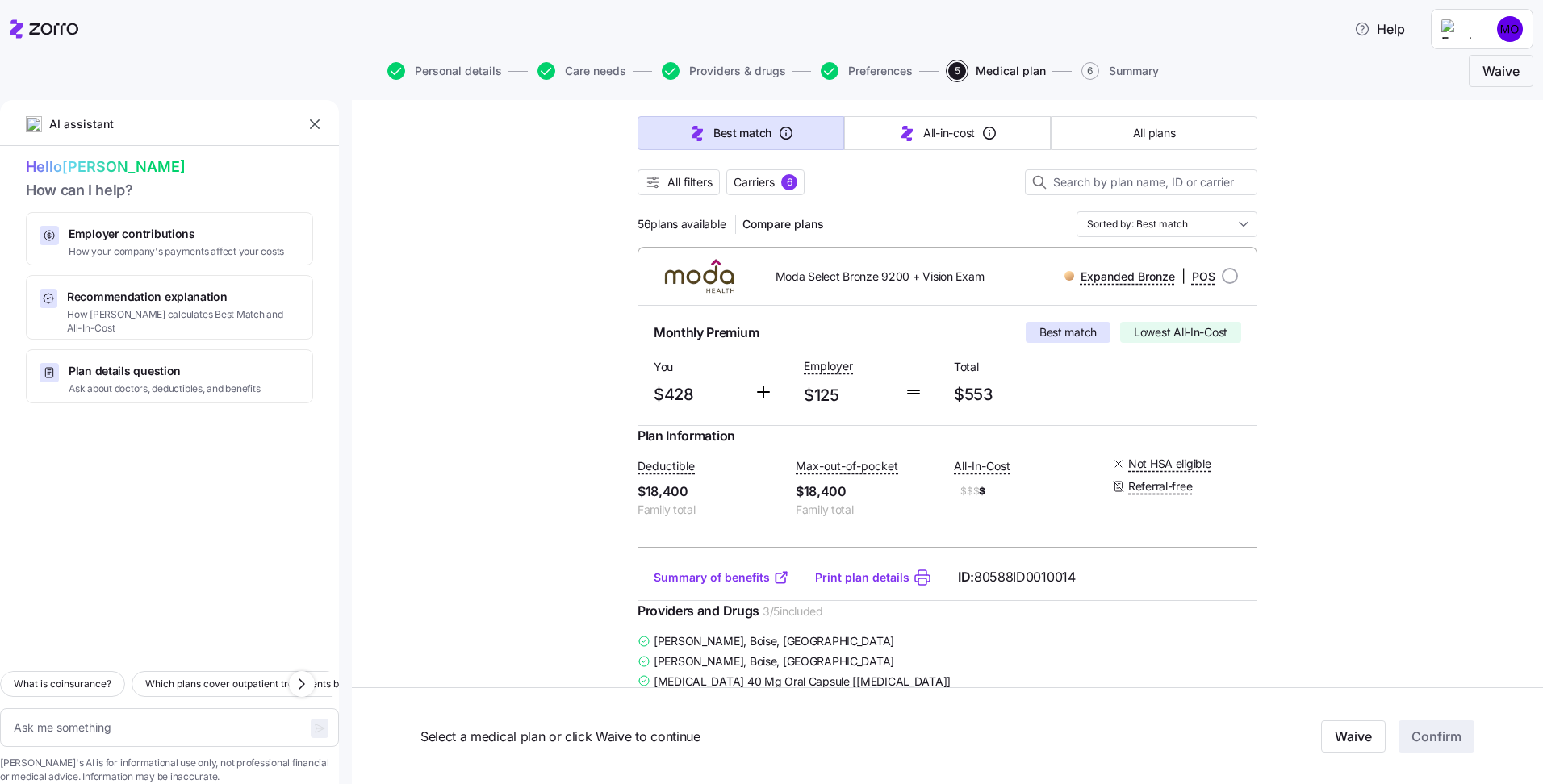
scroll to position [127, 0]
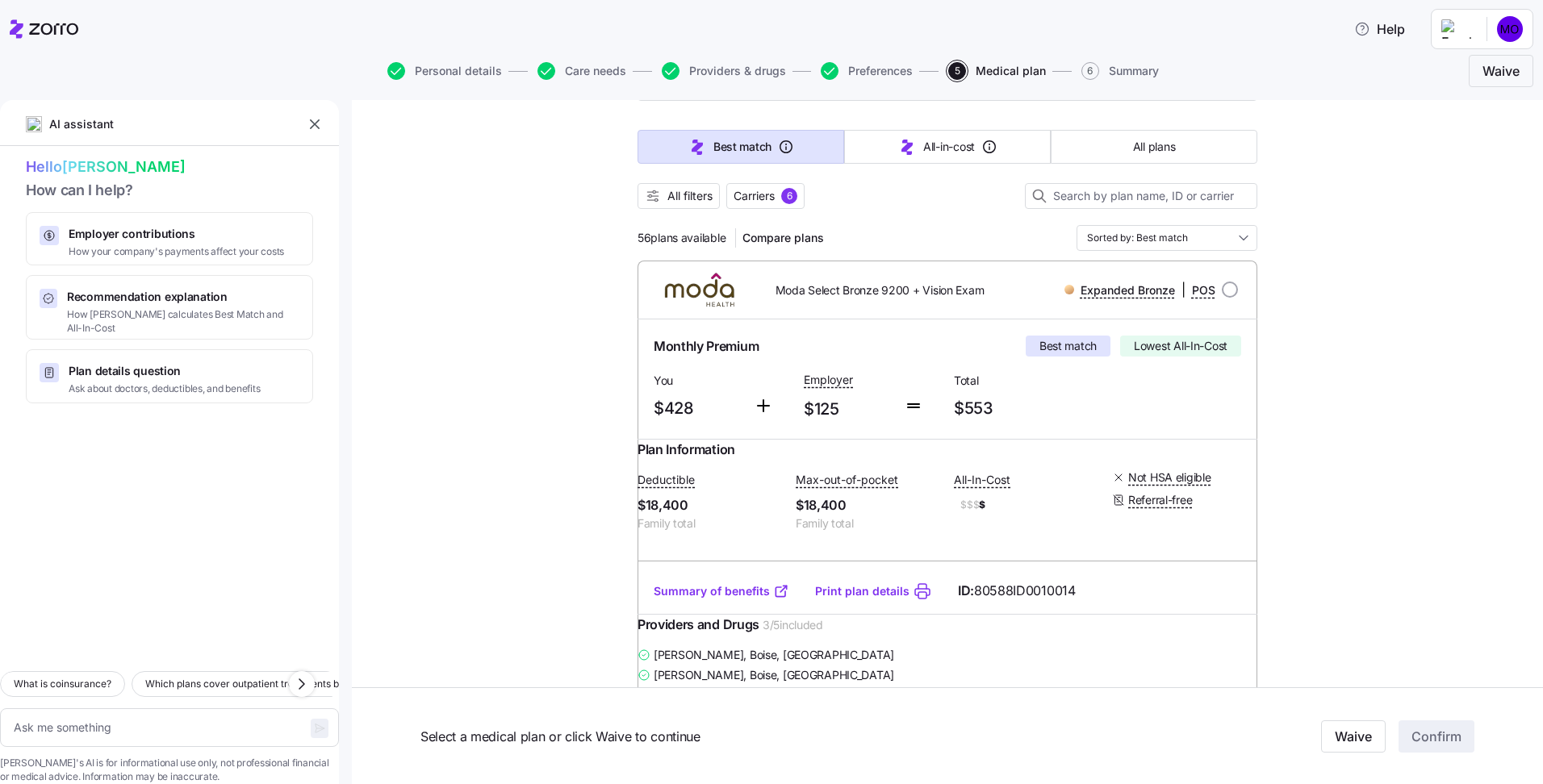
click at [1223, 292] on input "radio" at bounding box center [1230, 290] width 16 height 16
radio input "true"
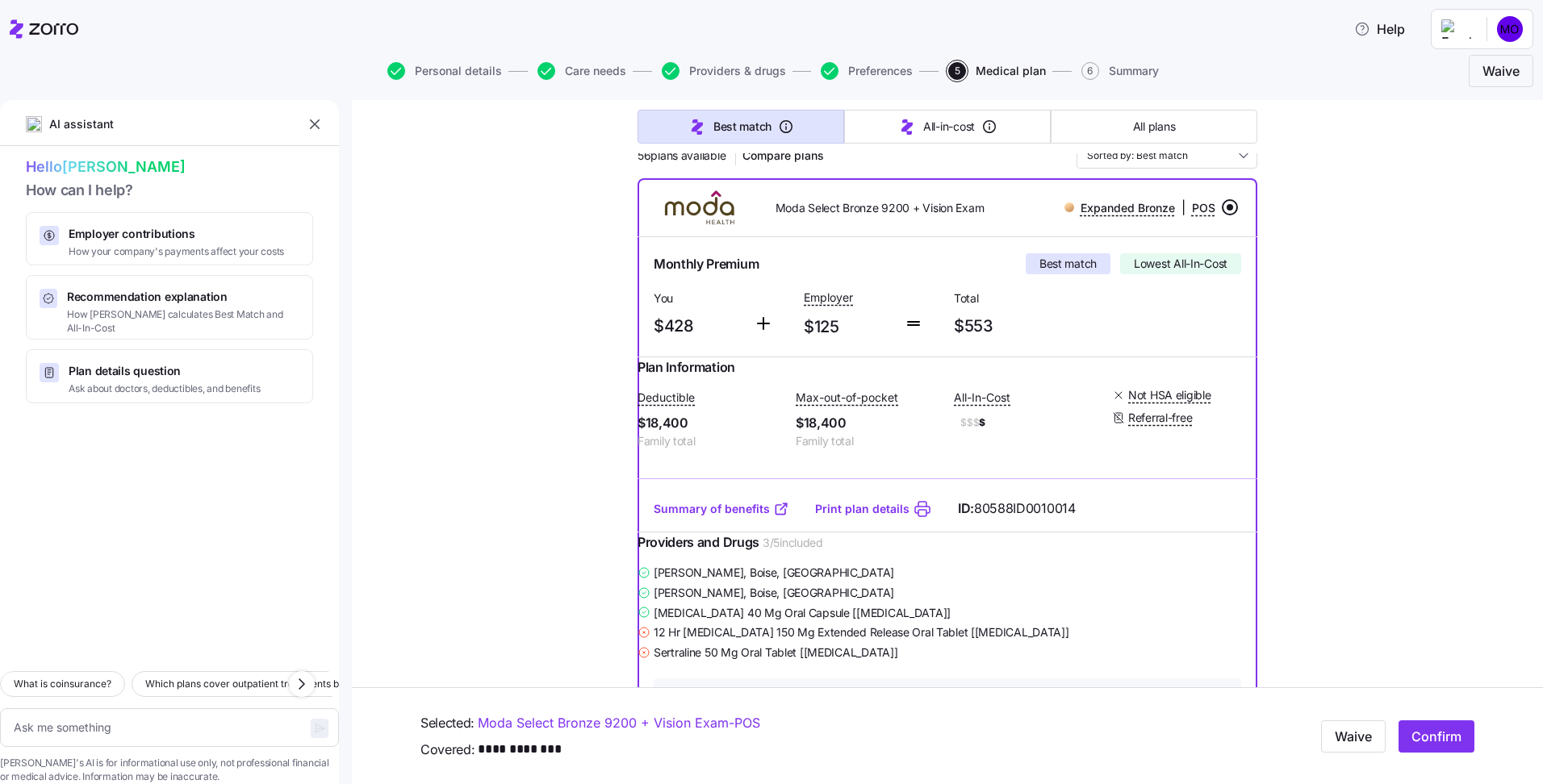
scroll to position [208, 0]
click at [243, 252] on span "How your company's payments affect your costs" at bounding box center [176, 252] width 215 height 13
type textarea "x"
type textarea "Can you explain how my employer contributions work and how they affect my month…"
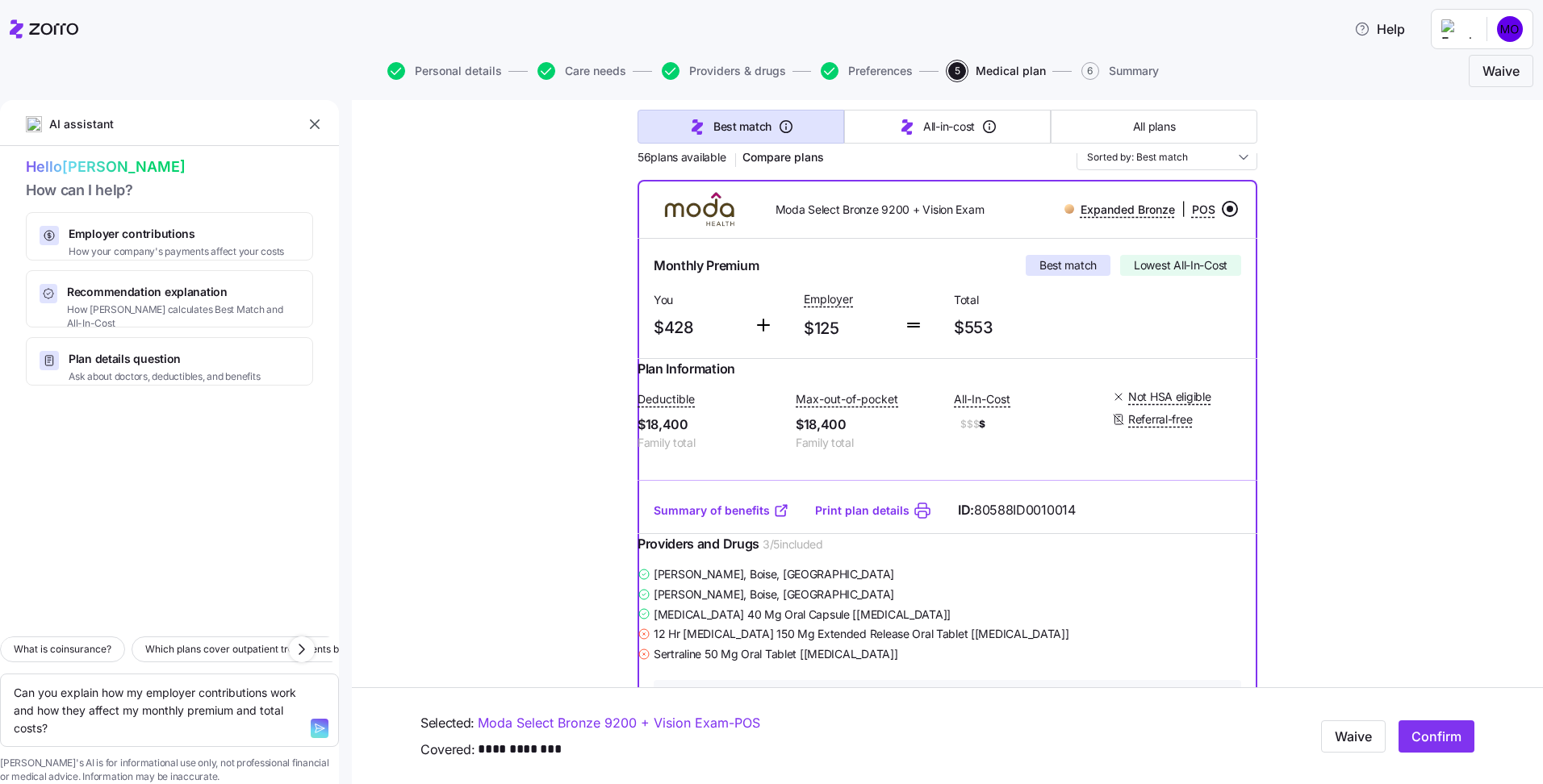
click at [155, 228] on span "Employer contributions" at bounding box center [176, 234] width 215 height 16
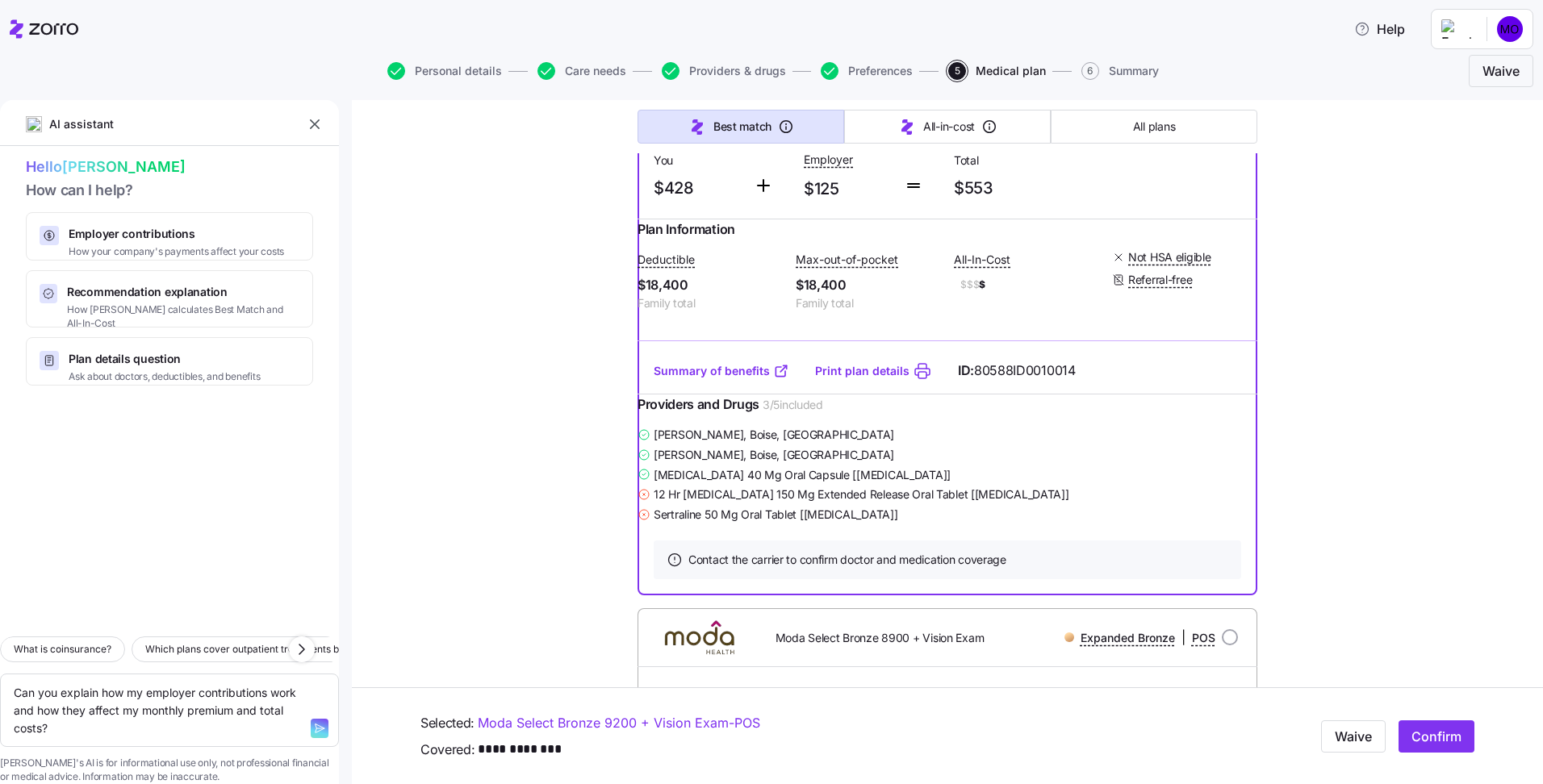
scroll to position [370, 0]
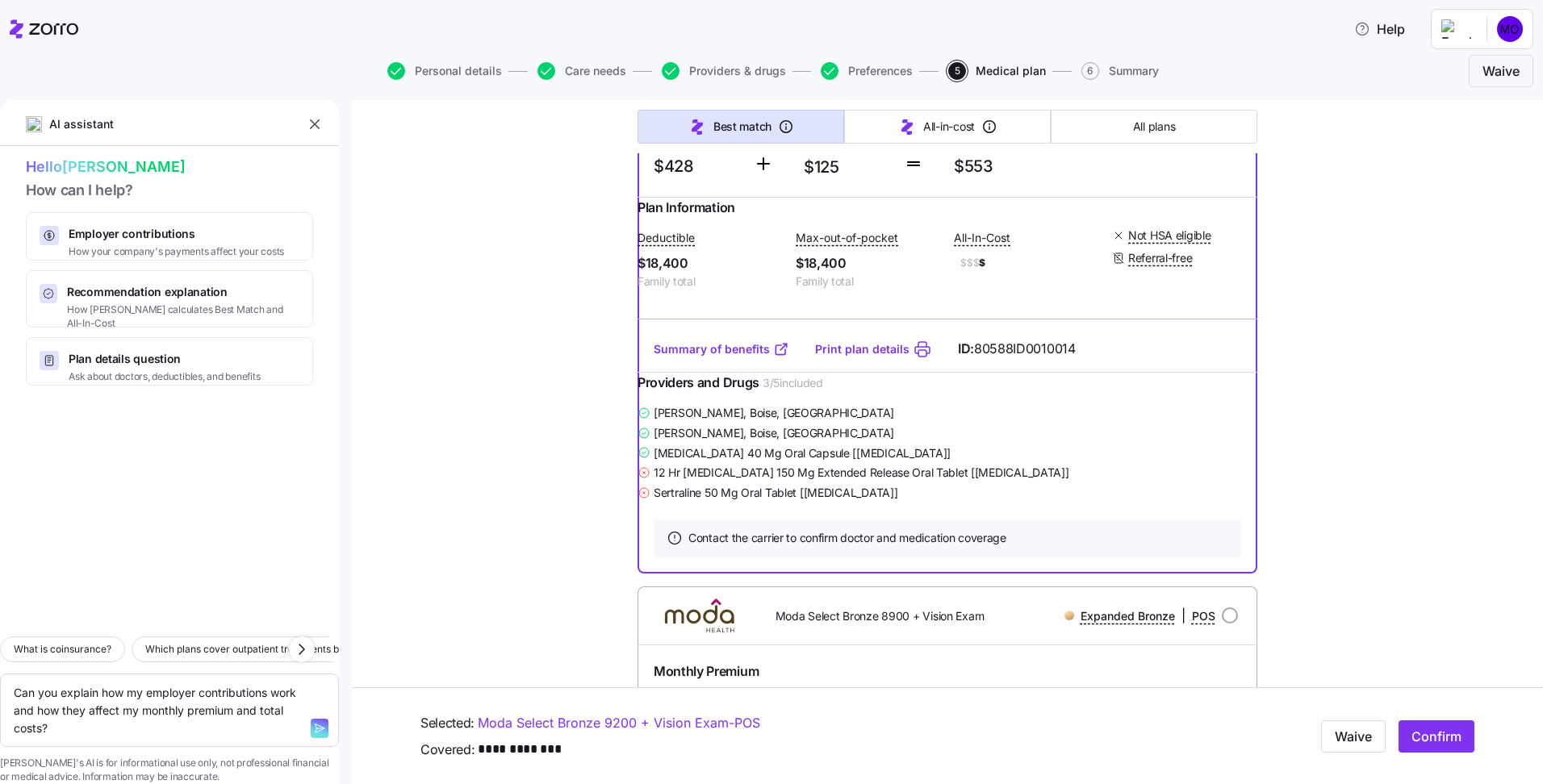
drag, startPoint x: 318, startPoint y: 130, endPoint x: 1082, endPoint y: 572, distance: 882.6
click at [318, 130] on icon "button" at bounding box center [315, 124] width 16 height 16
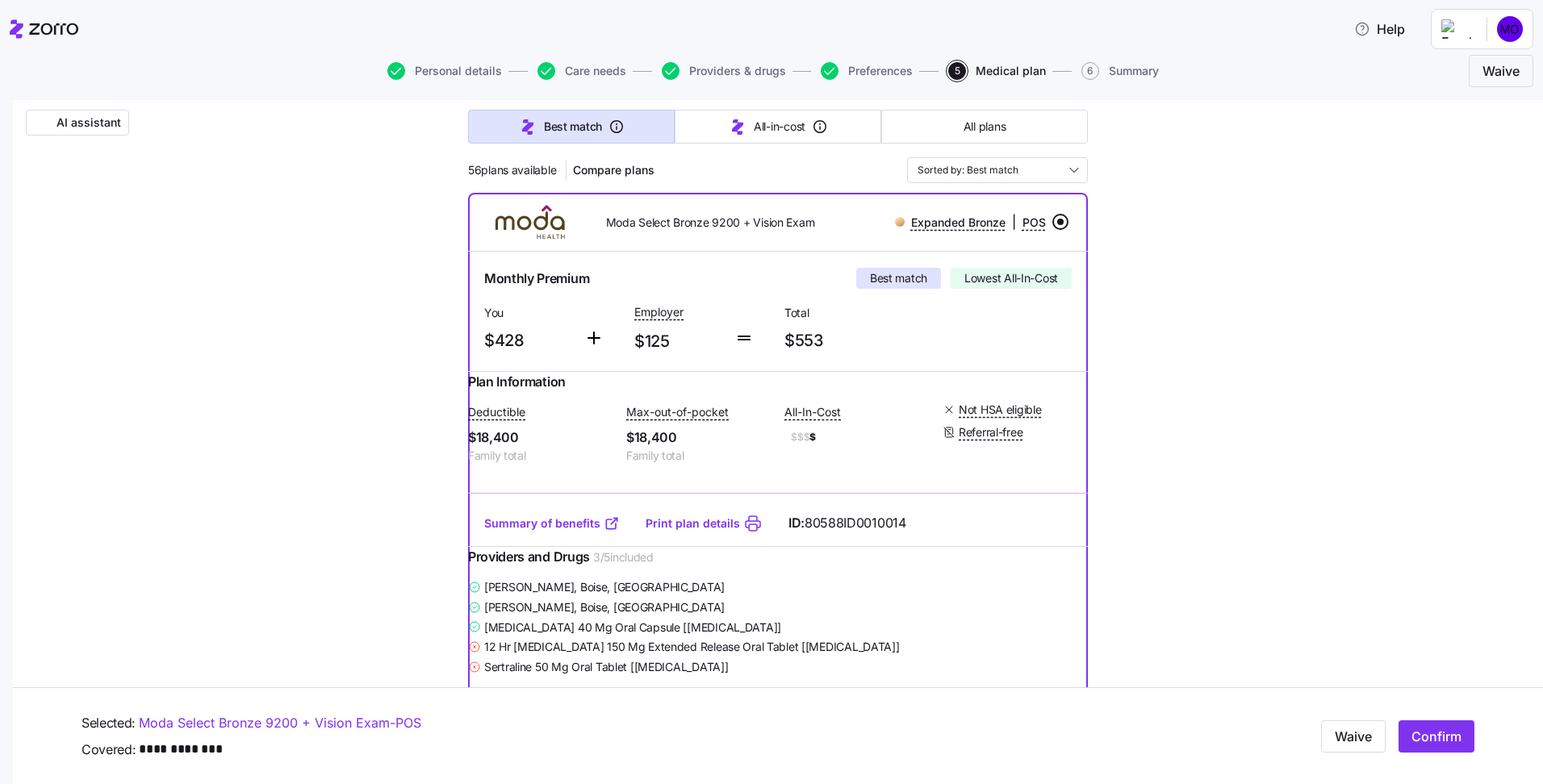
scroll to position [289, 0]
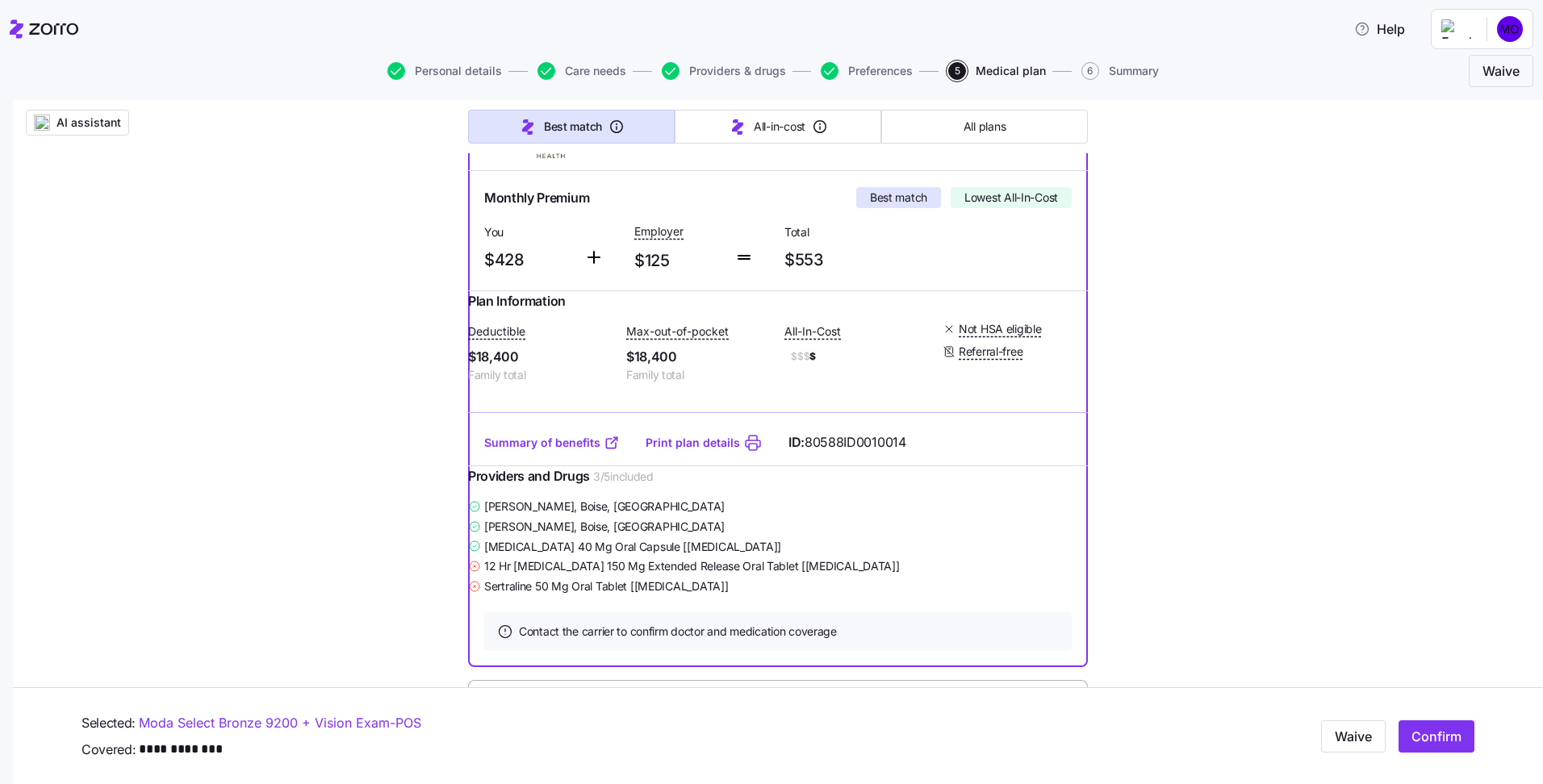
click at [1411, 731] on span "Confirm" at bounding box center [1436, 737] width 50 height 20
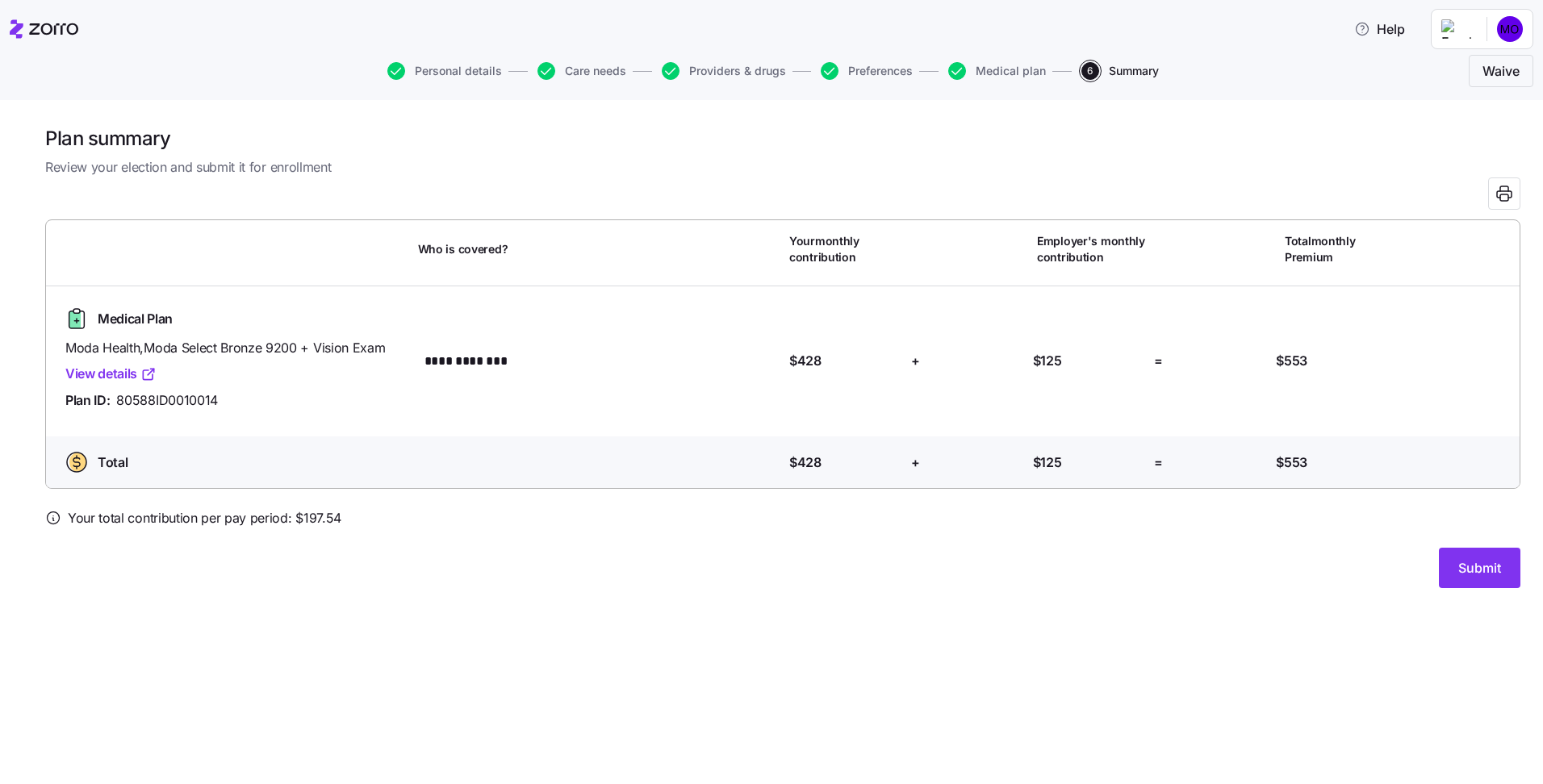
click at [1489, 560] on span "Submit" at bounding box center [1480, 568] width 43 height 20
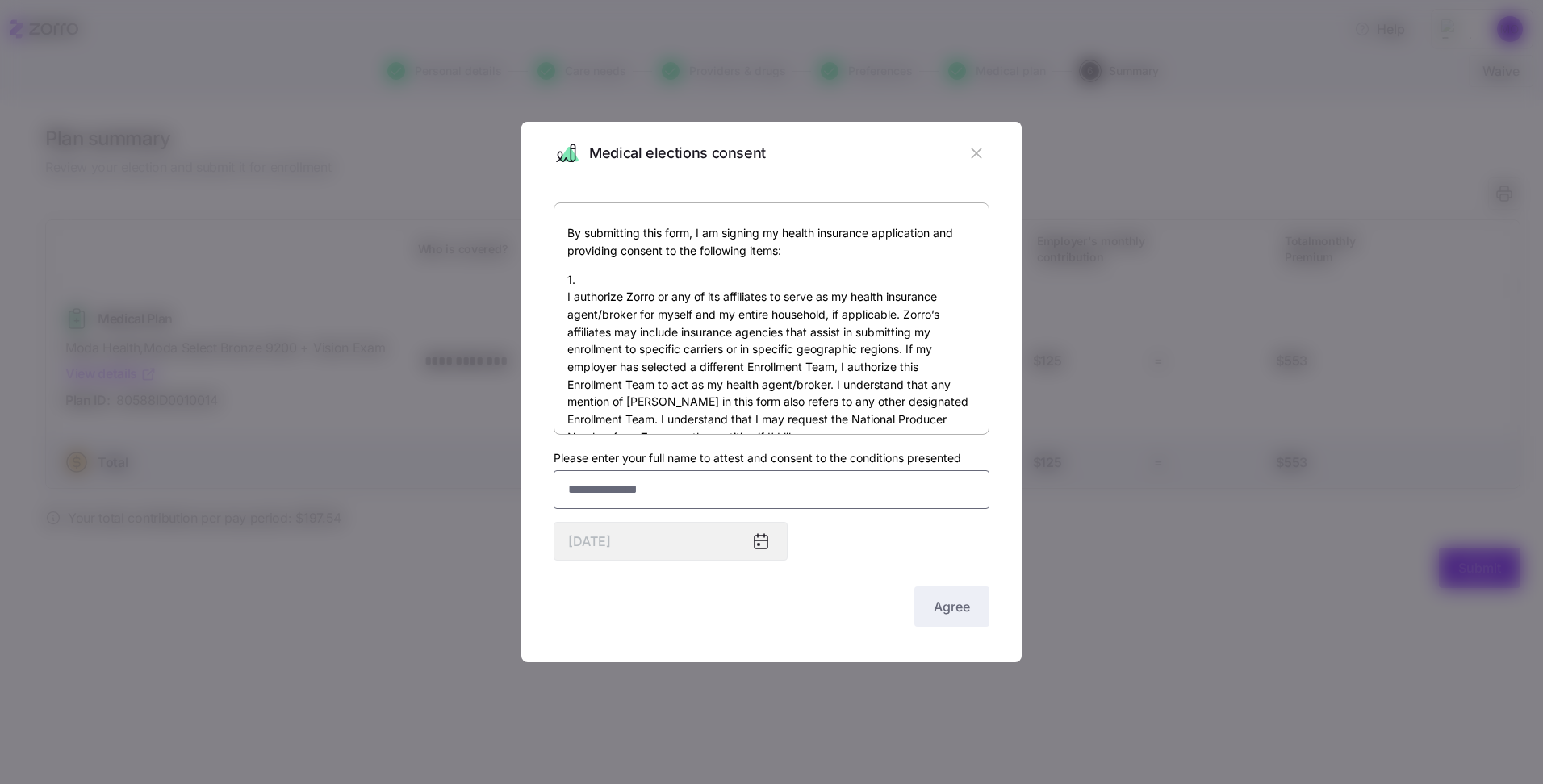
click at [676, 500] on input "Please enter your full name to attest and consent to the conditions presented" at bounding box center [771, 490] width 436 height 39
type input "**********"
click at [757, 540] on icon at bounding box center [760, 540] width 13 height 0
click at [764, 548] on icon at bounding box center [760, 541] width 13 height 13
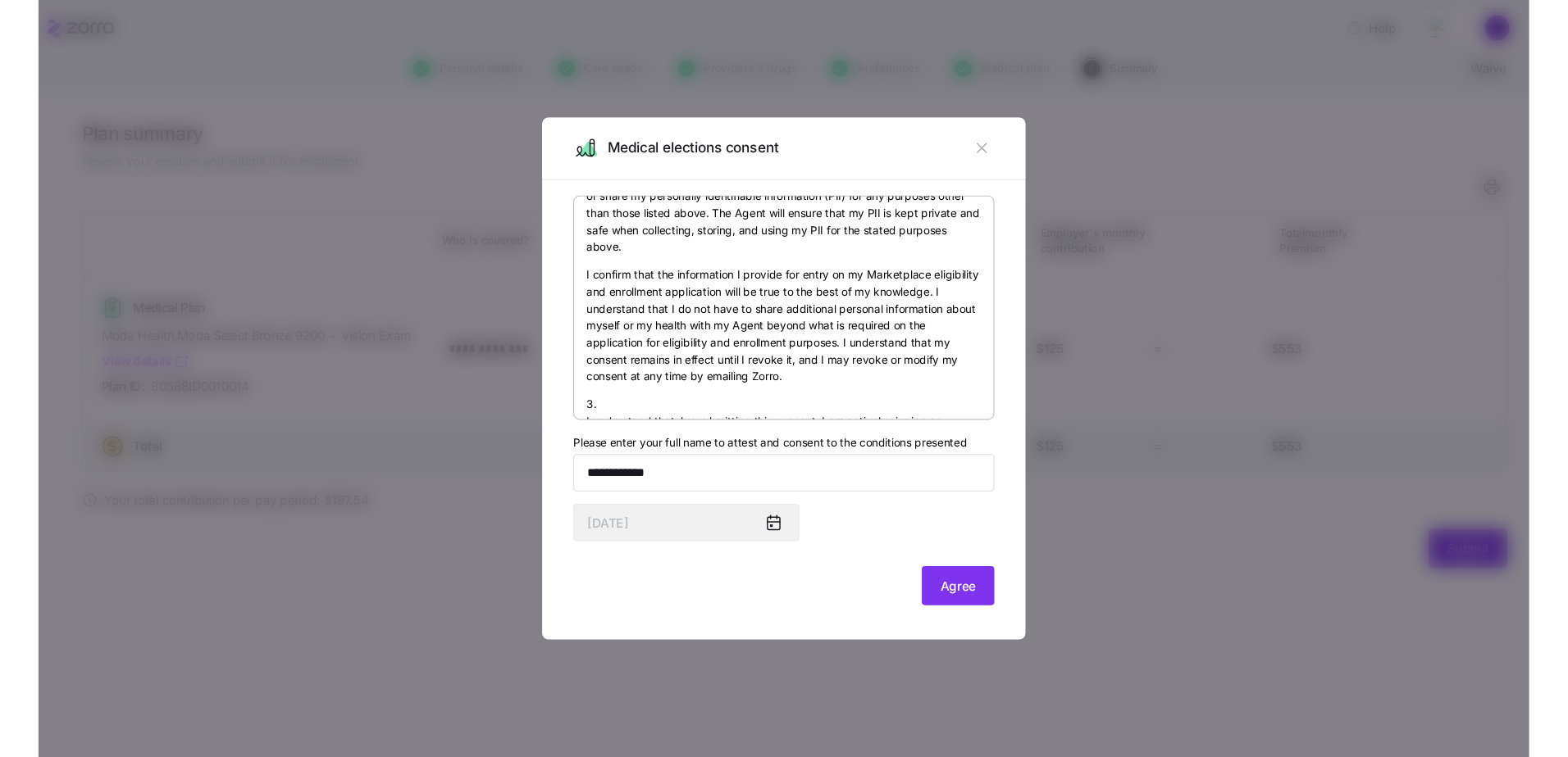
scroll to position [1215, 0]
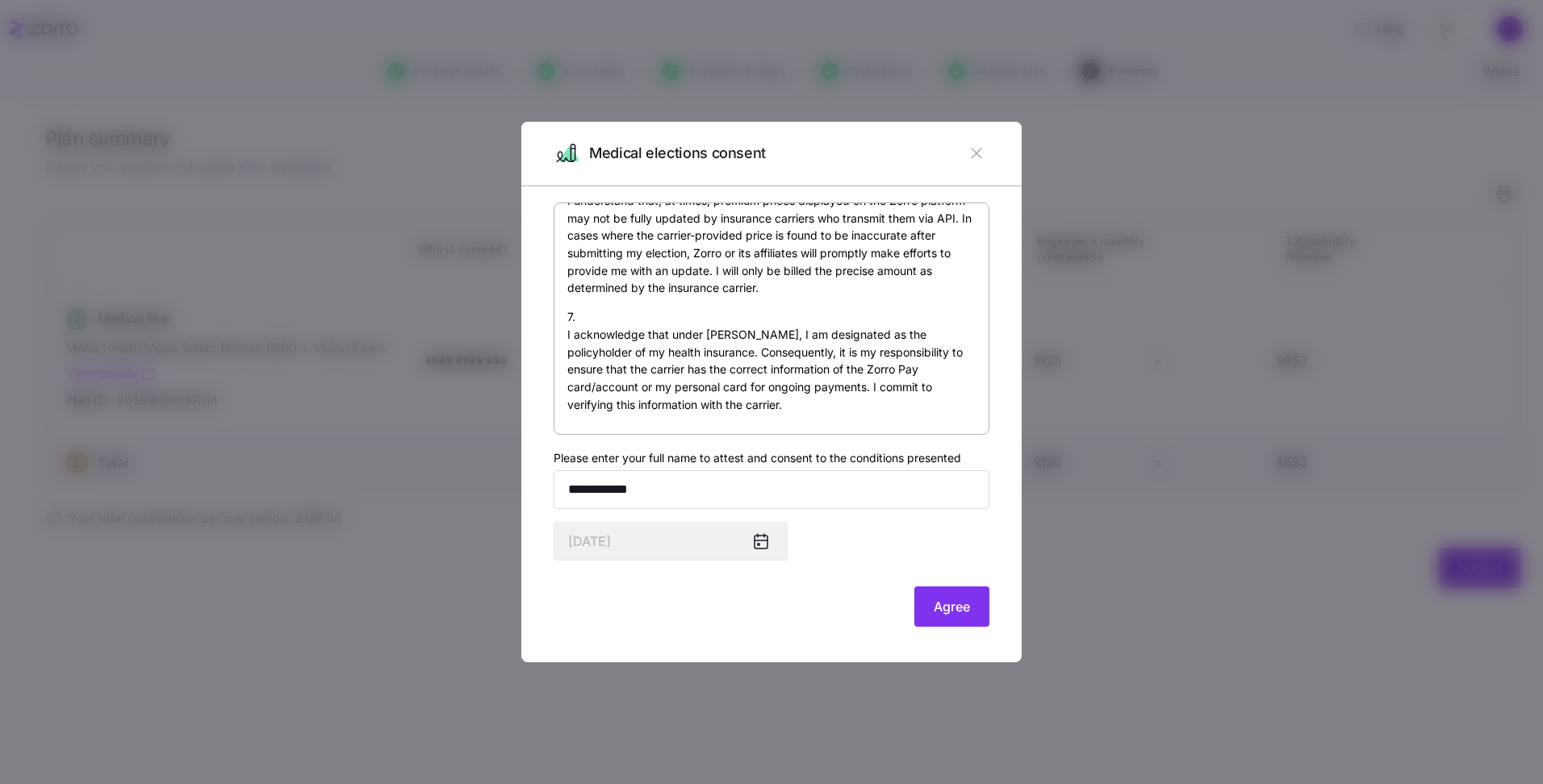
click at [936, 608] on span "Agree" at bounding box center [952, 606] width 36 height 20
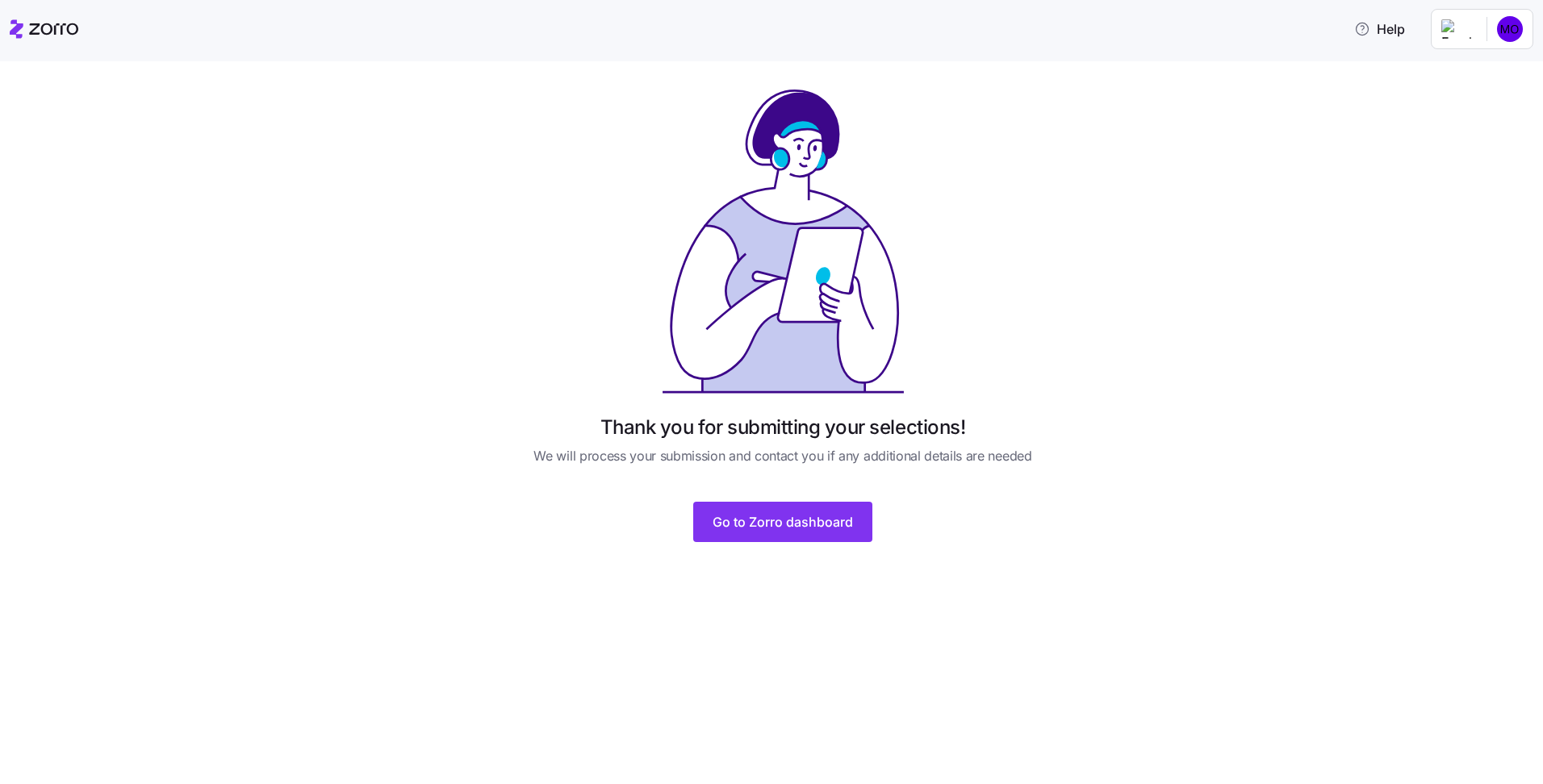
click at [792, 532] on button "Go to Zorro dashboard" at bounding box center [782, 521] width 179 height 40
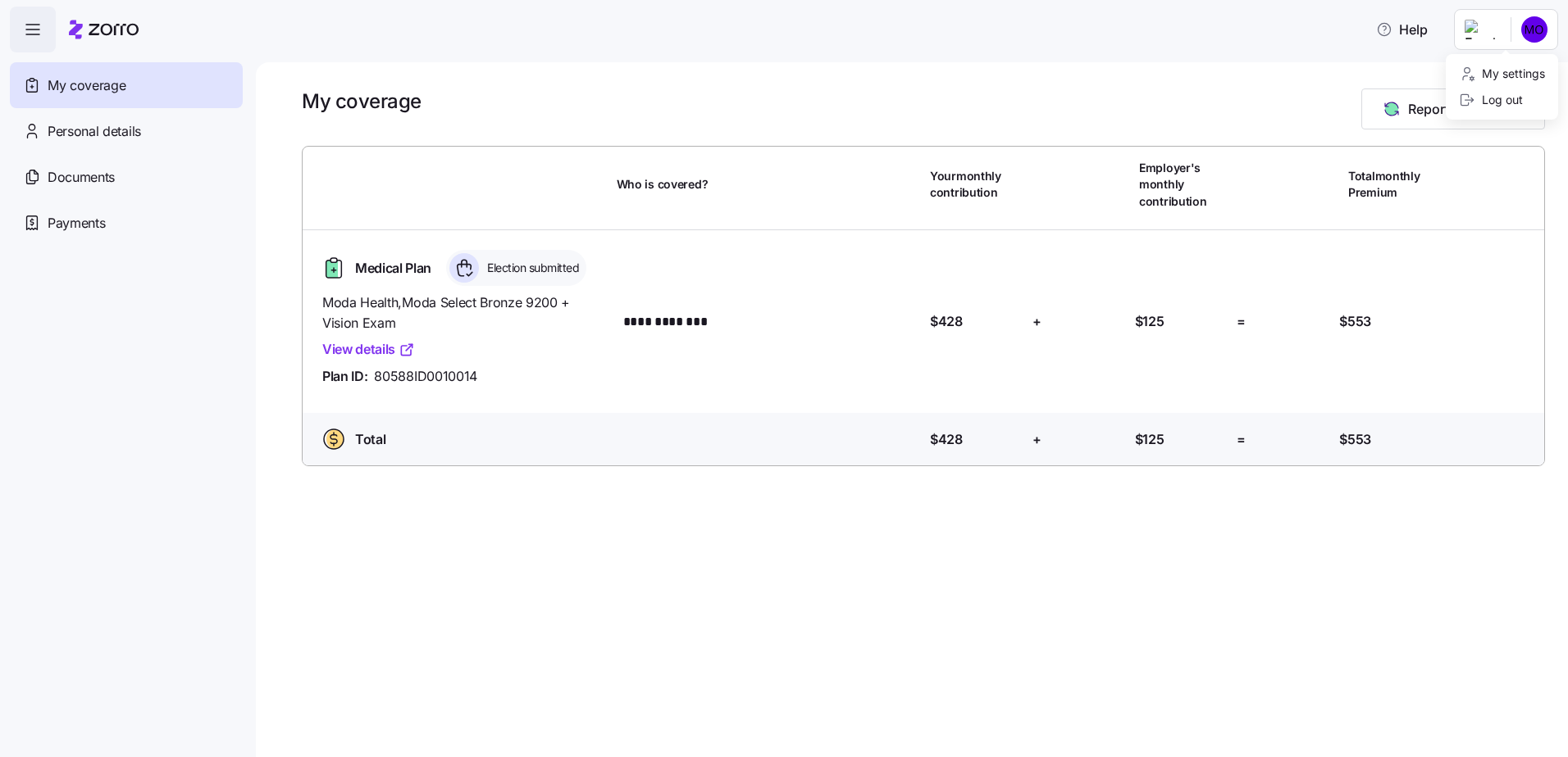
click at [1544, 18] on html "**********" at bounding box center [784, 374] width 1568 height 748
click at [1509, 101] on div "Log out" at bounding box center [1490, 100] width 64 height 18
click at [1535, 35] on html "**********" at bounding box center [784, 374] width 1568 height 748
click at [1490, 110] on div "Log out" at bounding box center [1502, 99] width 99 height 26
click at [94, 162] on div "Documents" at bounding box center [127, 177] width 233 height 46
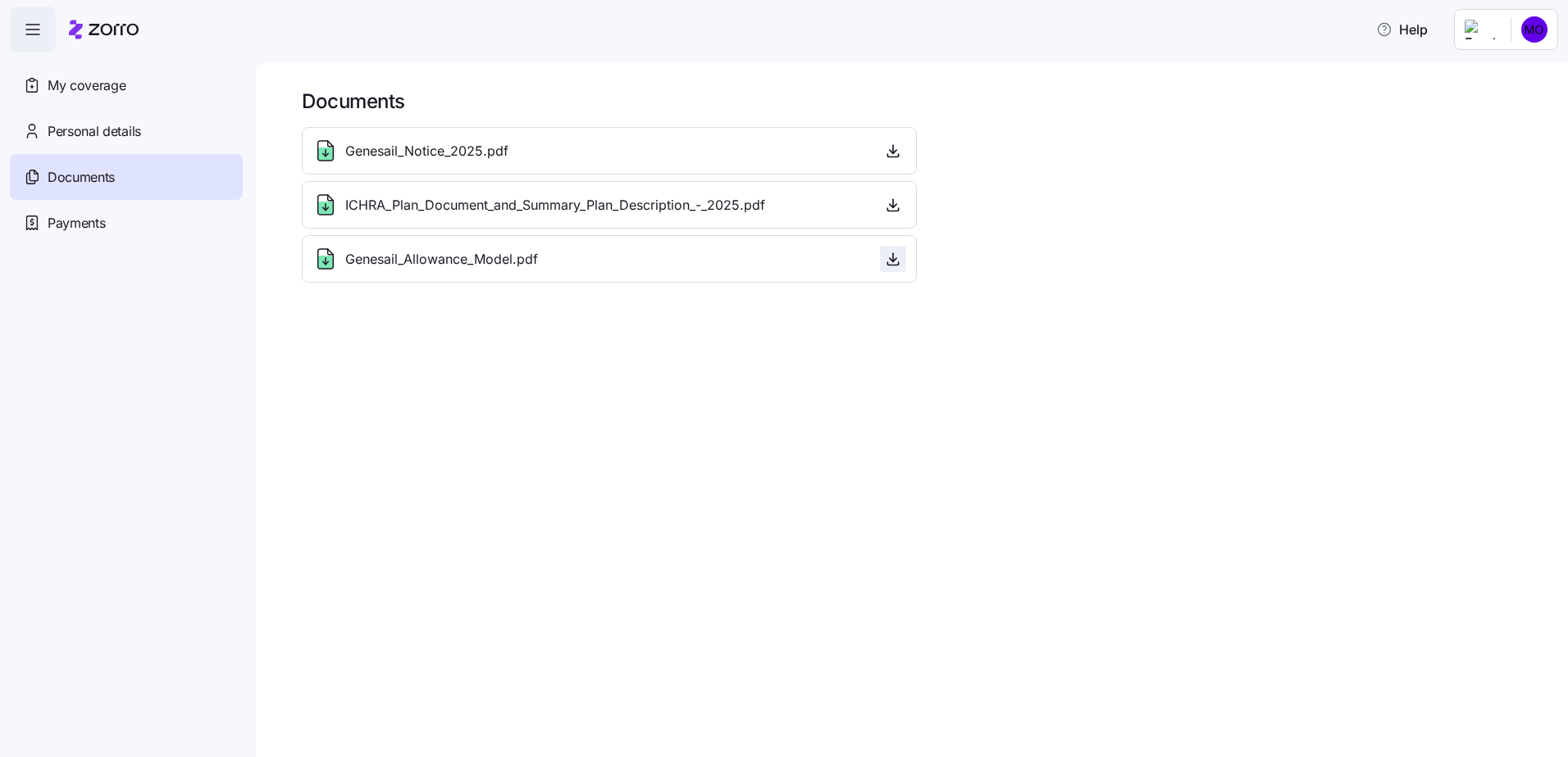
click at [890, 259] on icon "button" at bounding box center [893, 259] width 16 height 16
click at [1535, 34] on html "Help My coverage Personal details Documents Partners hub Payments Documents Gen…" at bounding box center [784, 374] width 1568 height 748
click at [1497, 98] on div "Log out" at bounding box center [1490, 100] width 64 height 18
